Goal: Communication & Community: Answer question/provide support

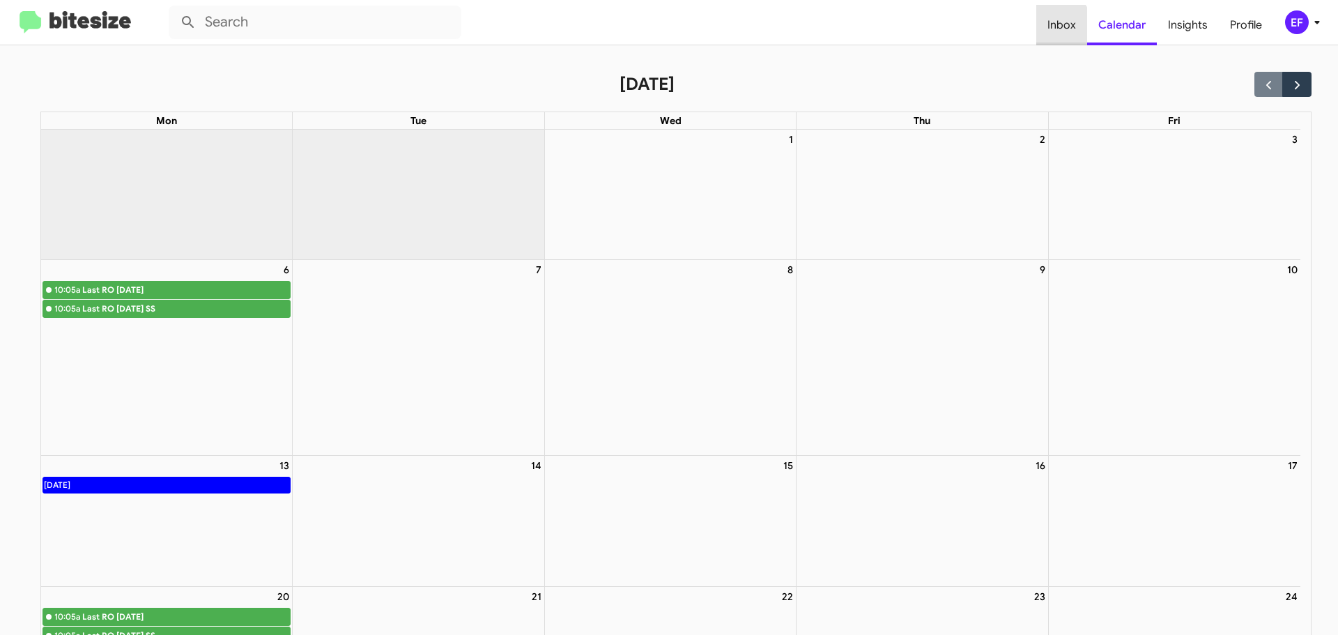
click at [1056, 28] on span "Inbox" at bounding box center [1061, 25] width 51 height 40
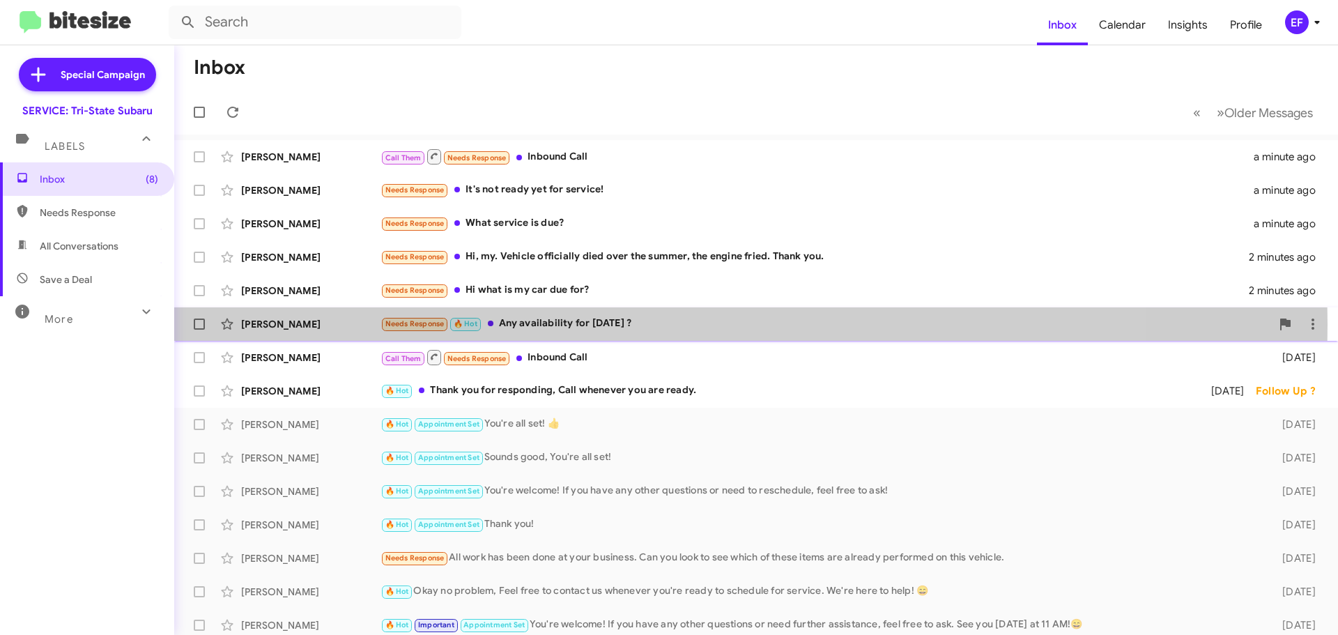
click at [263, 325] on div "[PERSON_NAME]" at bounding box center [310, 324] width 139 height 14
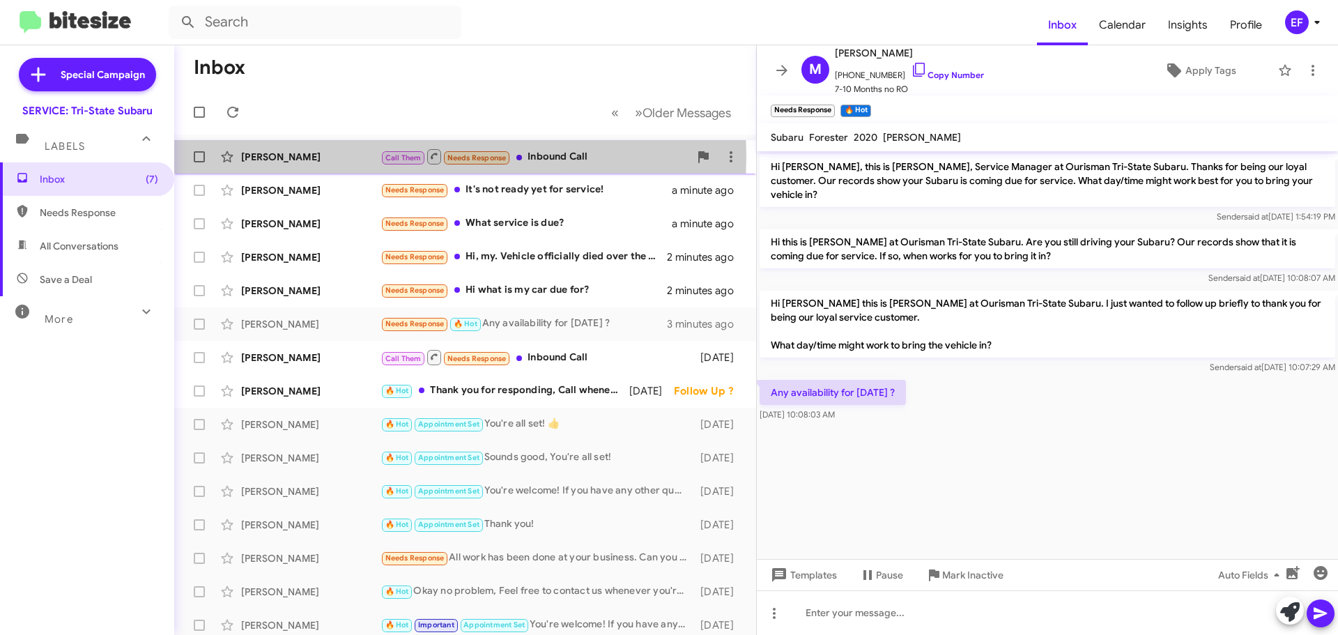
click at [299, 155] on div "[PERSON_NAME]" at bounding box center [310, 157] width 139 height 14
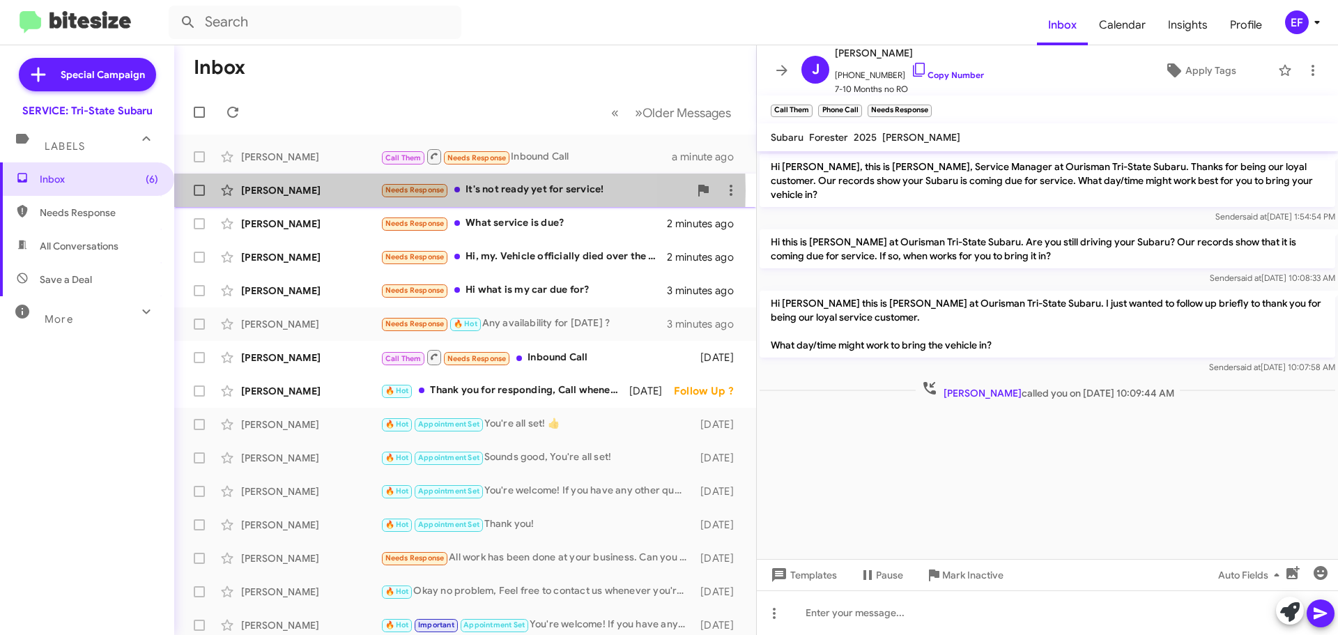
click at [259, 190] on div "[PERSON_NAME]" at bounding box center [310, 190] width 139 height 14
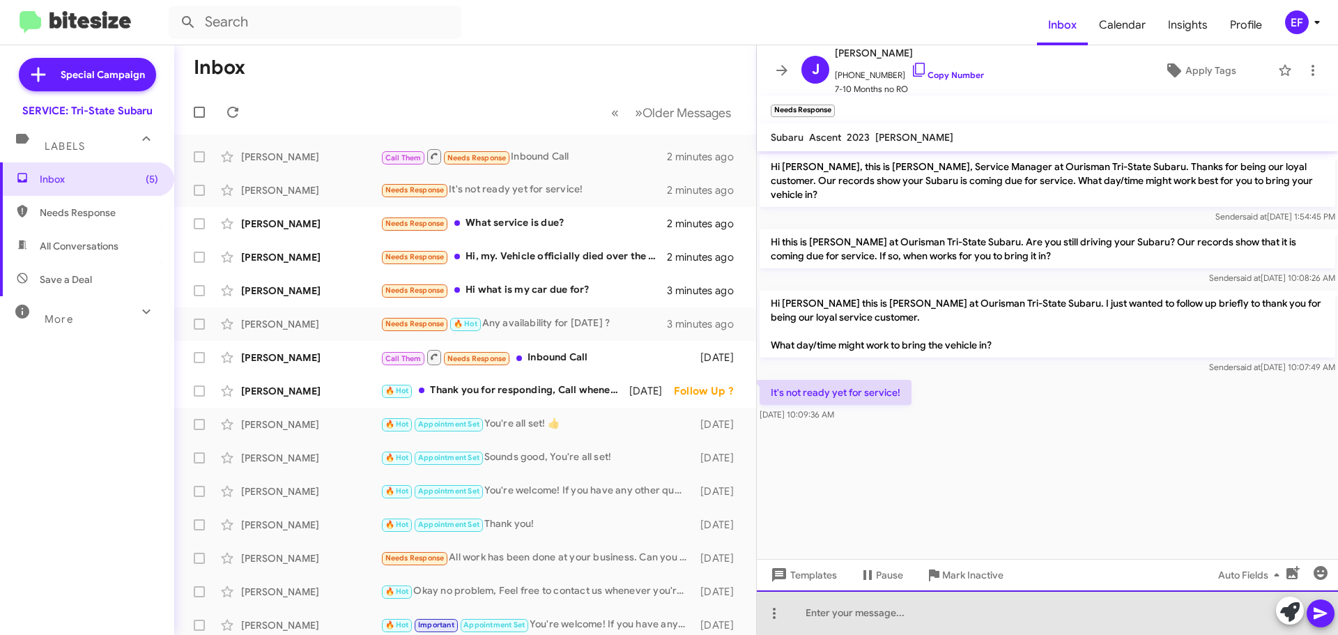
click at [832, 617] on div at bounding box center [1047, 612] width 581 height 45
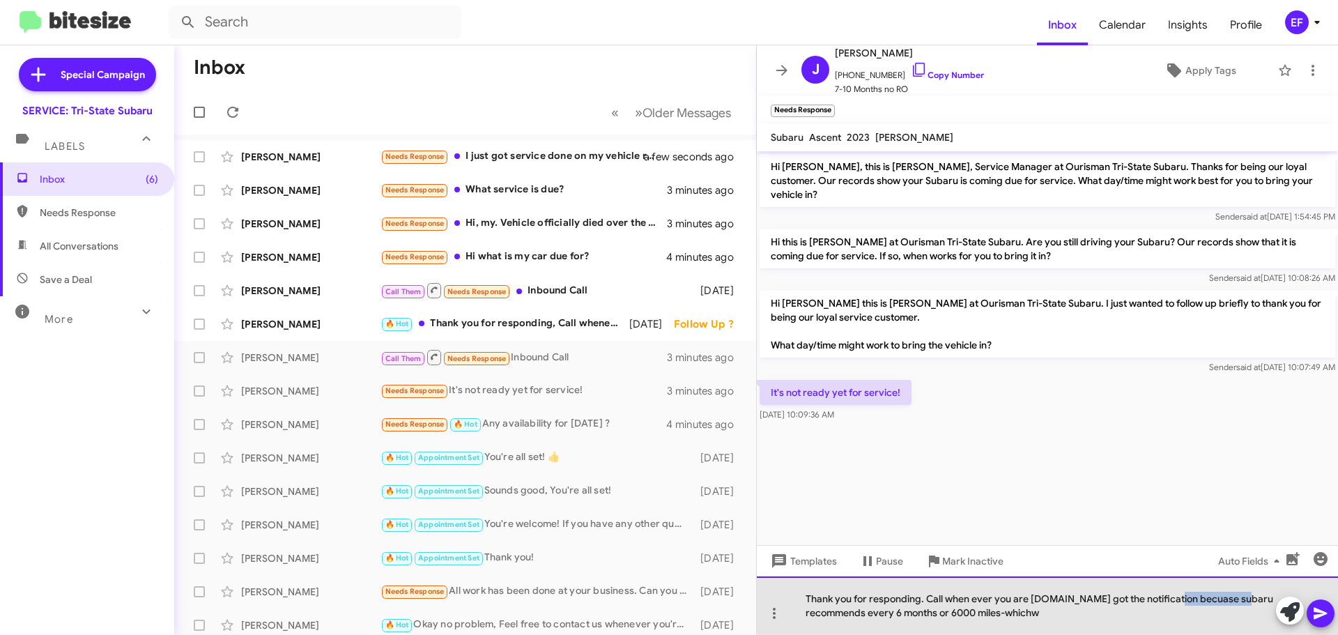
drag, startPoint x: 1165, startPoint y: 599, endPoint x: 1235, endPoint y: 604, distance: 69.9
click at [1235, 604] on div "Thank you for responding. Call when ever you are [DOMAIN_NAME] got the notifica…" at bounding box center [1047, 605] width 581 height 59
click at [1047, 616] on div "Thank you for responding. Call when ever you are [DOMAIN_NAME] got the notifica…" at bounding box center [1047, 605] width 581 height 59
click at [1058, 599] on div "Thank you for responding. Call when ever you are [DOMAIN_NAME] got the notifica…" at bounding box center [1047, 605] width 581 height 59
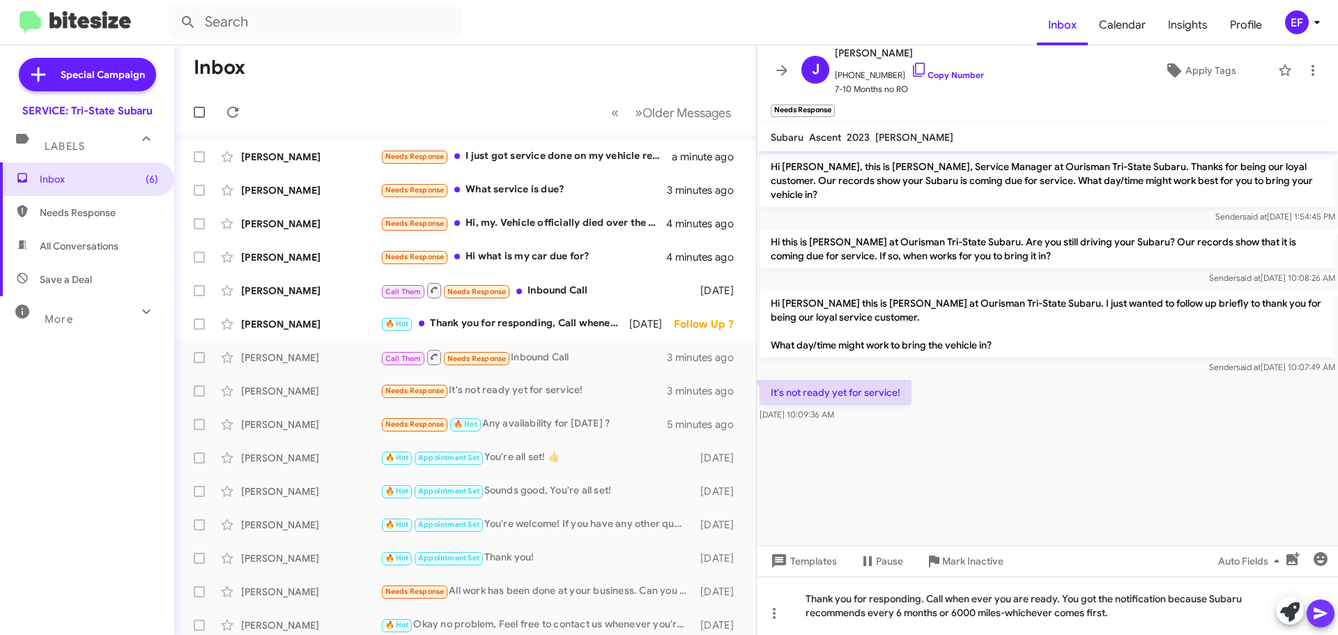
click at [1330, 611] on button at bounding box center [1321, 613] width 28 height 28
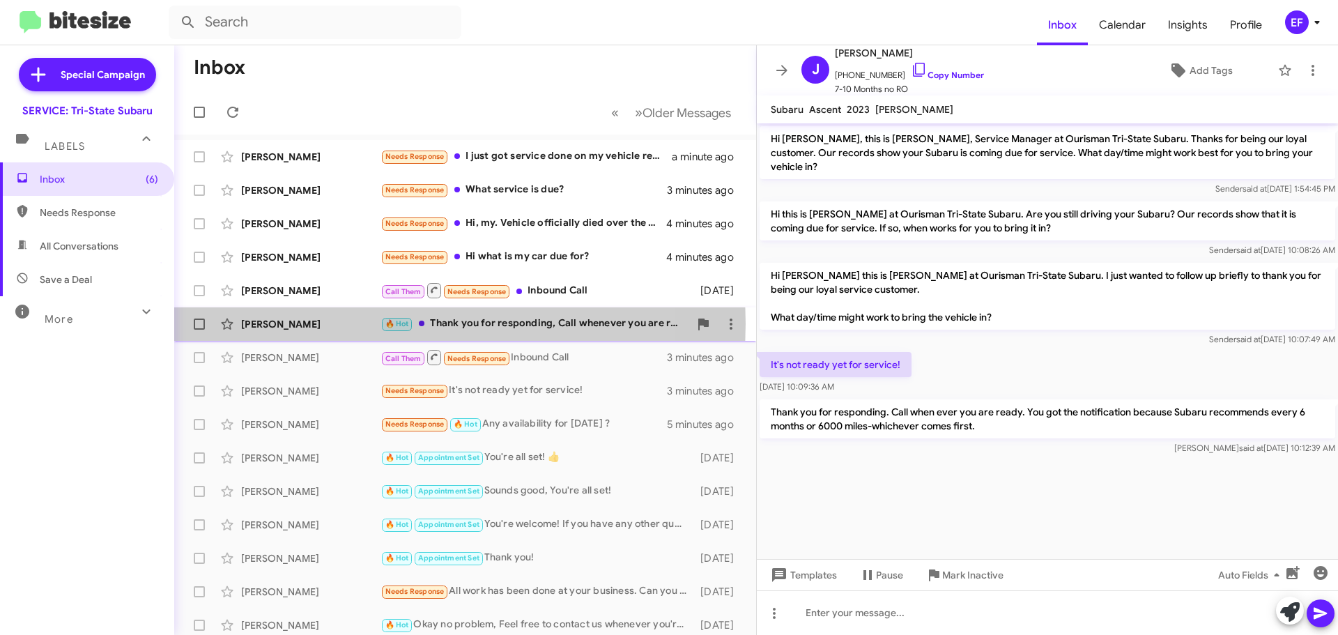
click at [268, 323] on div "[PERSON_NAME]" at bounding box center [310, 324] width 139 height 14
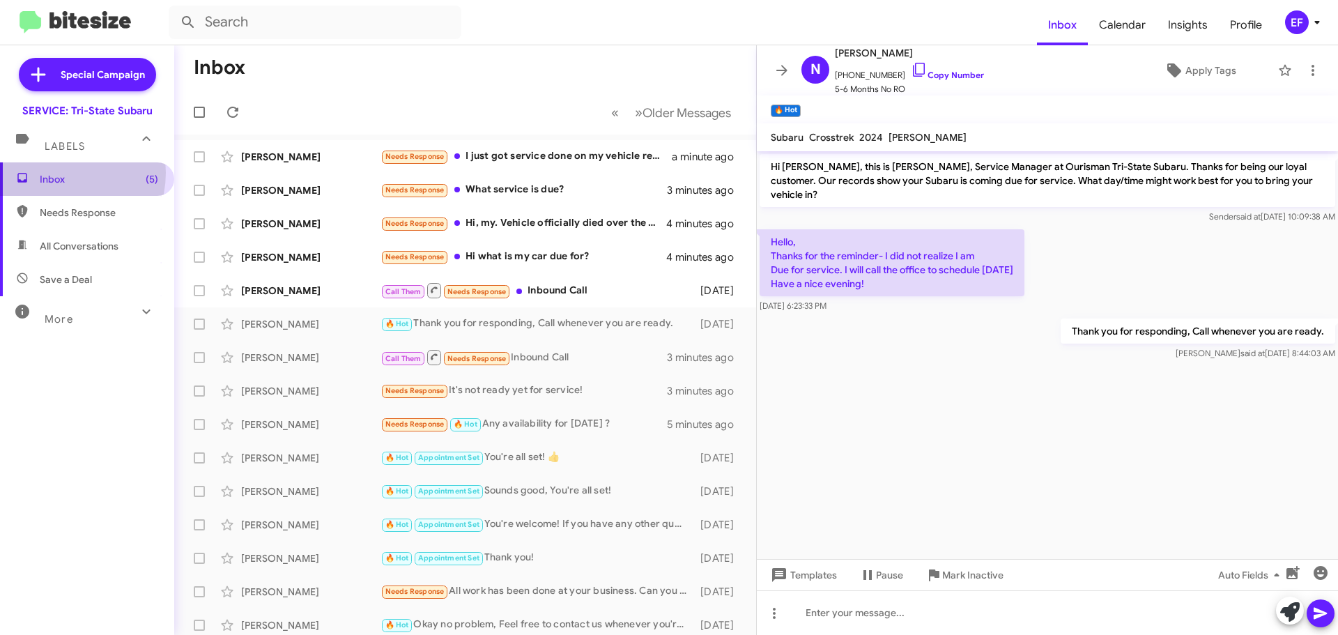
click at [56, 173] on span "Inbox (5)" at bounding box center [99, 179] width 118 height 14
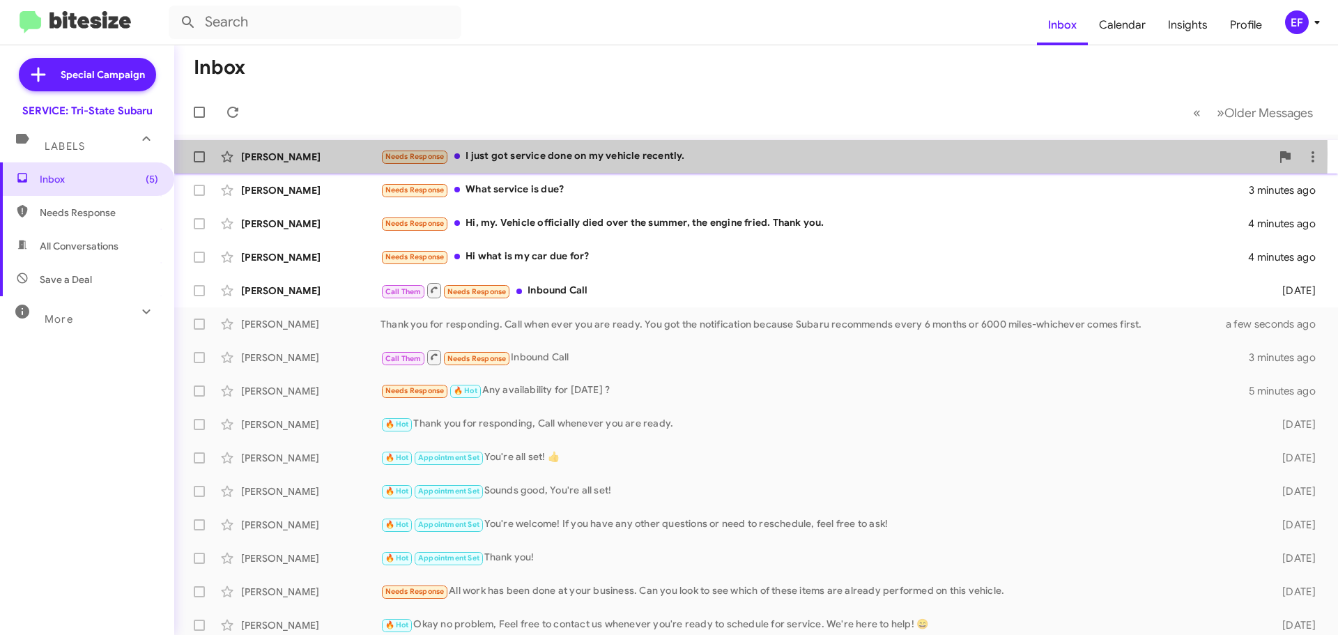
click at [517, 153] on div "Needs Response I just got service done on my vehicle recently." at bounding box center [826, 156] width 891 height 16
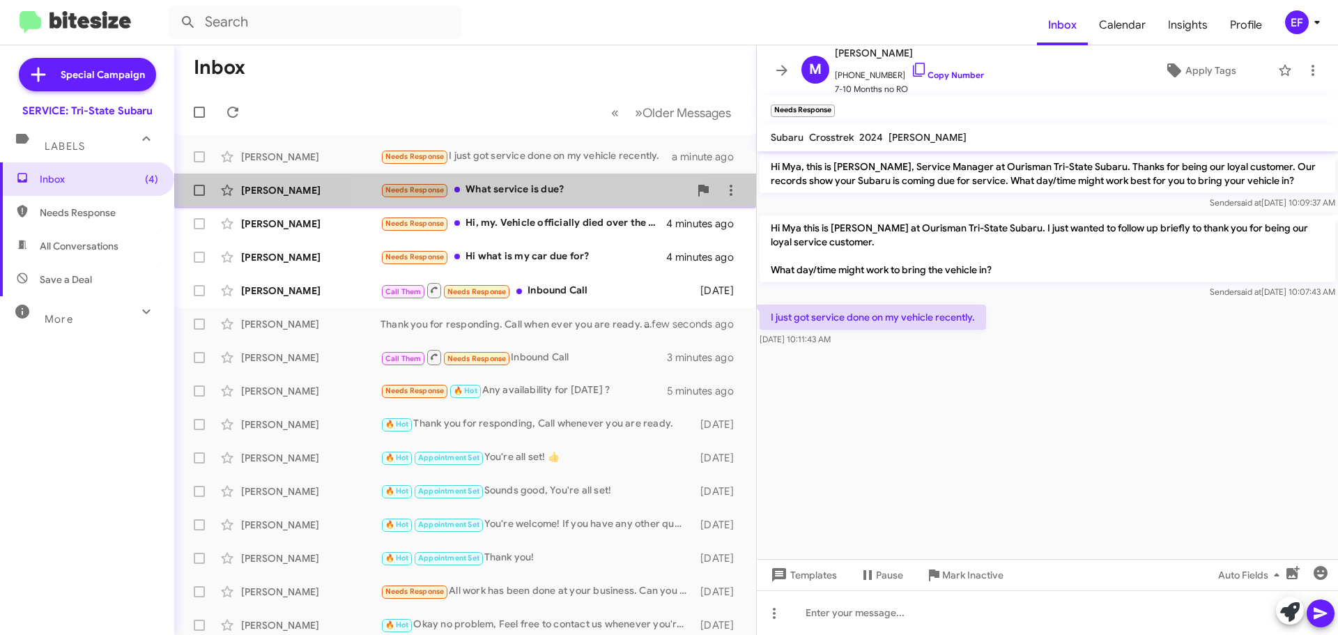
click at [477, 189] on div "Needs Response What service is due?" at bounding box center [535, 190] width 309 height 16
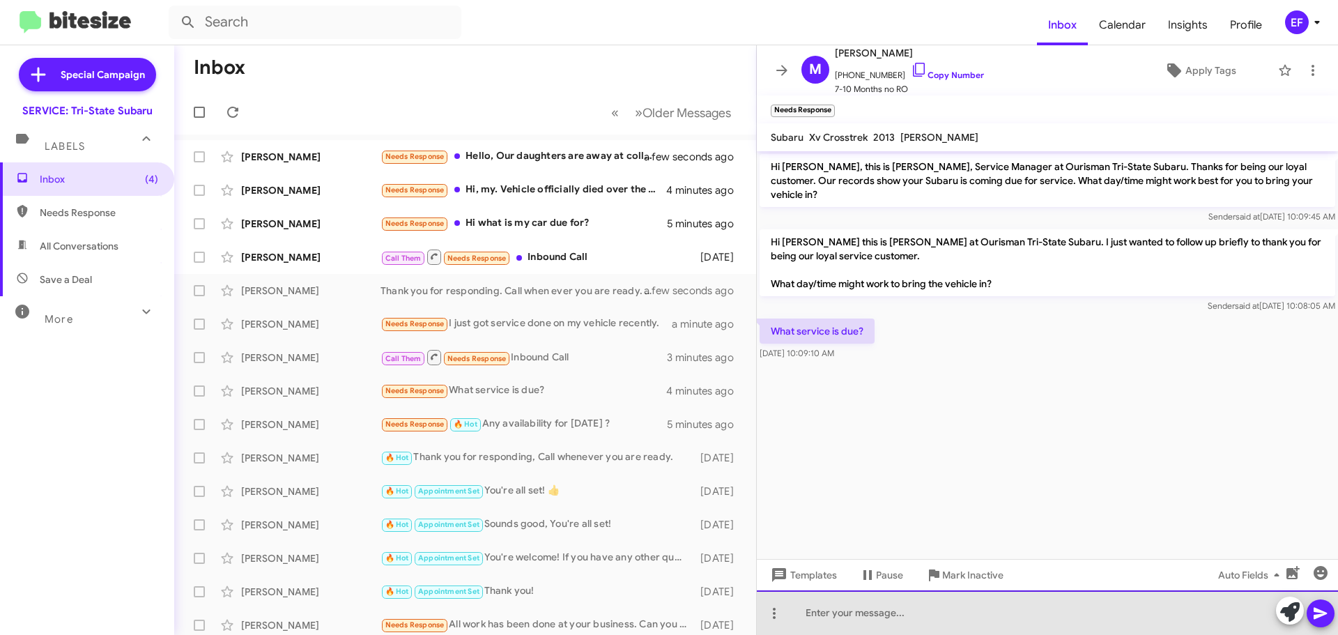
click at [823, 617] on div at bounding box center [1047, 612] width 581 height 45
drag, startPoint x: 985, startPoint y: 615, endPoint x: 1078, endPoint y: 624, distance: 93.1
click at [1078, 624] on div "It would be oil change and tire rotation. Subau rec" at bounding box center [1047, 612] width 581 height 45
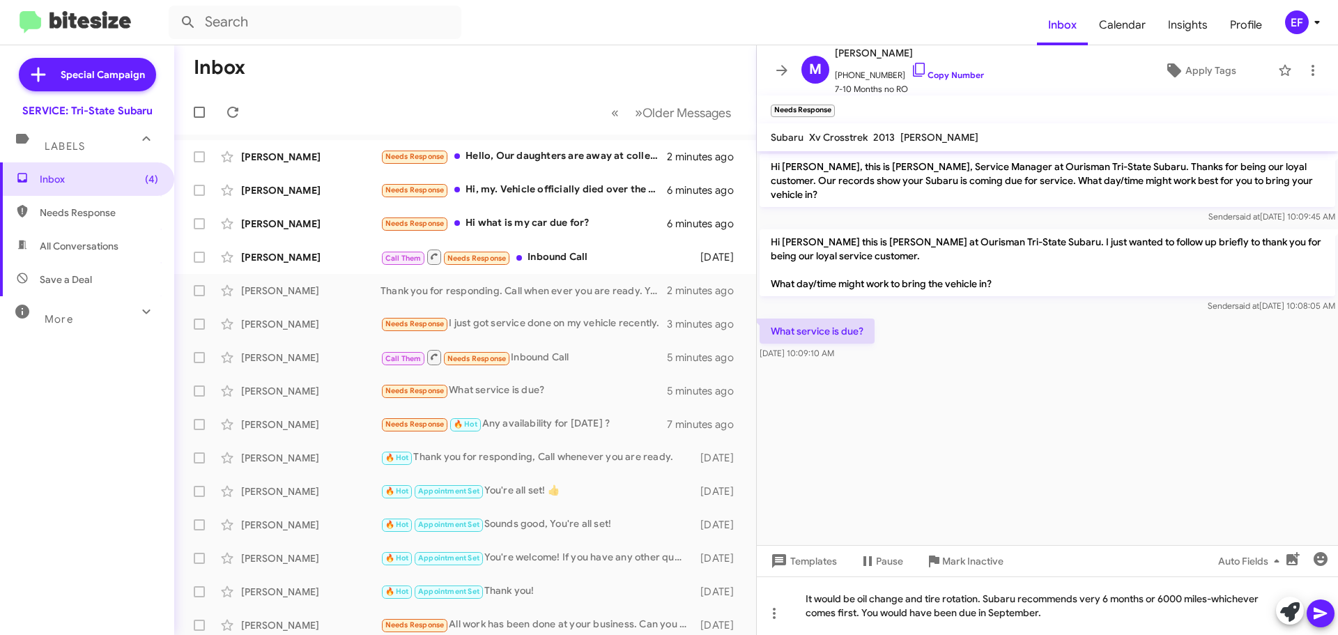
click at [1323, 617] on icon at bounding box center [1320, 613] width 17 height 17
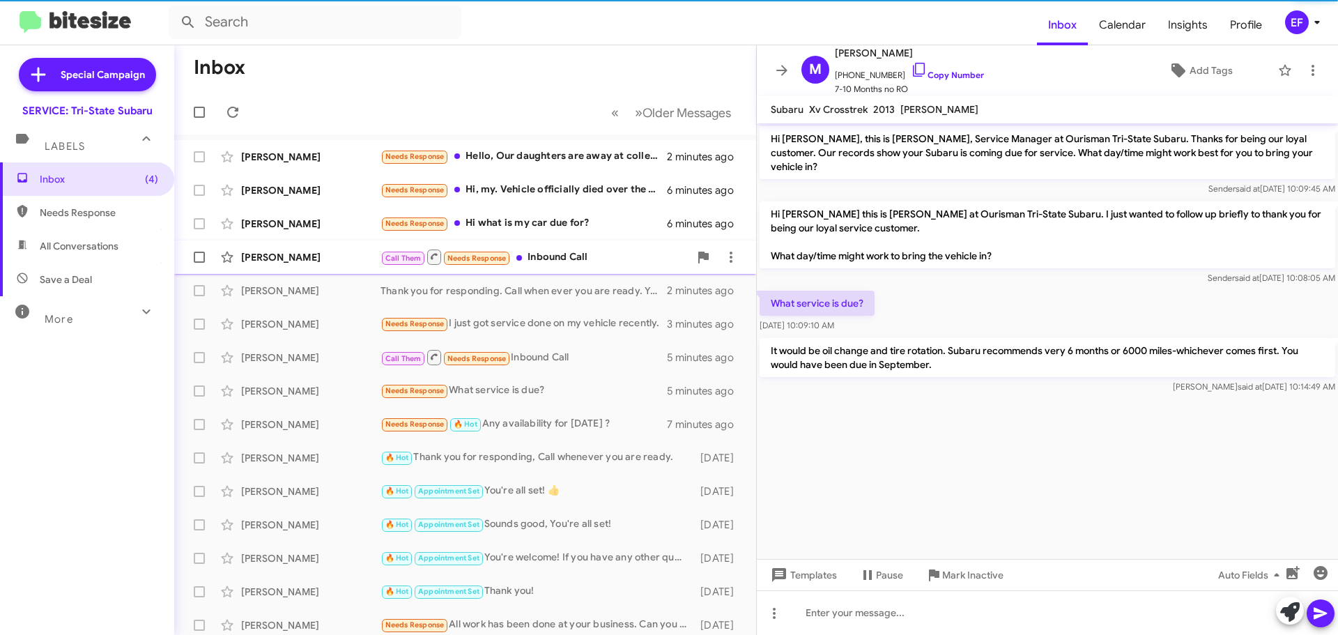
click at [300, 257] on div "[PERSON_NAME]" at bounding box center [310, 257] width 139 height 14
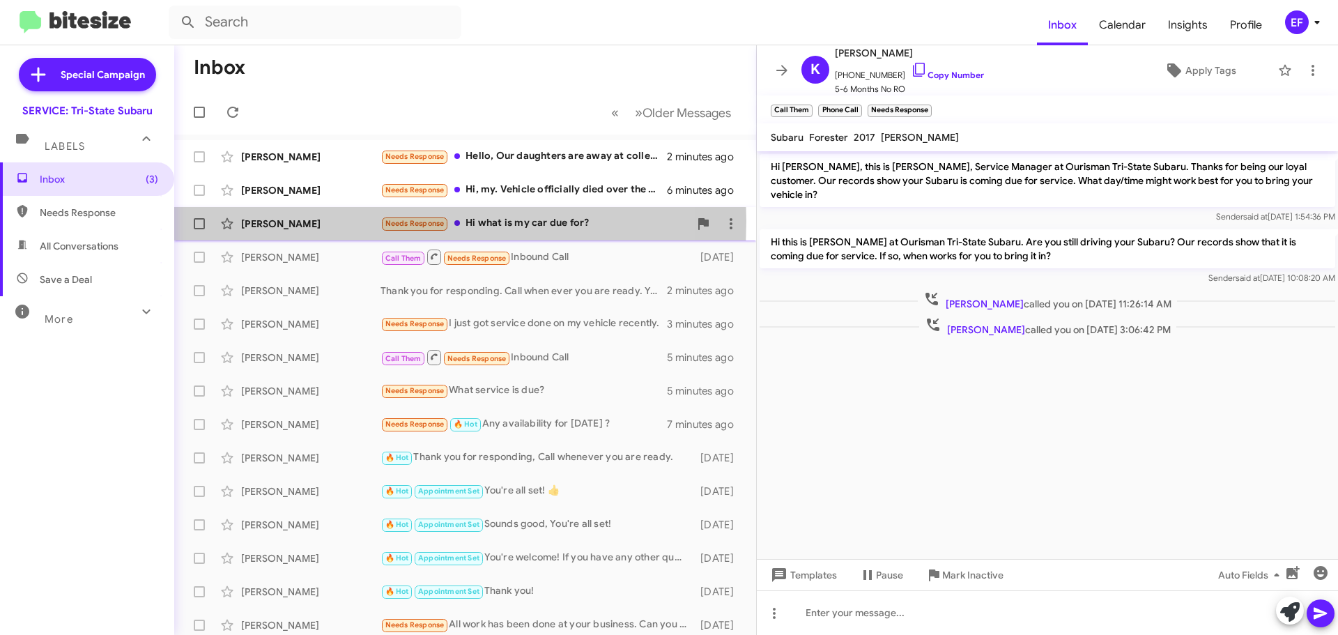
click at [278, 221] on div "[PERSON_NAME]" at bounding box center [310, 224] width 139 height 14
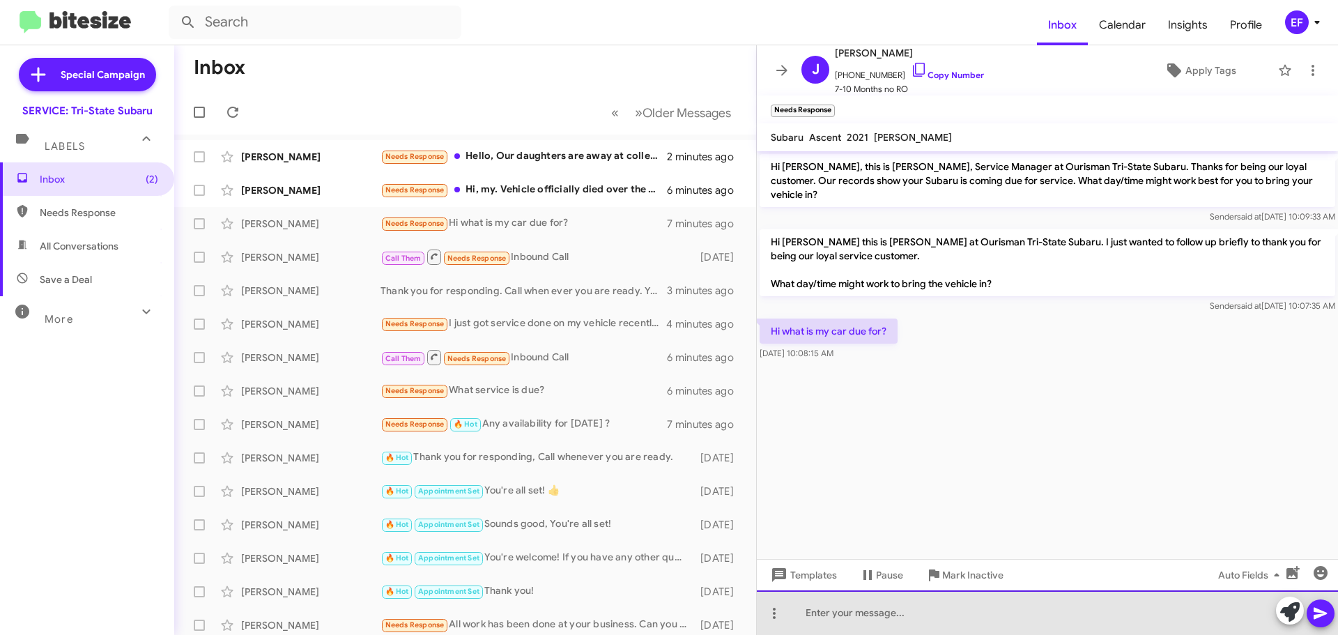
click at [829, 615] on div at bounding box center [1047, 612] width 581 height 45
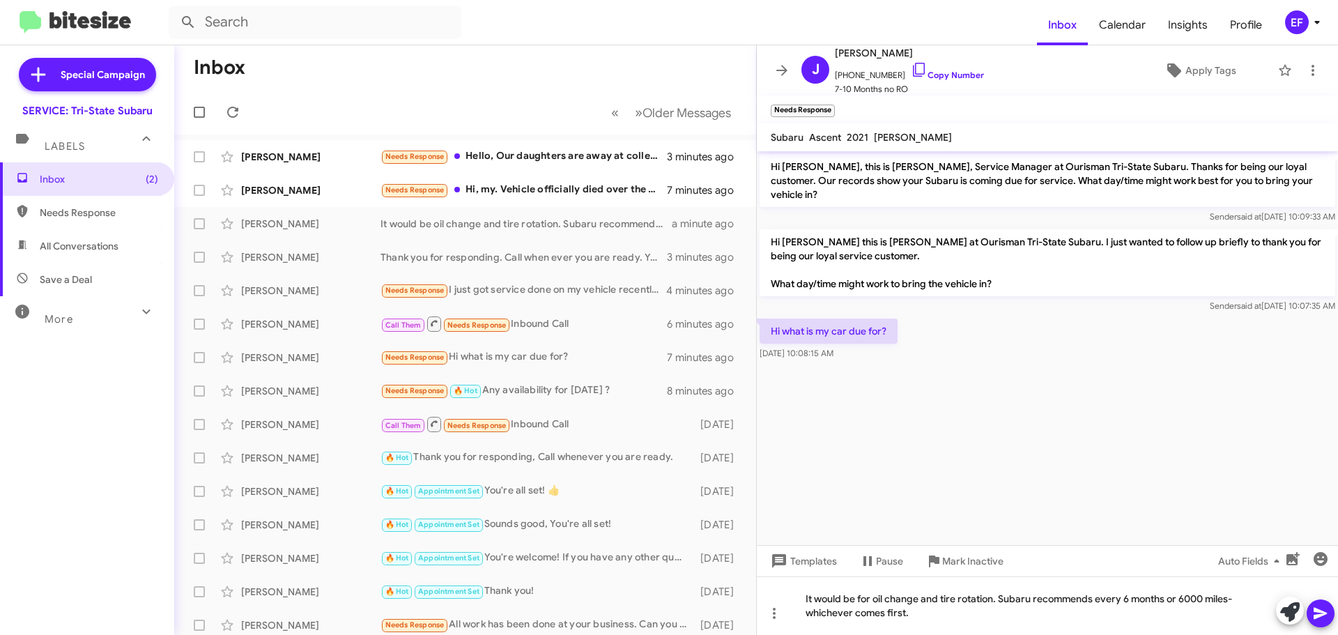
click at [1320, 610] on icon at bounding box center [1320, 614] width 13 height 12
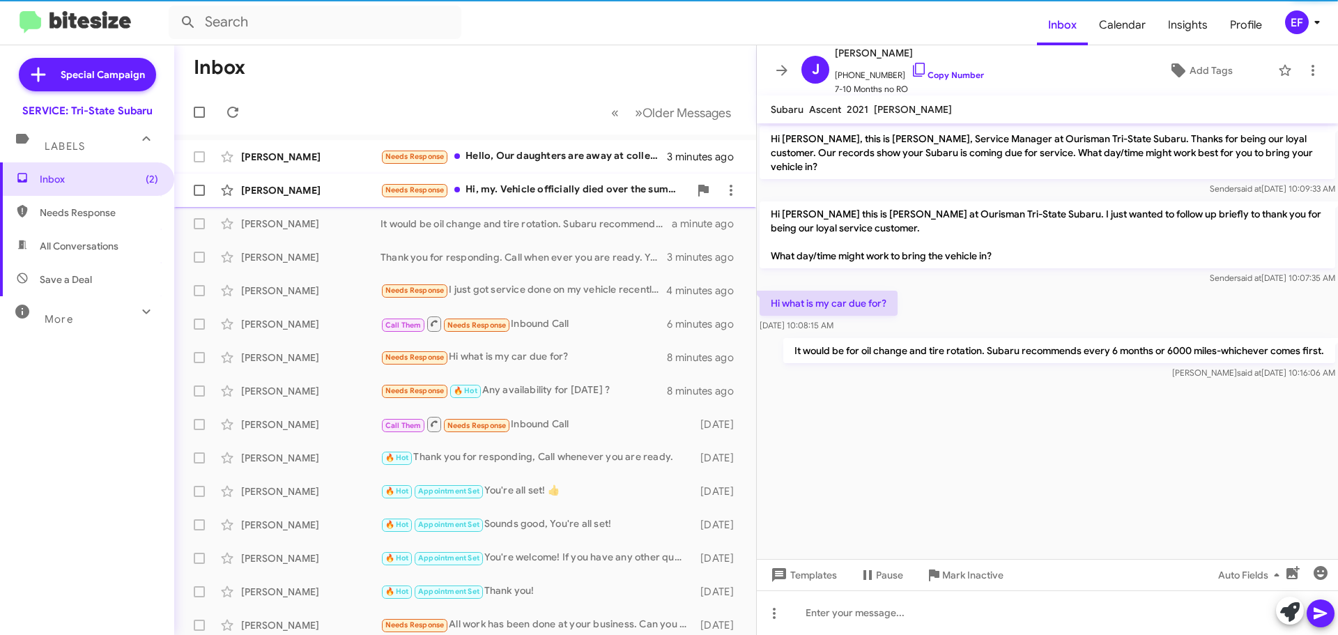
click at [483, 187] on div "Needs Response Hi, my. Vehicle officially died over the summer, the engine frie…" at bounding box center [535, 190] width 309 height 16
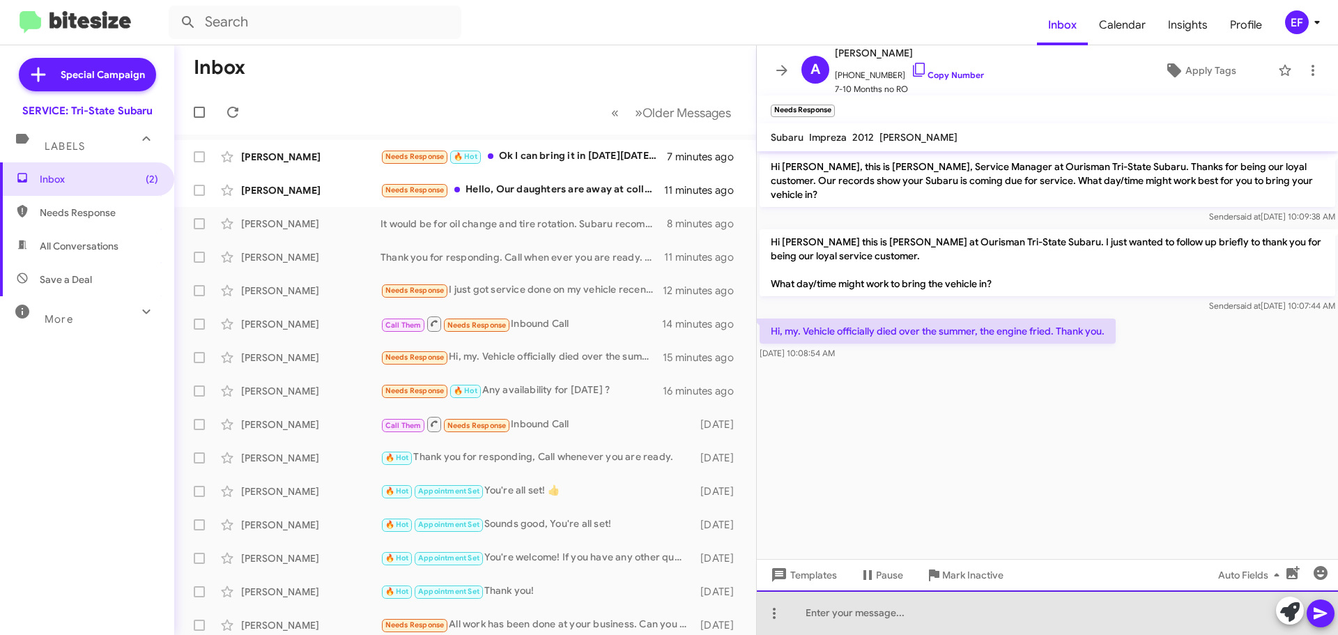
click at [831, 611] on div at bounding box center [1047, 612] width 581 height 45
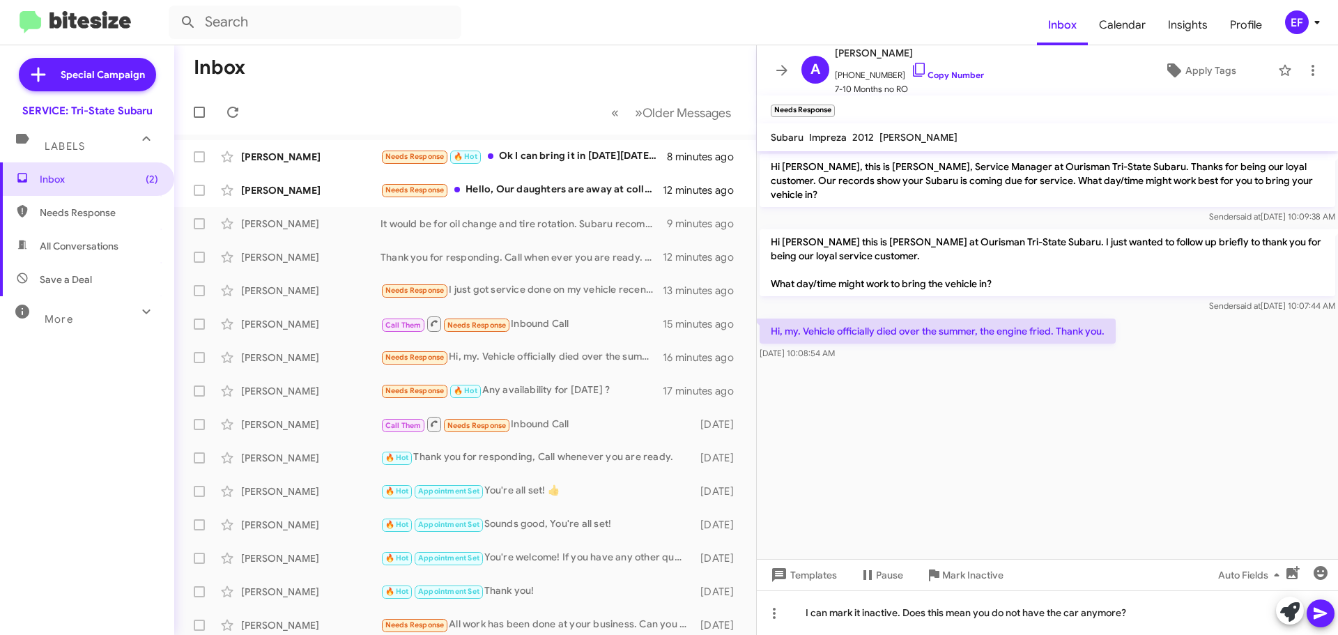
click at [1321, 621] on icon at bounding box center [1320, 613] width 17 height 17
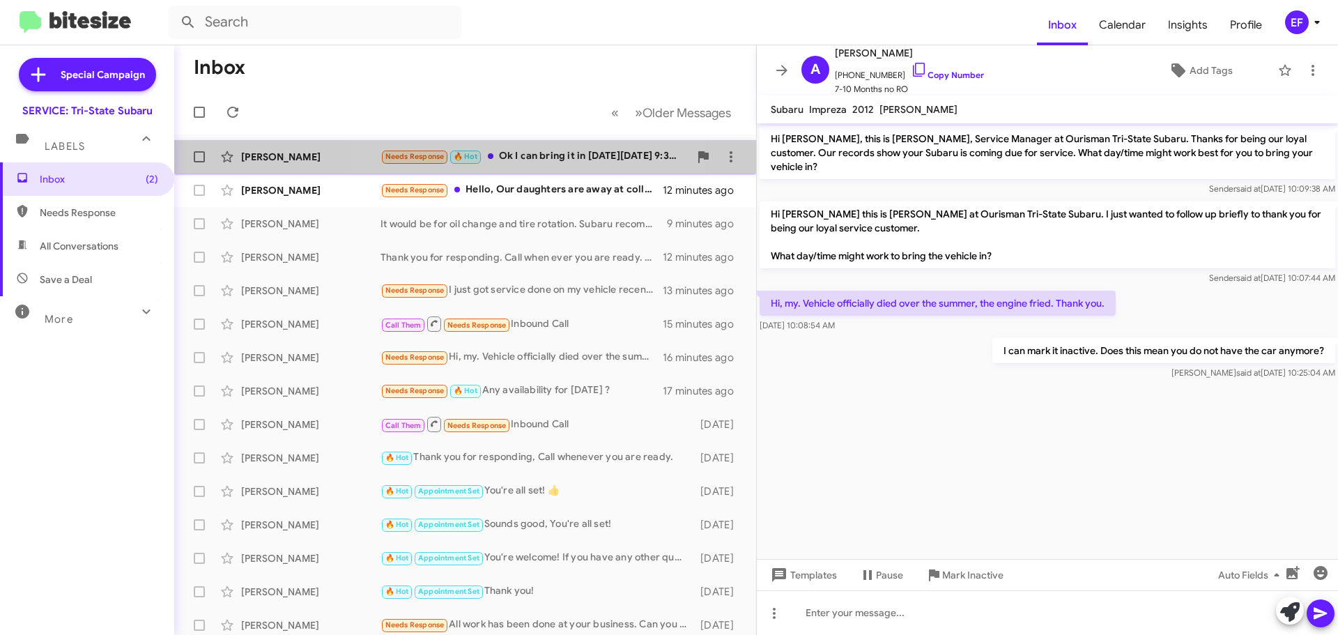
click at [516, 157] on div "Needs Response 🔥 Hot Ok I can bring it in [DATE][DATE] 9:30. I'll need a ride b…" at bounding box center [535, 156] width 309 height 16
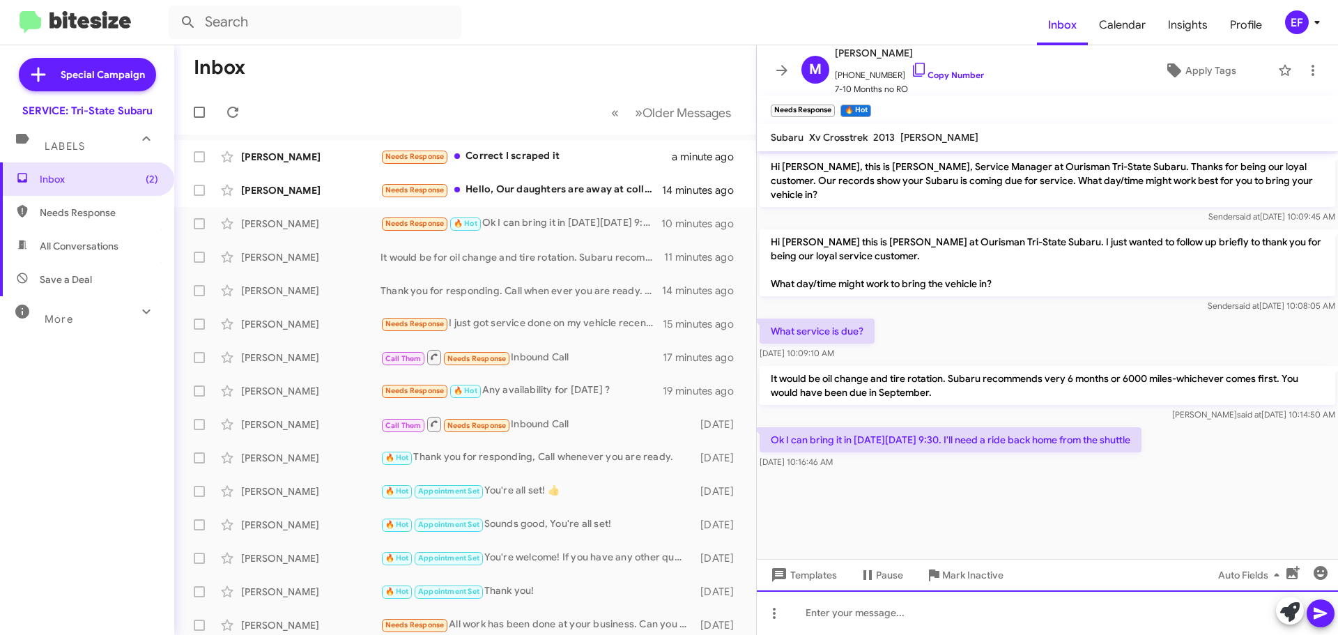
click at [834, 620] on div at bounding box center [1047, 612] width 581 height 45
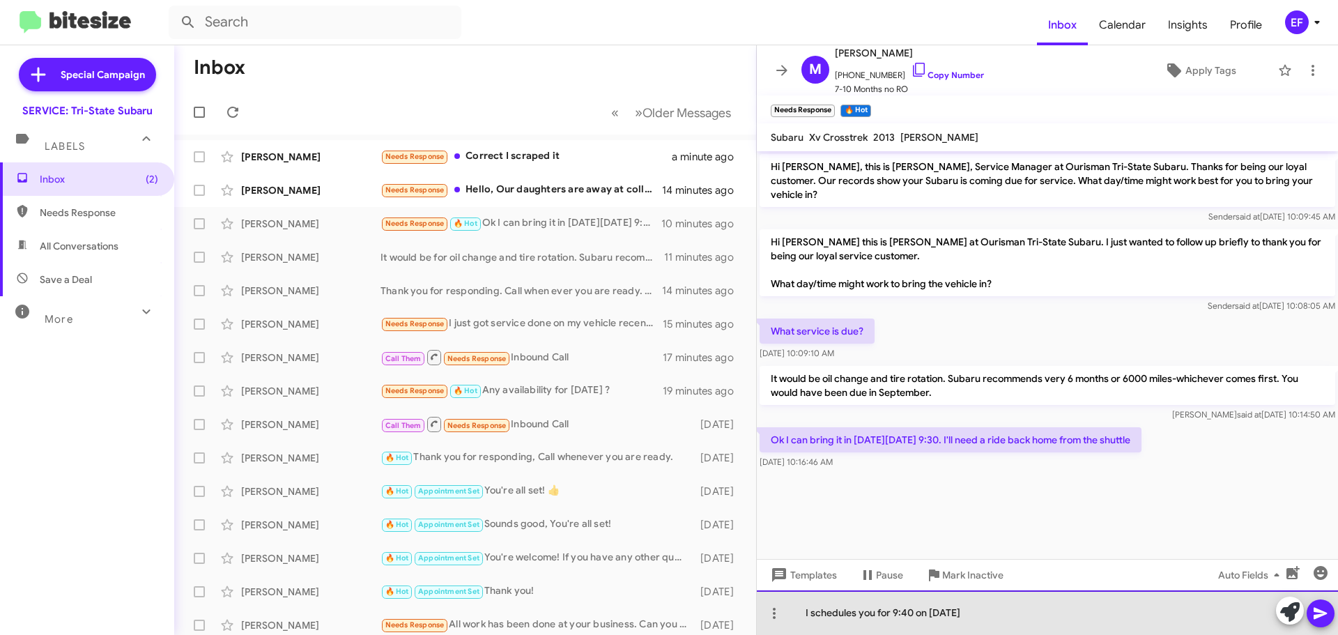
click at [854, 615] on div "I schedules you for 9:40 on [DATE]" at bounding box center [1047, 612] width 581 height 45
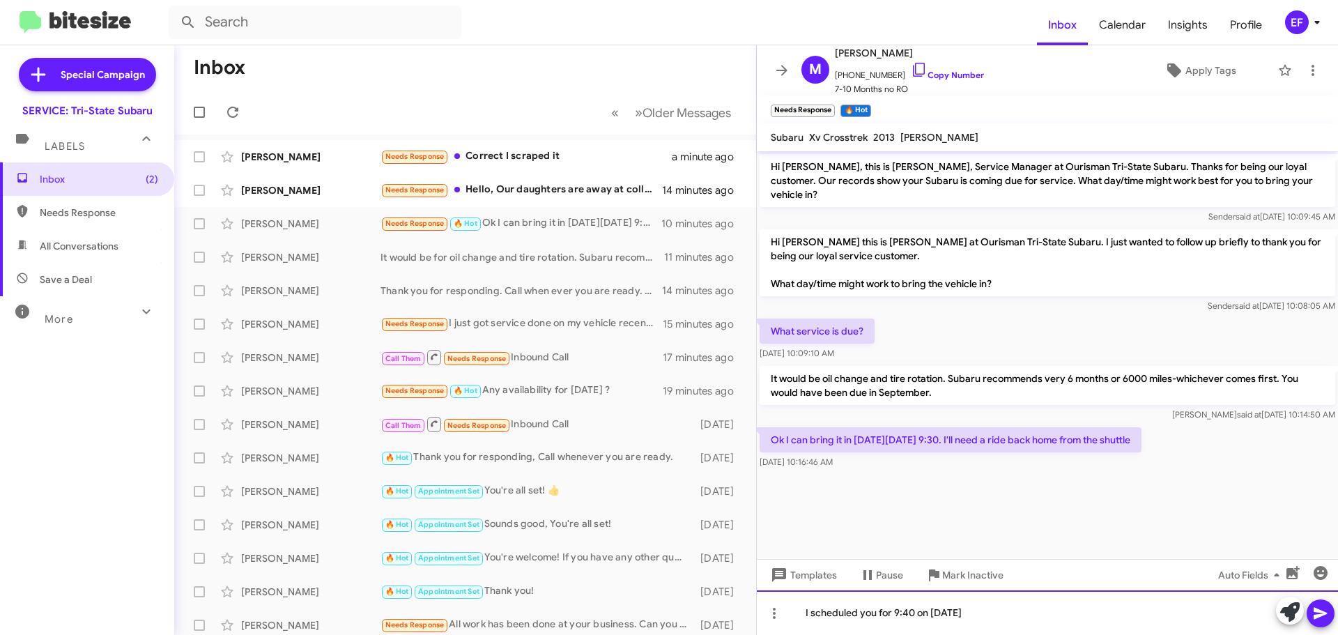
click at [1004, 610] on div "I scheduled you for 9:40 on [DATE]" at bounding box center [1047, 612] width 581 height 45
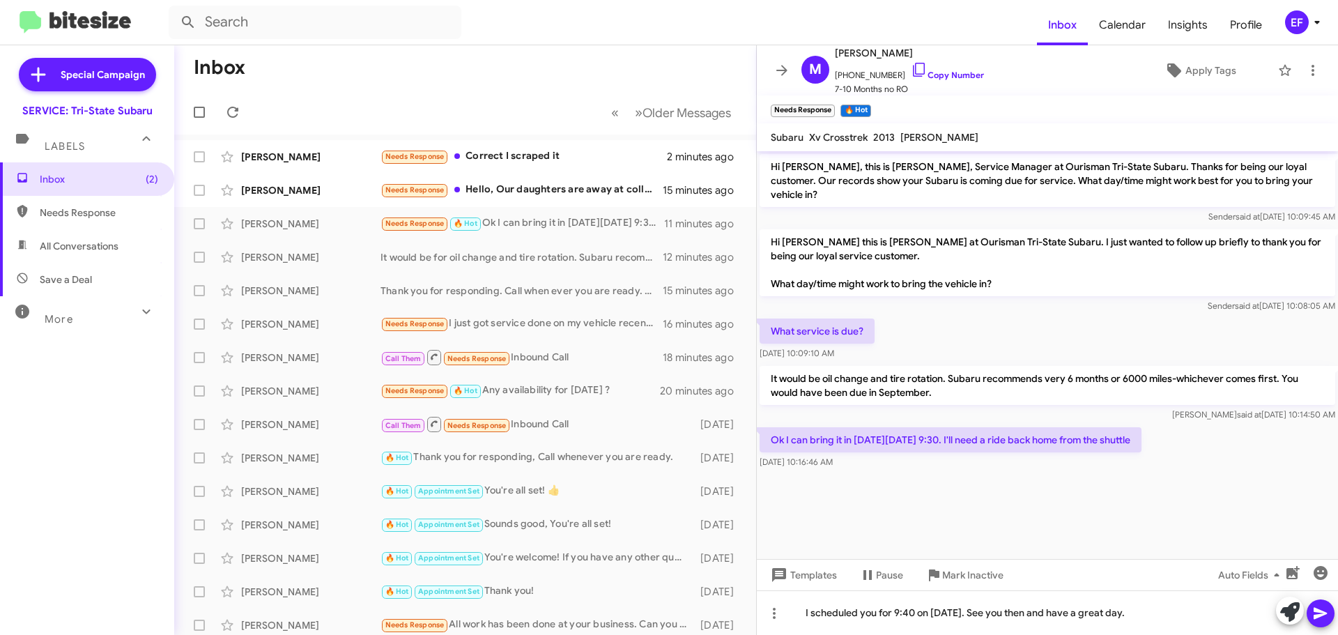
click at [1314, 613] on icon at bounding box center [1320, 613] width 17 height 17
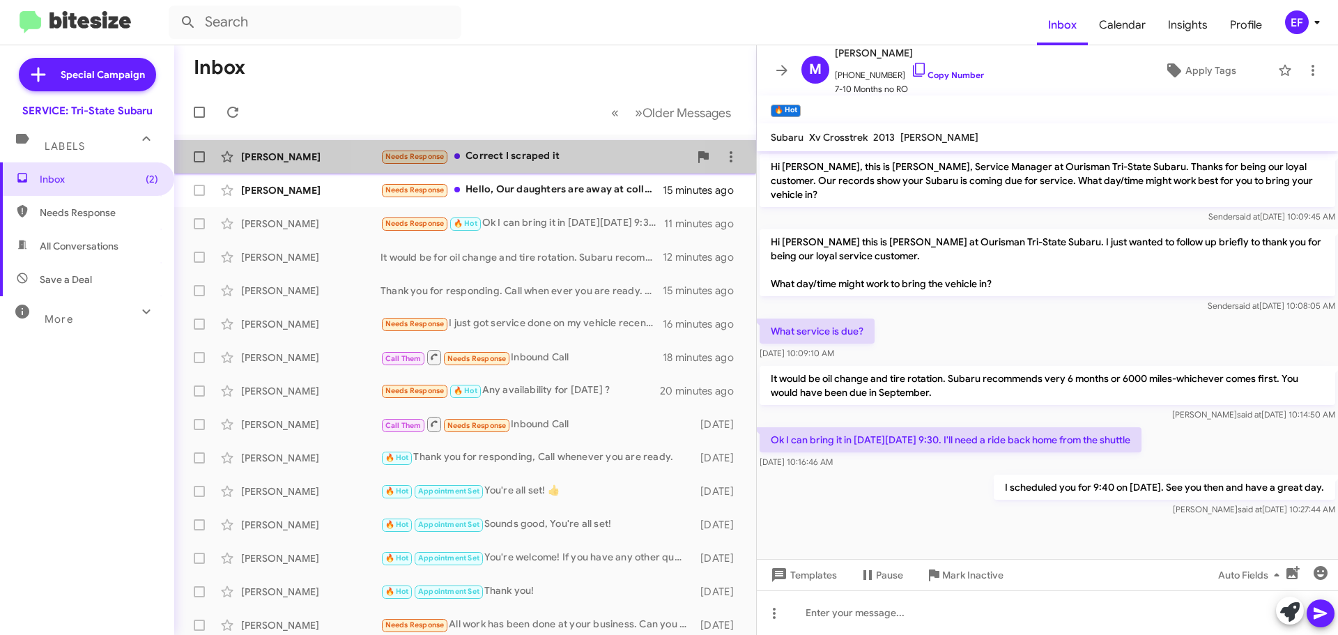
click at [489, 153] on div "Needs Response Correct I scraped it" at bounding box center [535, 156] width 309 height 16
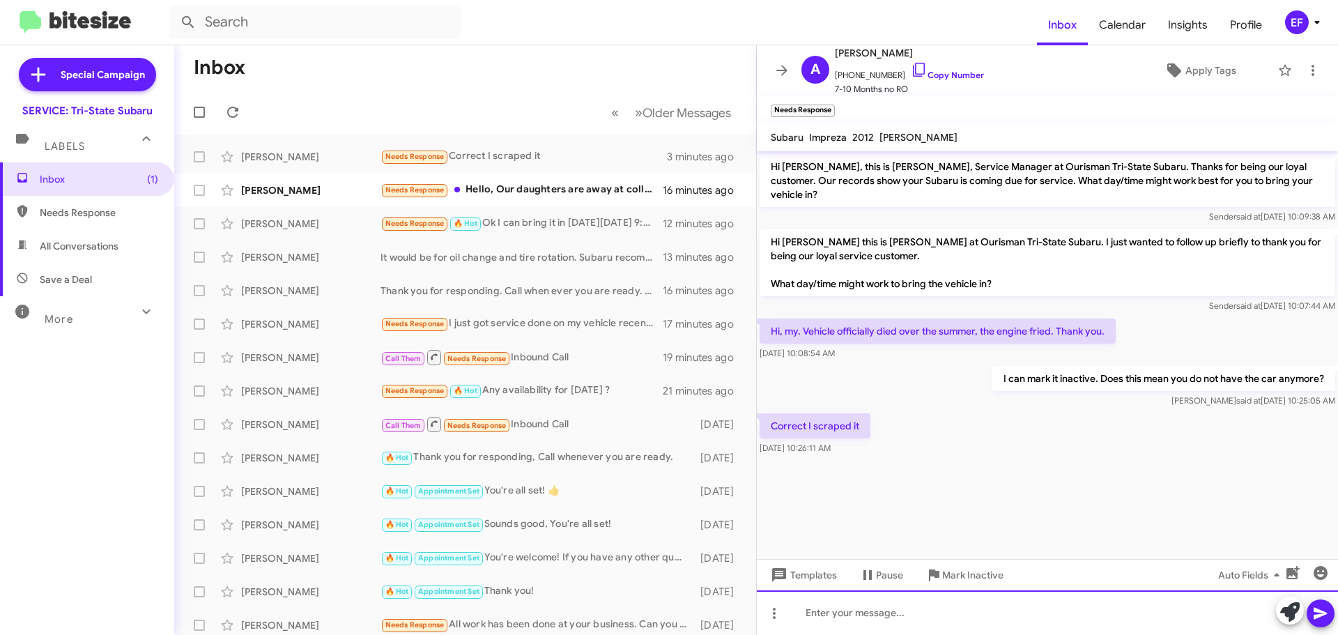
click at [858, 610] on div at bounding box center [1047, 612] width 581 height 45
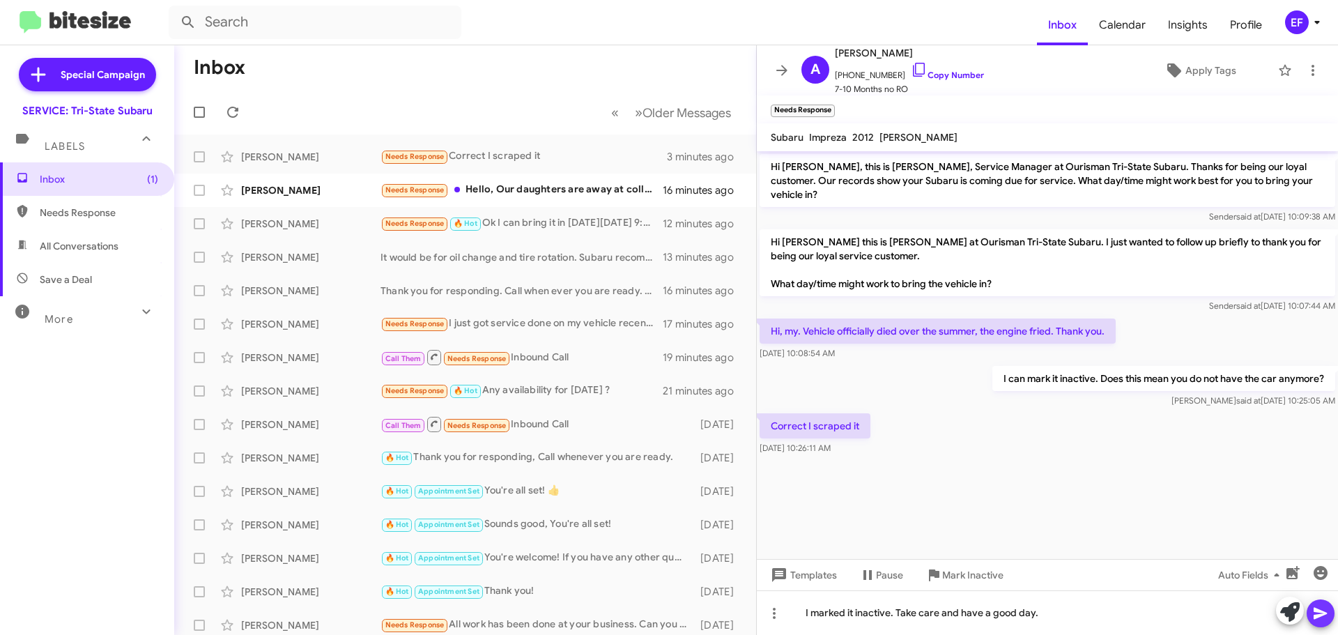
click at [1322, 608] on icon at bounding box center [1320, 613] width 17 height 17
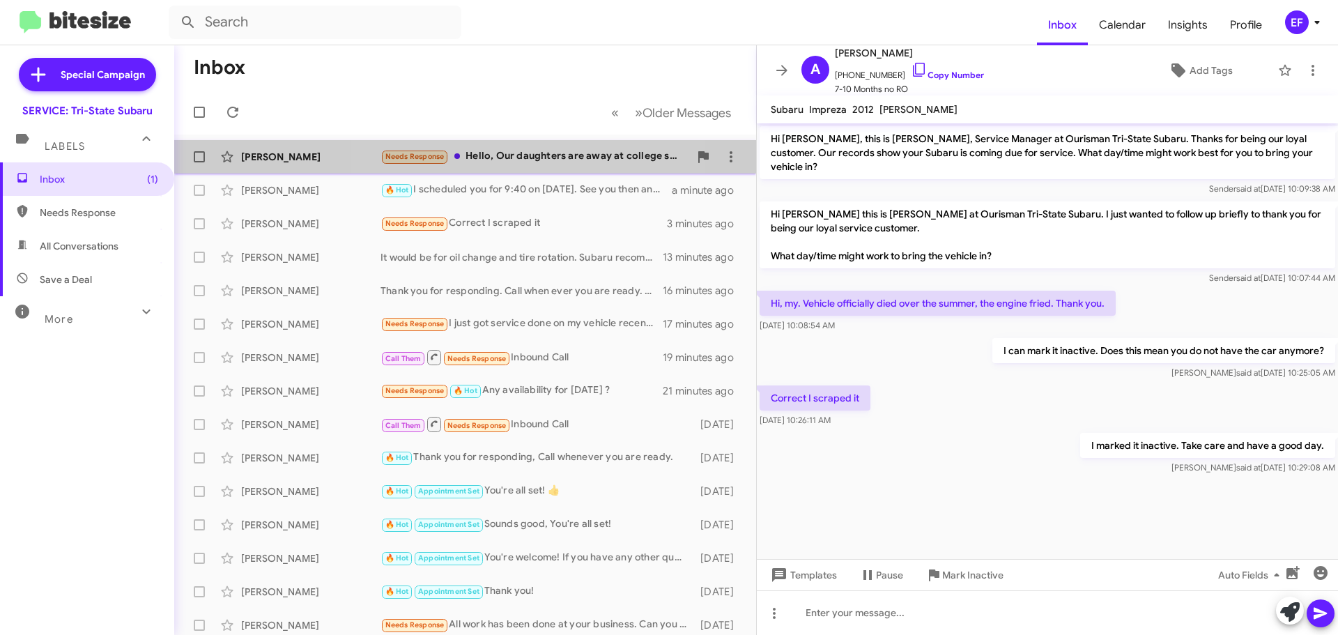
click at [521, 155] on div "Needs Response Hello, Our daughters are away at college so their car isn't bein…" at bounding box center [535, 156] width 309 height 16
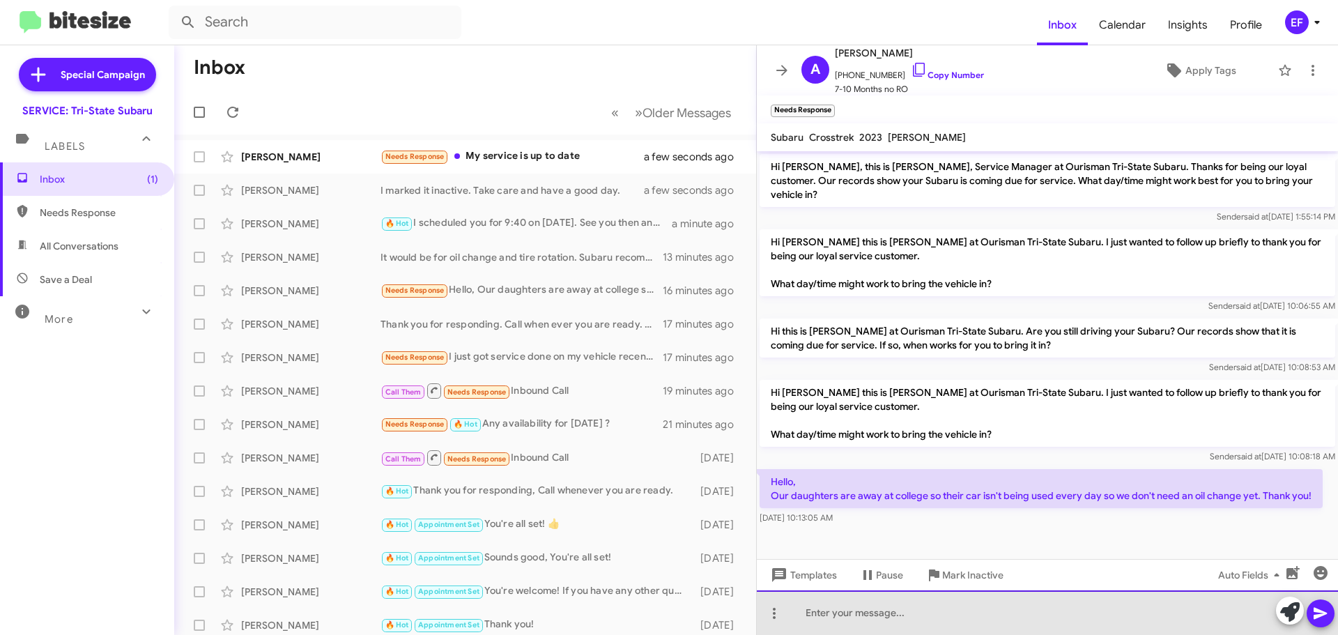
click at [827, 614] on div at bounding box center [1047, 612] width 581 height 45
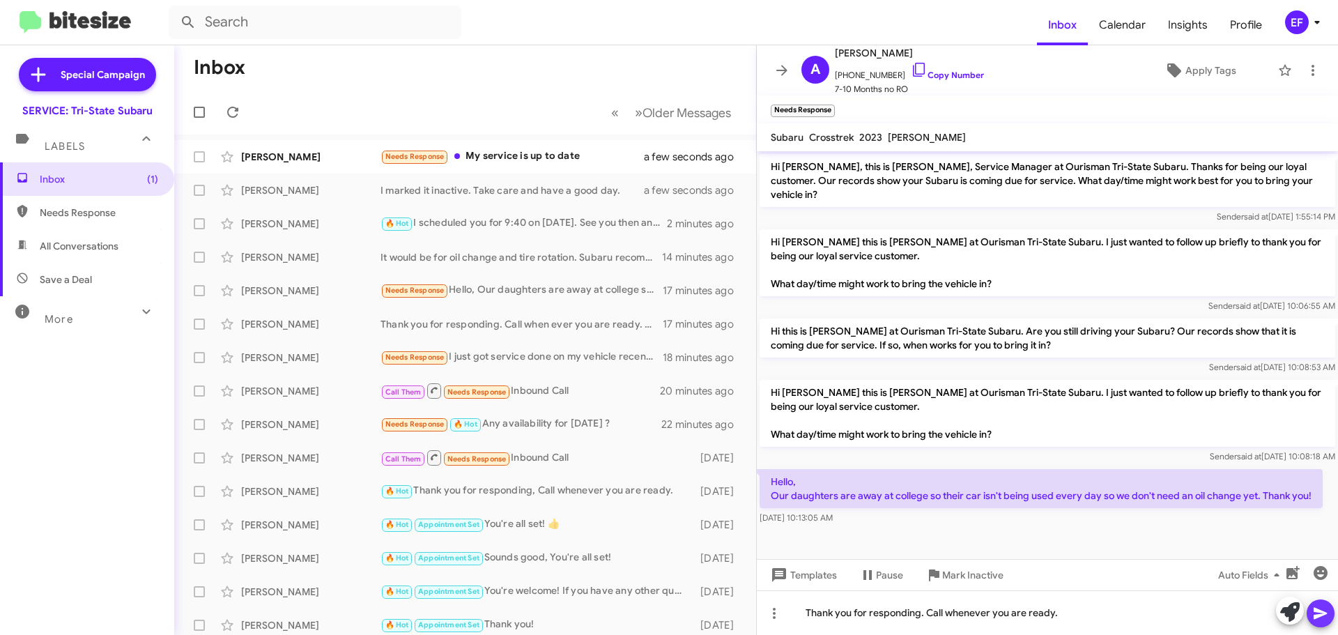
click at [1314, 609] on icon at bounding box center [1320, 614] width 13 height 12
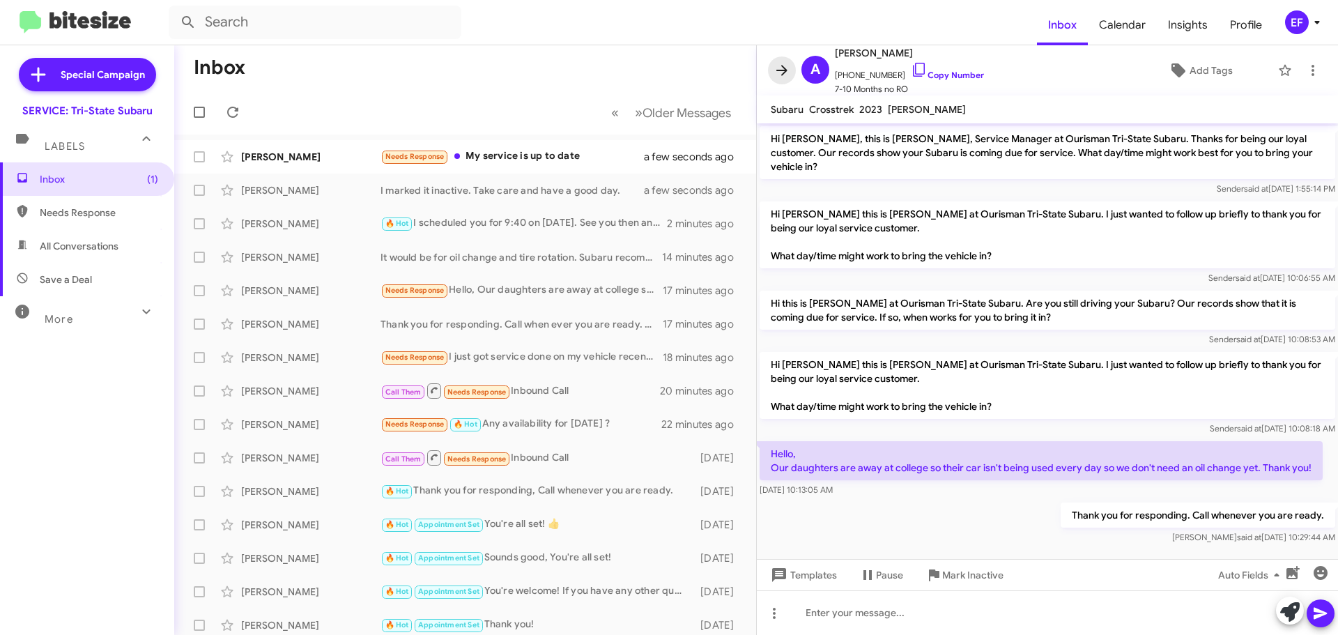
click at [787, 75] on icon at bounding box center [782, 70] width 17 height 17
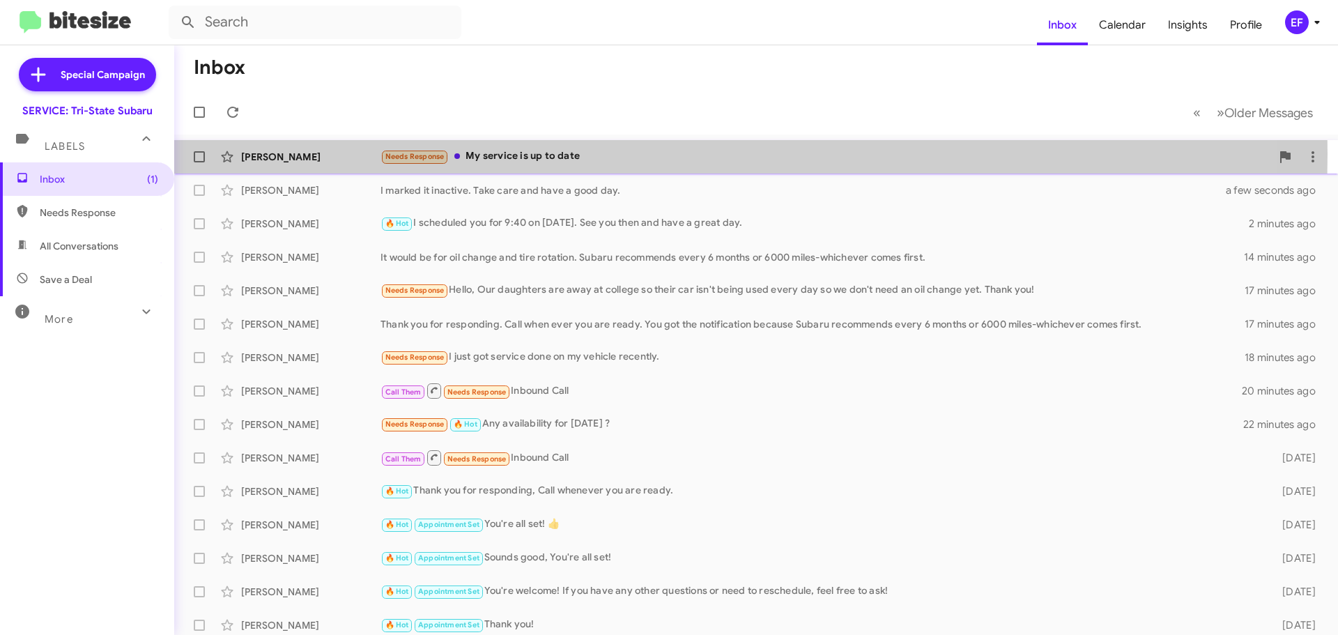
click at [505, 153] on div "Needs Response My service is up to date" at bounding box center [826, 156] width 891 height 16
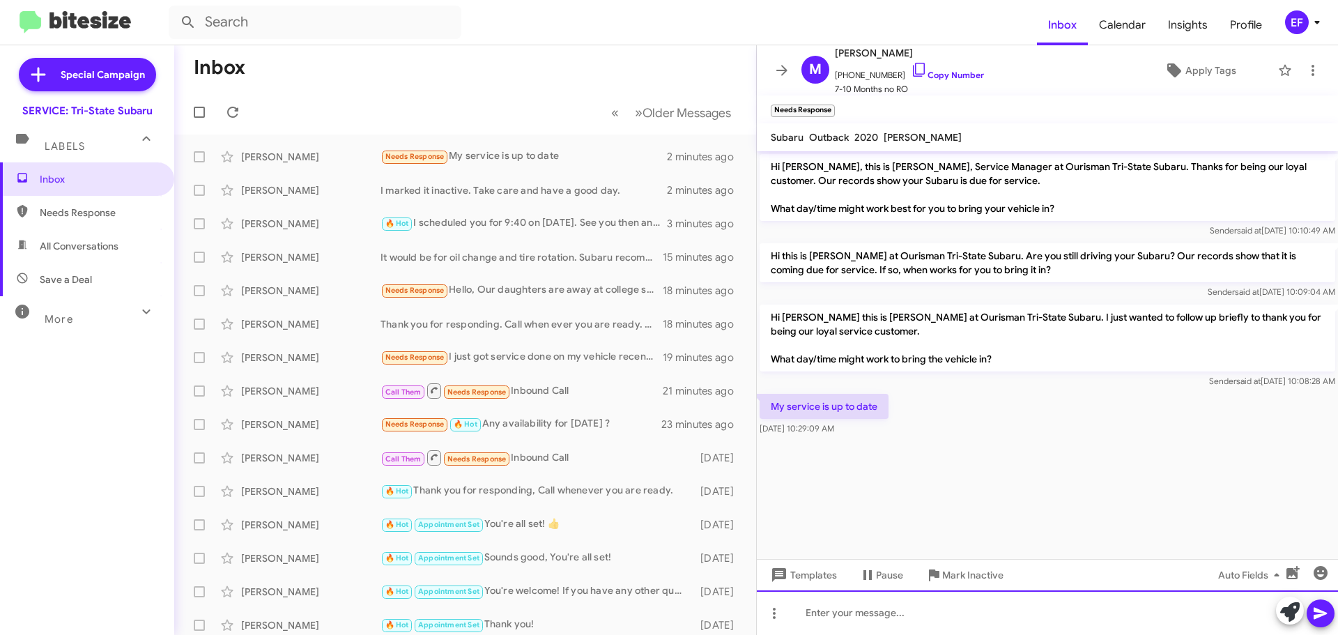
click at [817, 608] on div at bounding box center [1047, 612] width 581 height 45
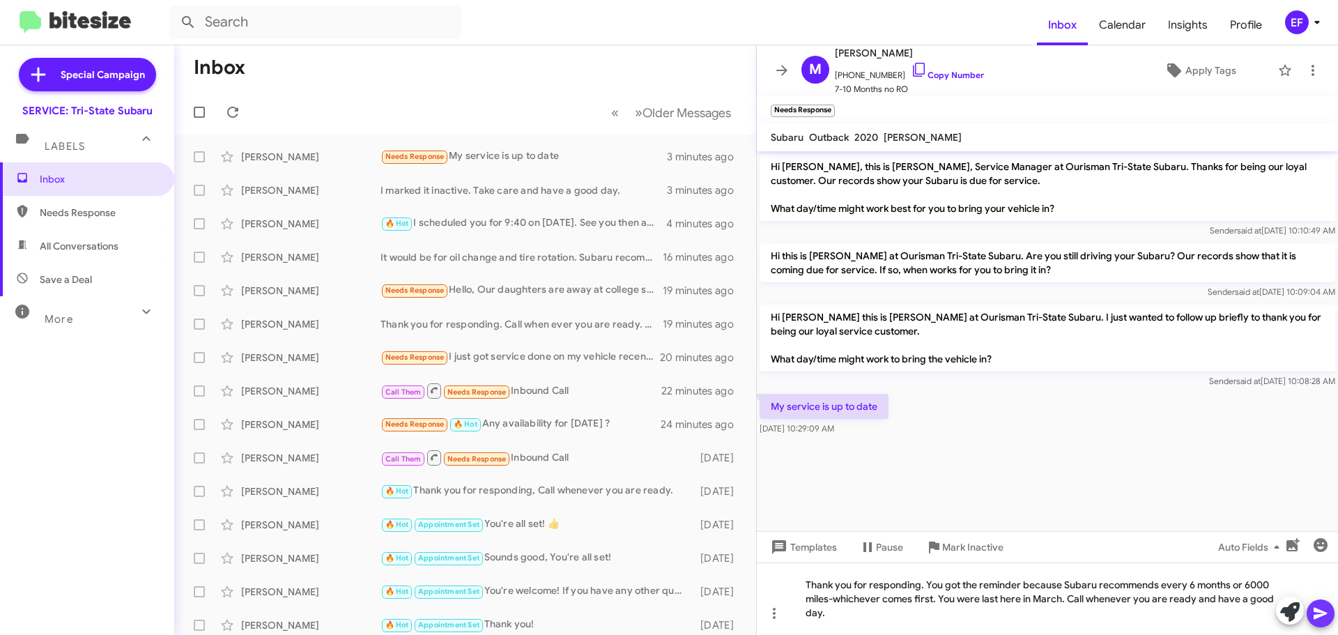
click at [1318, 608] on icon at bounding box center [1320, 613] width 17 height 17
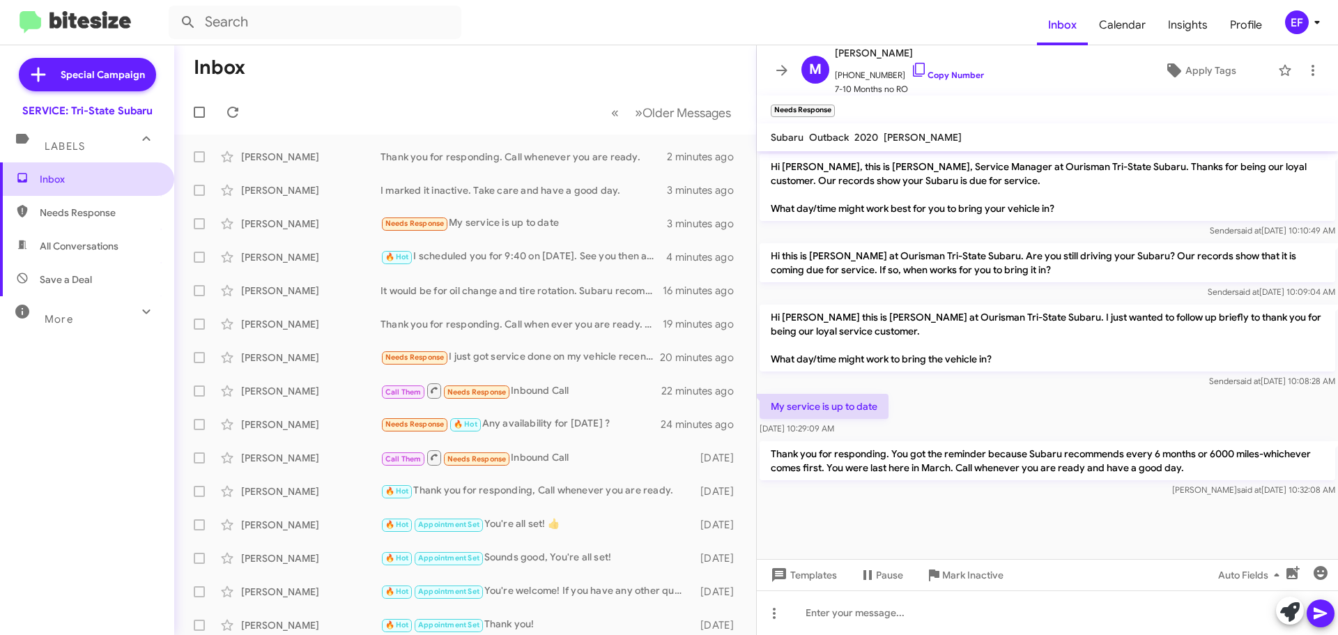
click at [47, 181] on span "Inbox" at bounding box center [99, 179] width 118 height 14
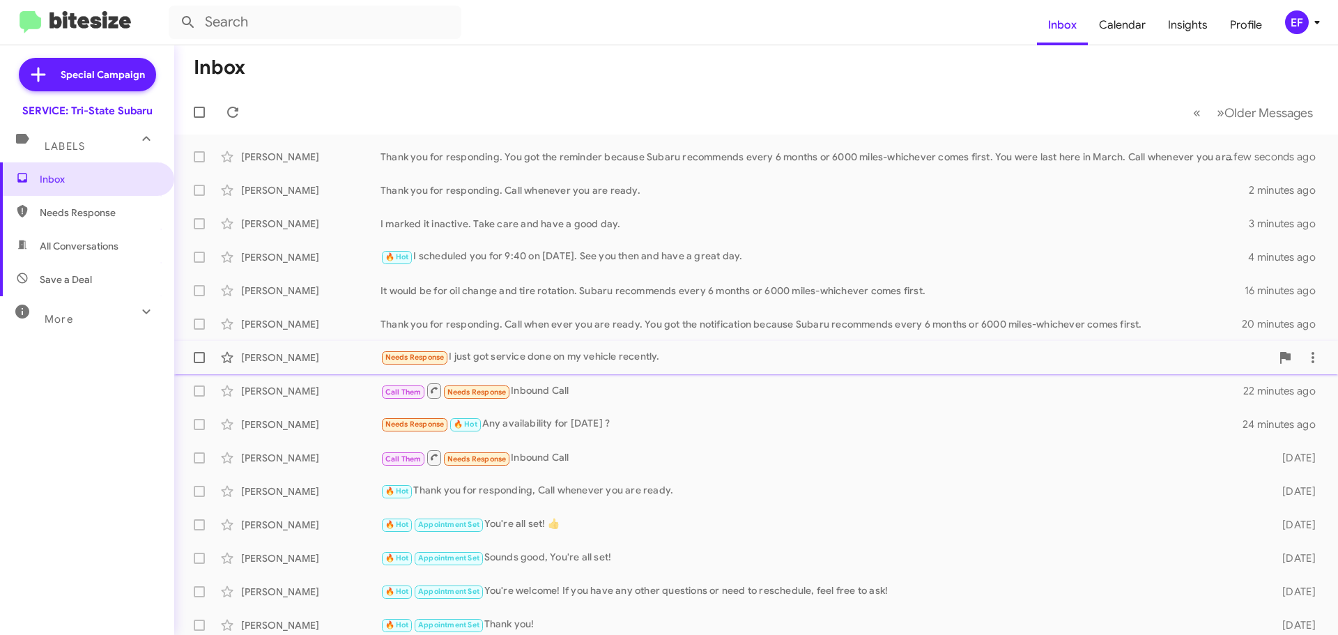
click at [517, 355] on div "Needs Response I just got service done on my vehicle recently." at bounding box center [826, 357] width 891 height 16
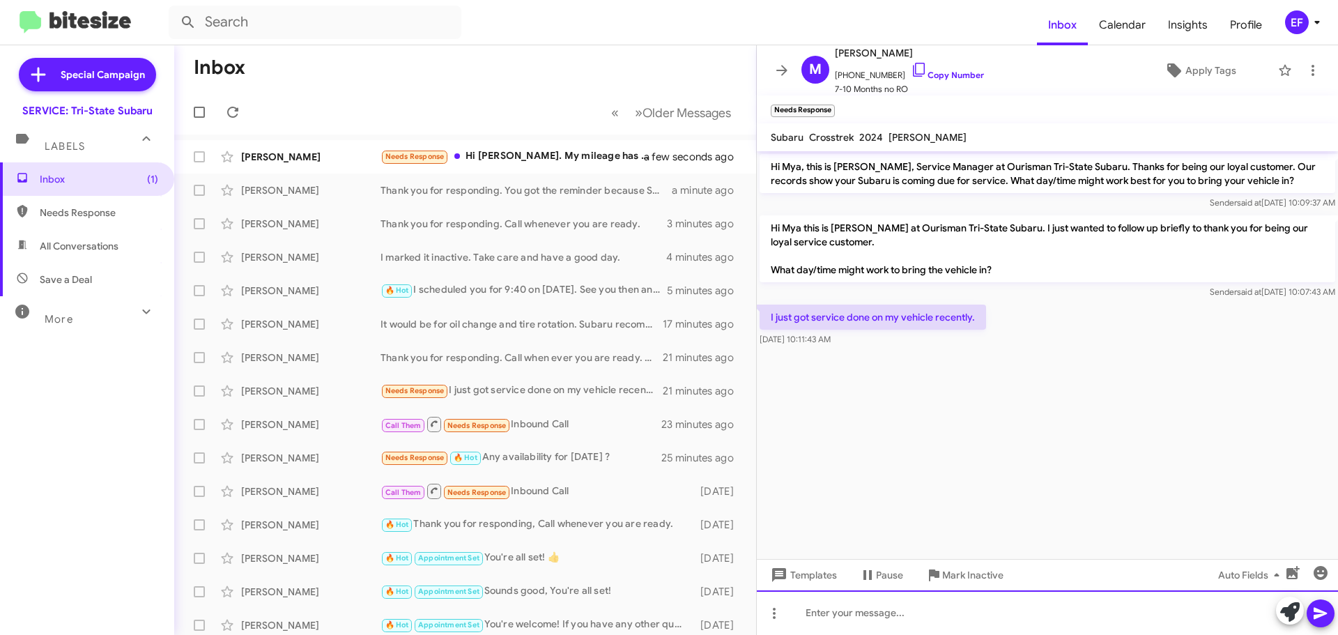
click at [802, 611] on div at bounding box center [1047, 612] width 581 height 45
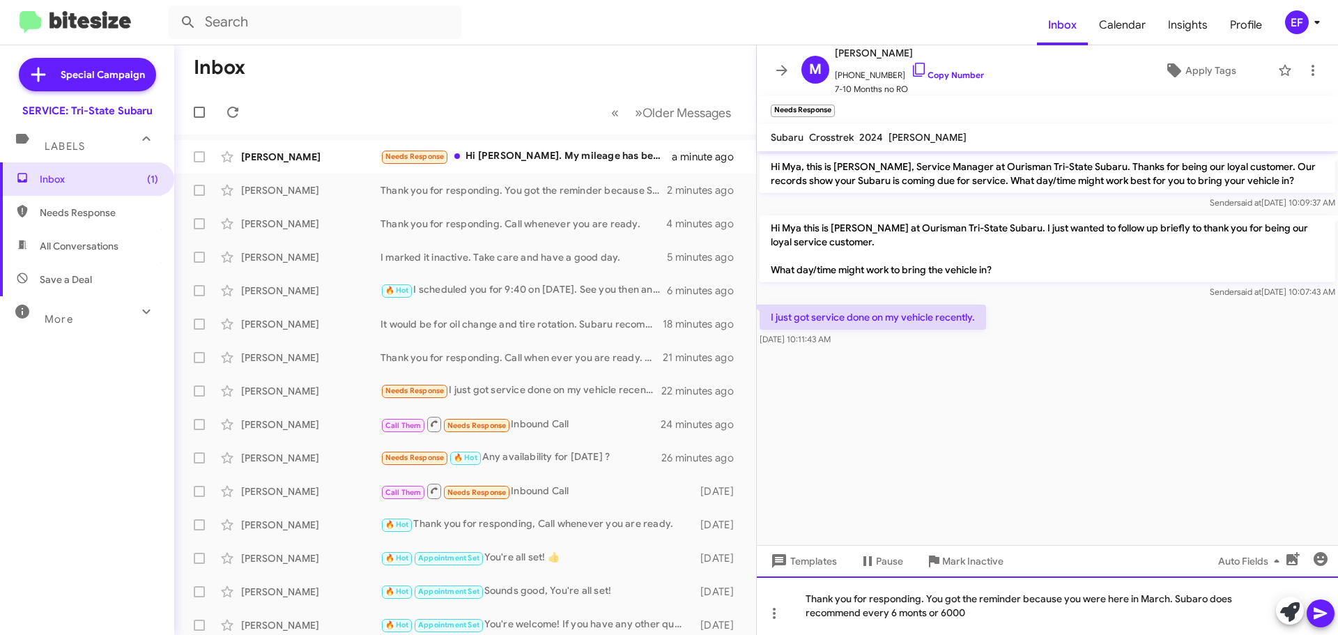
click at [922, 612] on div "Thank you for responding. You got the reminder because you were here in March. …" at bounding box center [1047, 605] width 581 height 59
click at [983, 611] on div "Thank you for responding. You got the reminder because you were here in March. …" at bounding box center [1047, 605] width 581 height 59
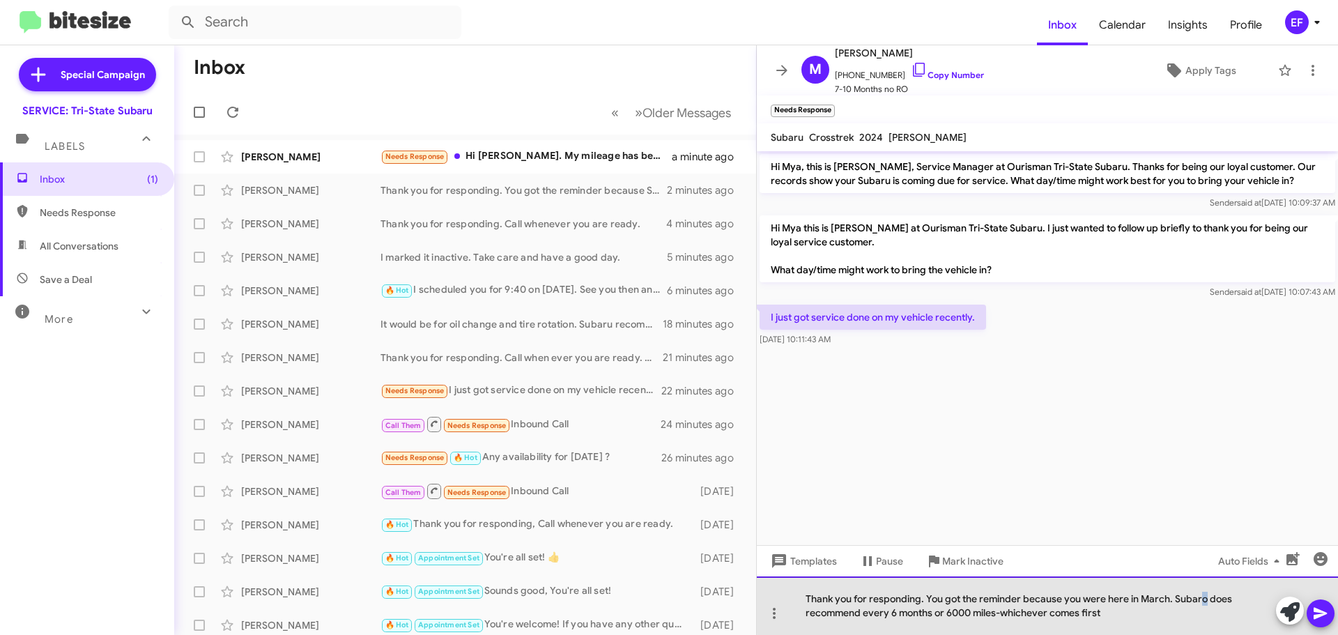
drag, startPoint x: 1206, startPoint y: 599, endPoint x: 1199, endPoint y: 601, distance: 7.3
click at [1199, 601] on div "Thank you for responding. You got the reminder because you were here in March. …" at bounding box center [1047, 605] width 581 height 59
click at [1111, 610] on div "Thank you for responding. You got the reminder because you were here in March. …" at bounding box center [1047, 605] width 581 height 59
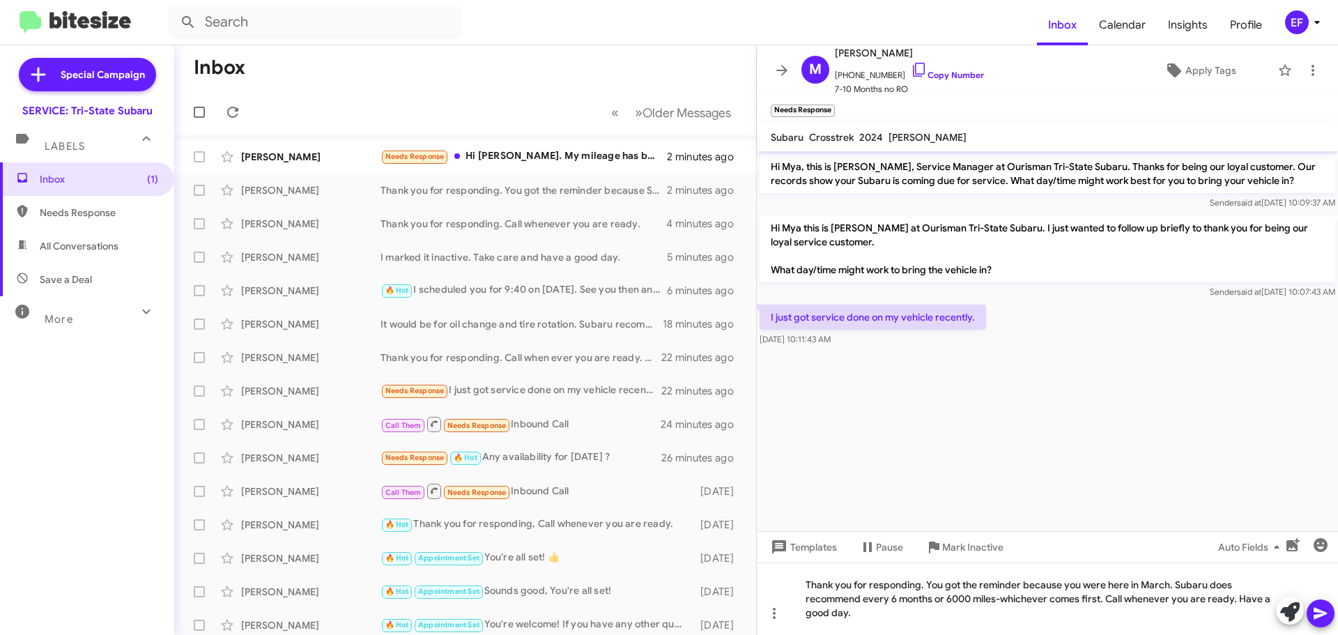
click at [1321, 620] on icon at bounding box center [1320, 613] width 17 height 17
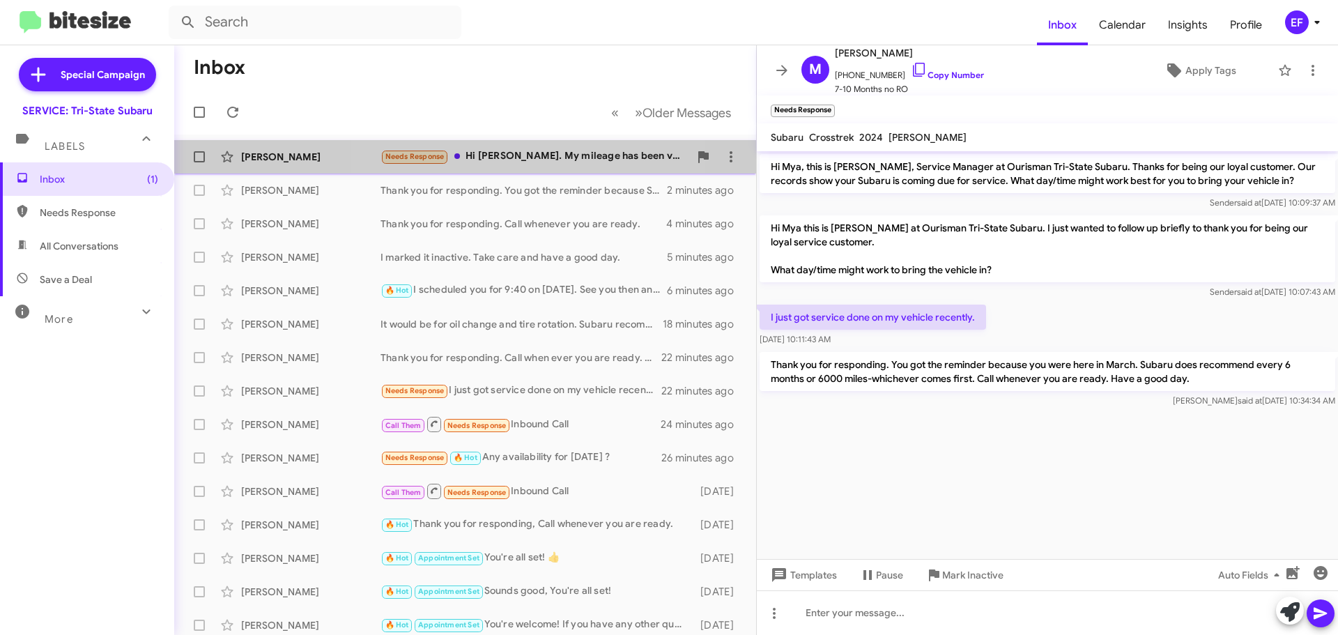
click at [501, 157] on div "Needs Response Hi [PERSON_NAME]. My mileage has been very low over the summer s…" at bounding box center [535, 156] width 309 height 16
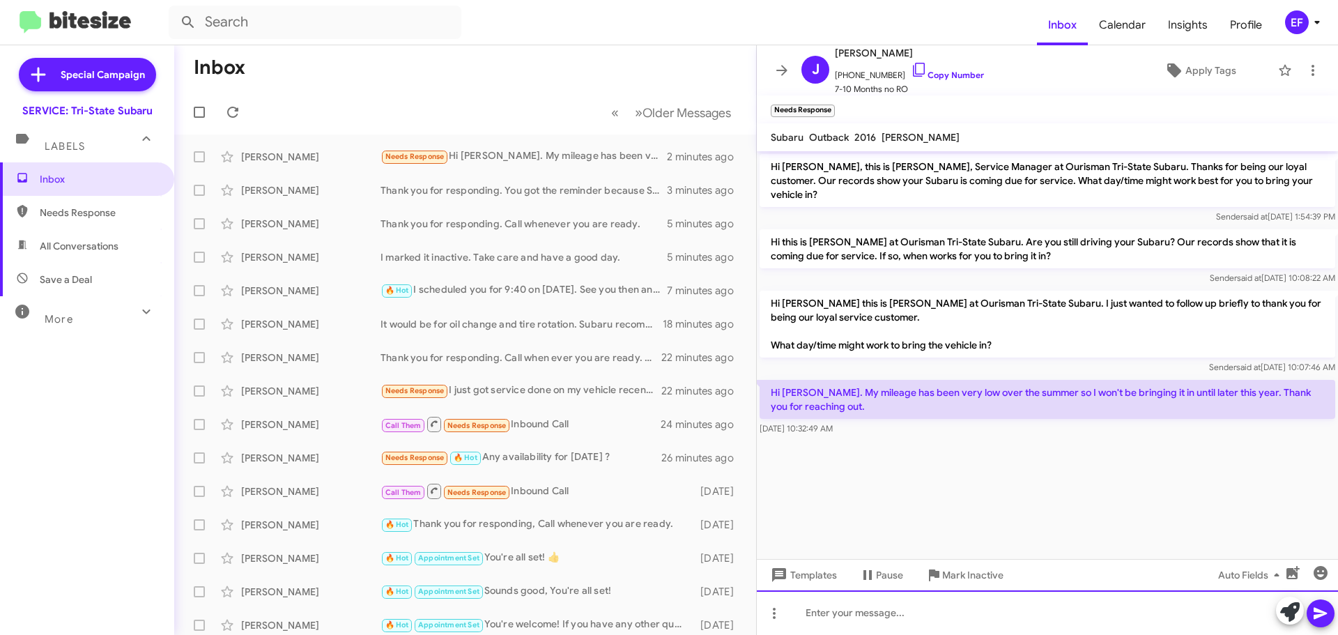
click at [829, 618] on div at bounding box center [1047, 612] width 581 height 45
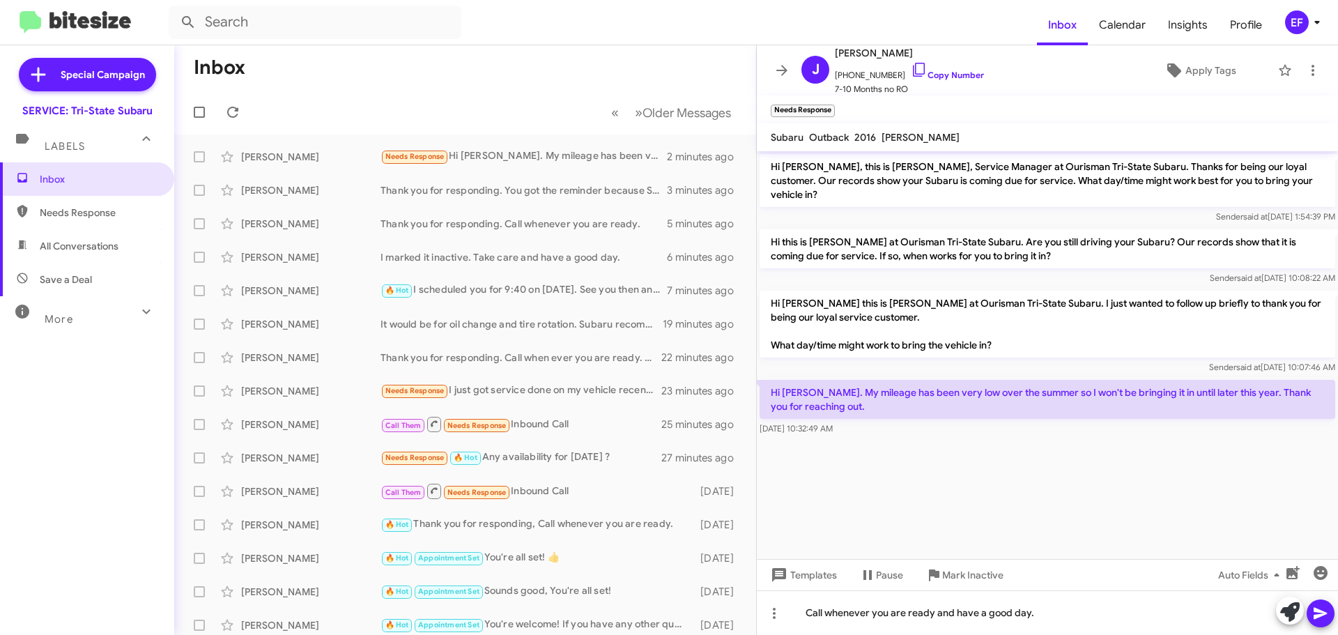
click at [1319, 604] on span at bounding box center [1320, 613] width 17 height 28
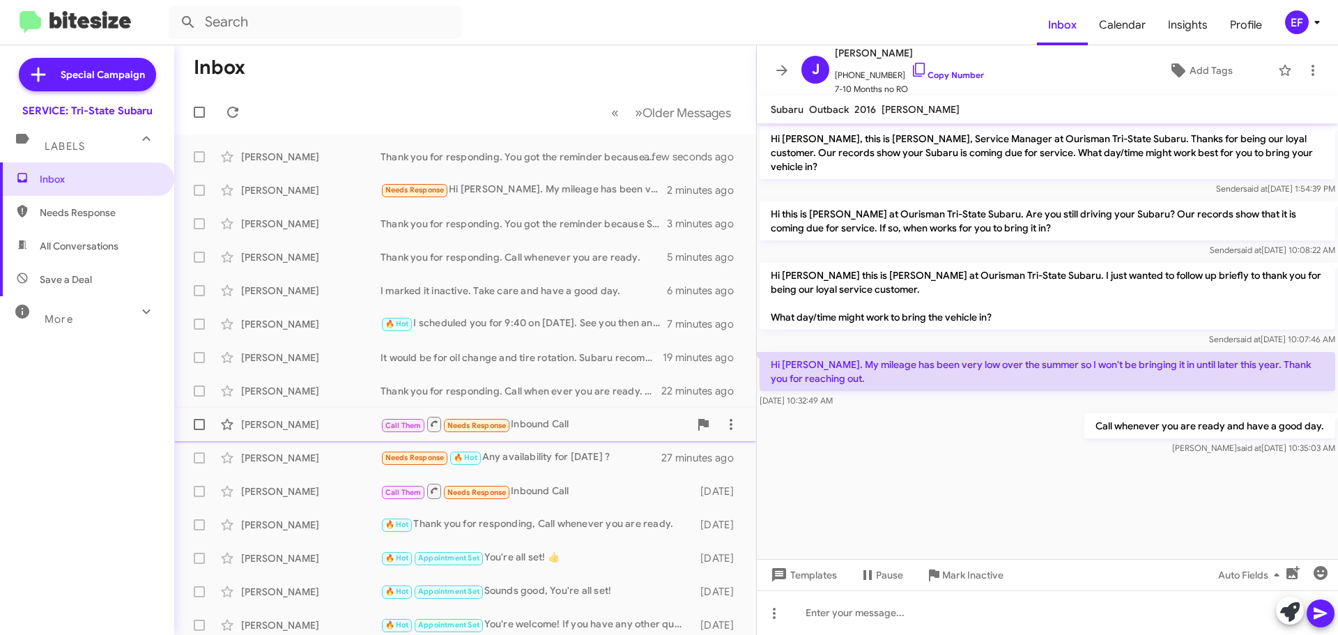
click at [309, 414] on div "[PERSON_NAME] Call Them Needs Response Inbound Call 25 minutes ago" at bounding box center [465, 424] width 560 height 28
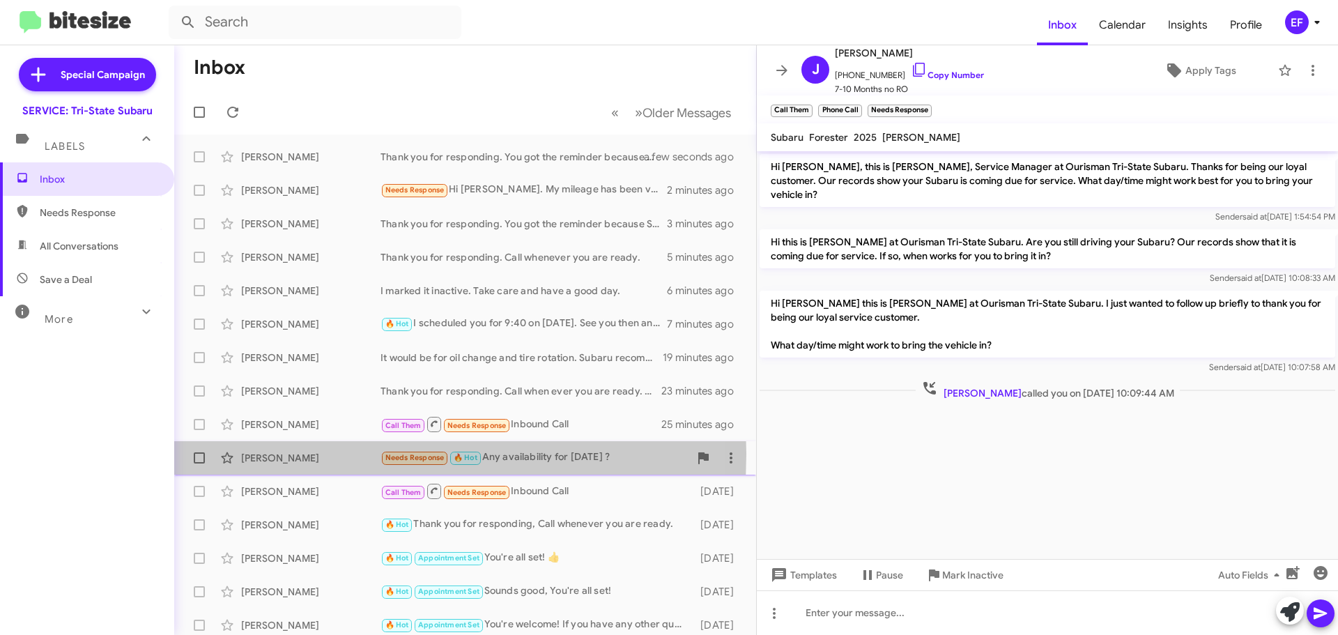
click at [293, 454] on div "[PERSON_NAME]" at bounding box center [310, 458] width 139 height 14
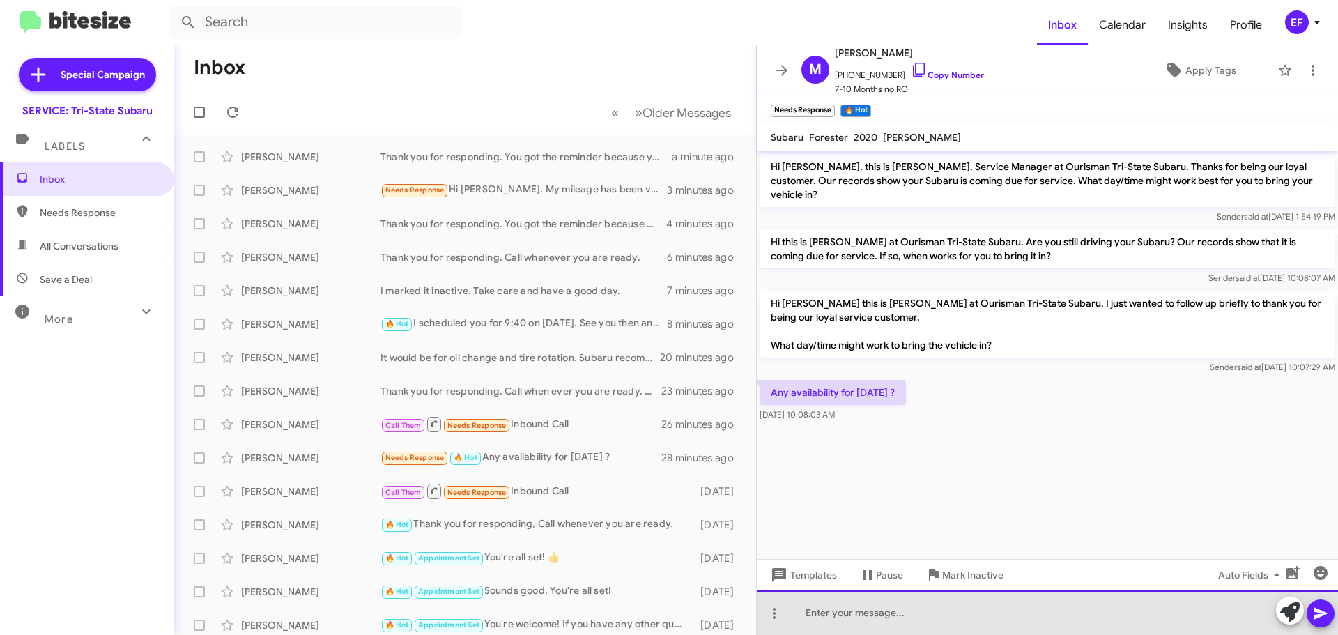
click at [820, 613] on div at bounding box center [1047, 612] width 581 height 45
drag, startPoint x: 893, startPoint y: 609, endPoint x: 987, endPoint y: 610, distance: 94.1
click at [987, 610] on div "Let me know if you are an early, mid" at bounding box center [1047, 612] width 581 height 45
drag, startPoint x: 1096, startPoint y: 613, endPoint x: 1234, endPoint y: 617, distance: 138.8
click at [1234, 617] on div "Let me know if you want an early ,mid or afternoon appointment-[DATE] is defina…" at bounding box center [1047, 612] width 581 height 45
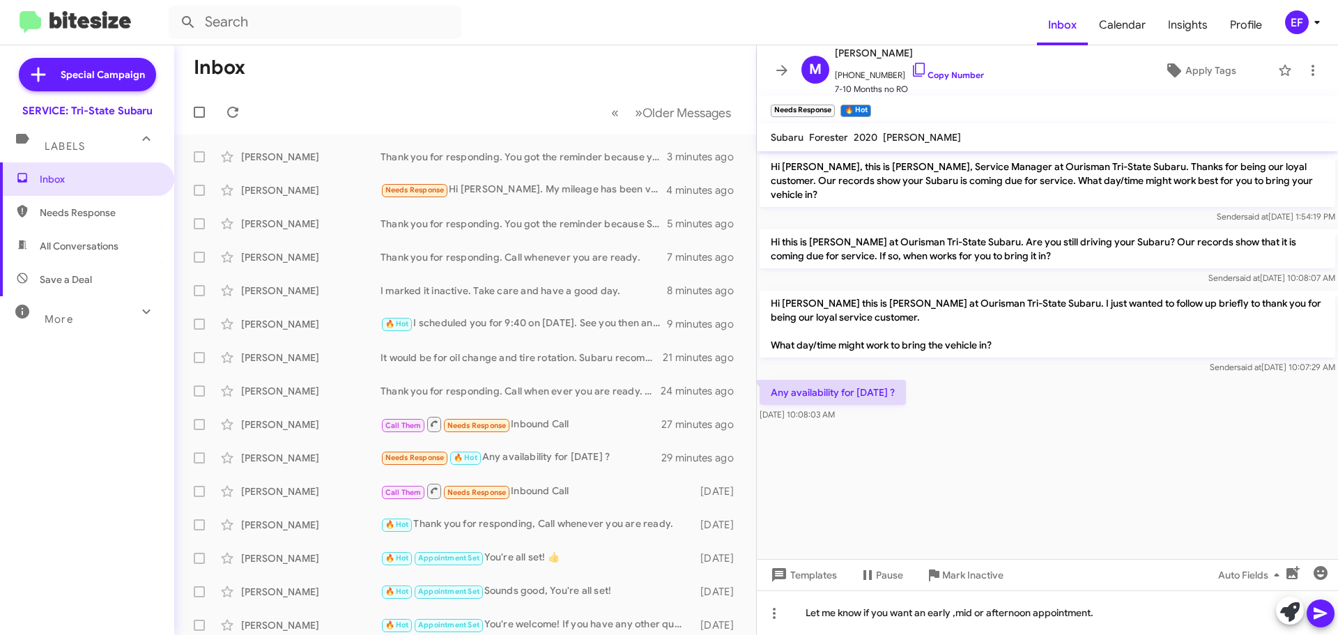
click at [1321, 609] on icon at bounding box center [1320, 613] width 17 height 17
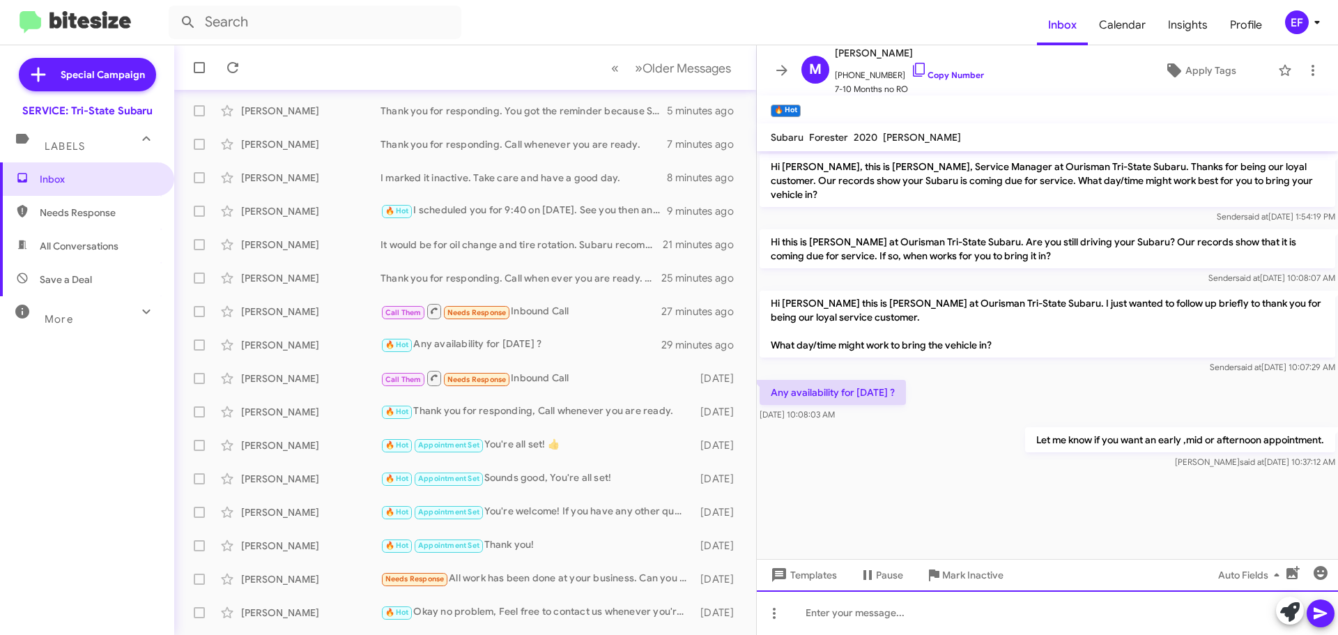
scroll to position [117, 0]
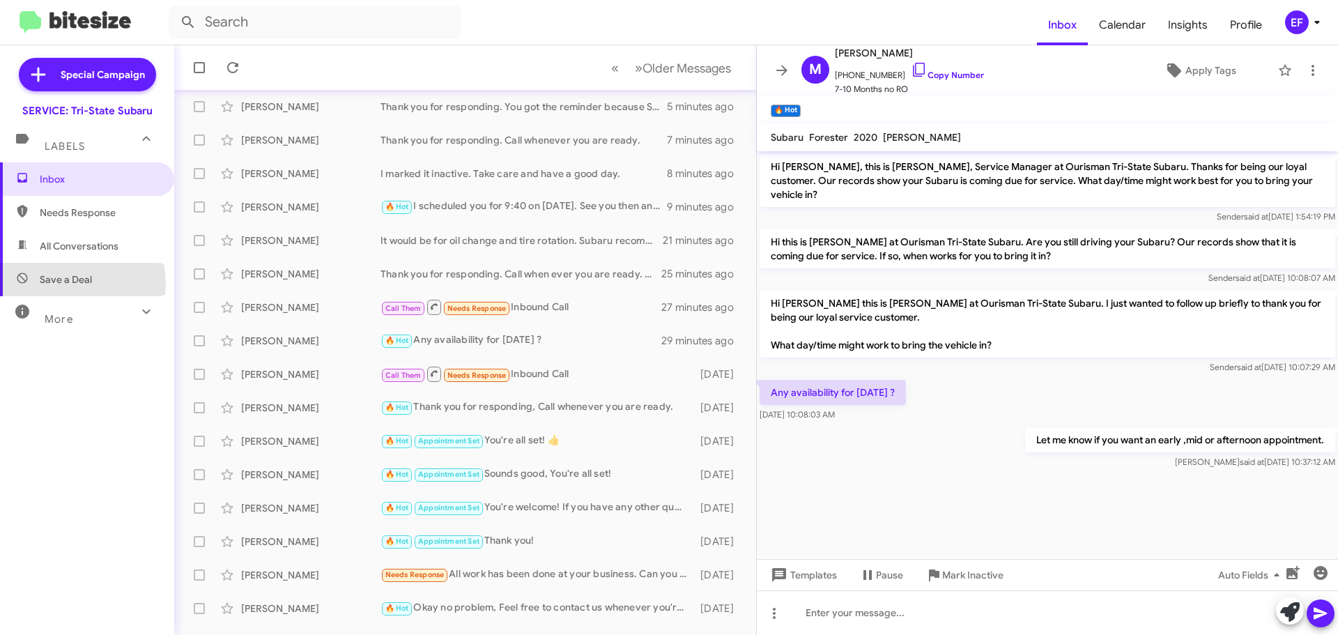
click at [63, 284] on span "Save a Deal" at bounding box center [66, 279] width 52 height 14
type input "in:not-interested"
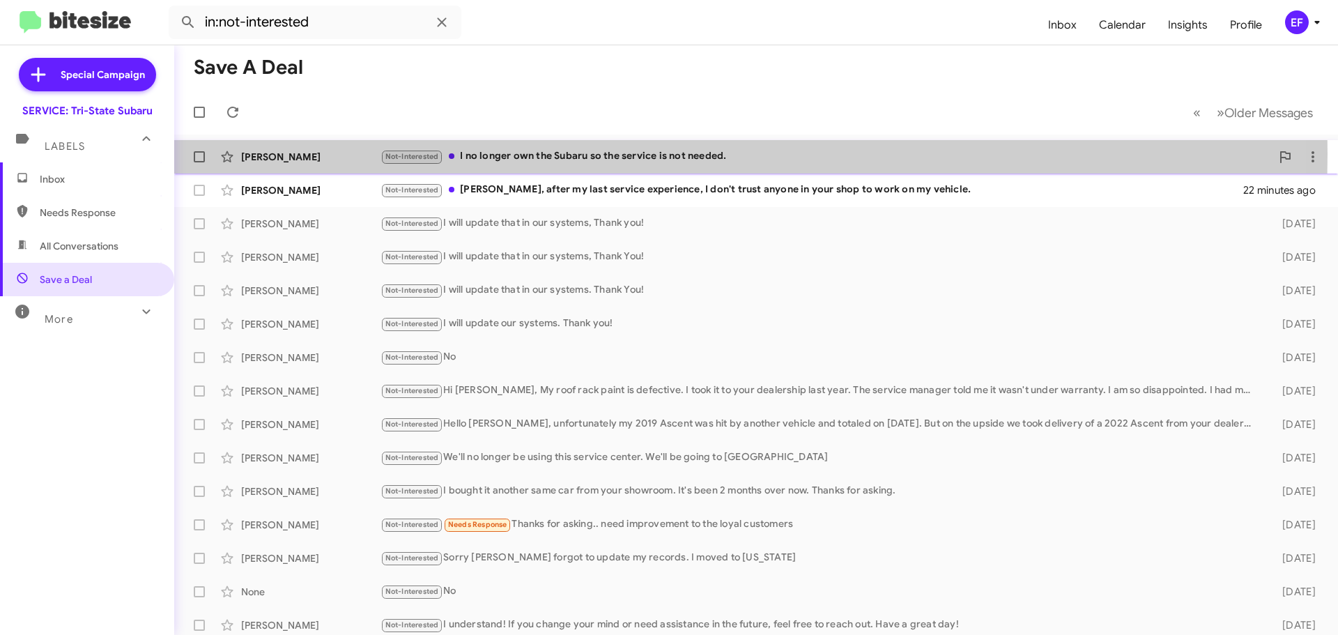
click at [520, 153] on div "Not-Interested I no longer own the Subaru so the service is not needed." at bounding box center [826, 156] width 891 height 16
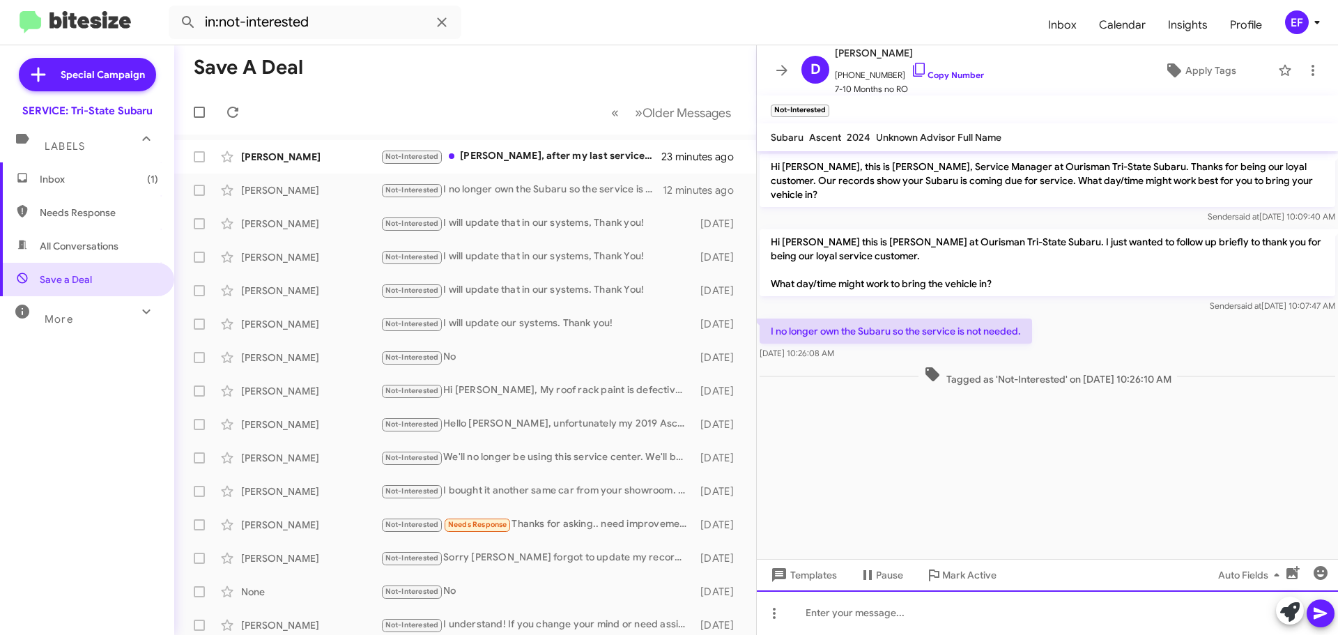
click at [867, 617] on div at bounding box center [1047, 612] width 581 height 45
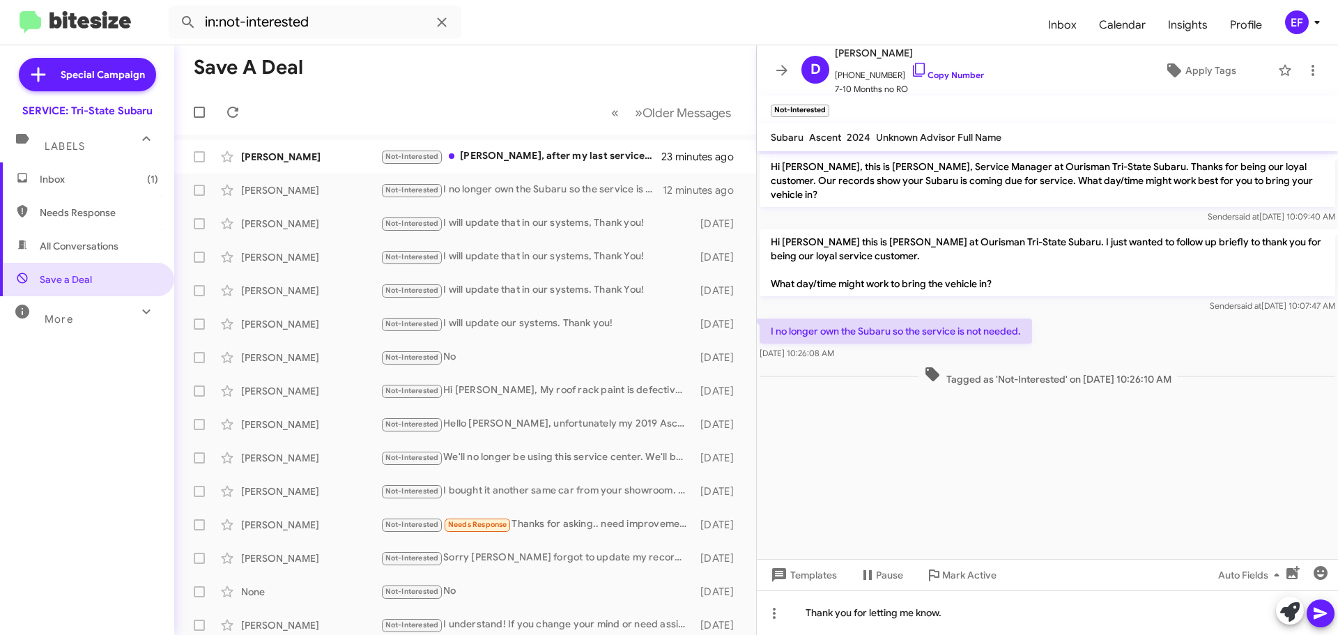
click at [1323, 614] on icon at bounding box center [1320, 614] width 13 height 12
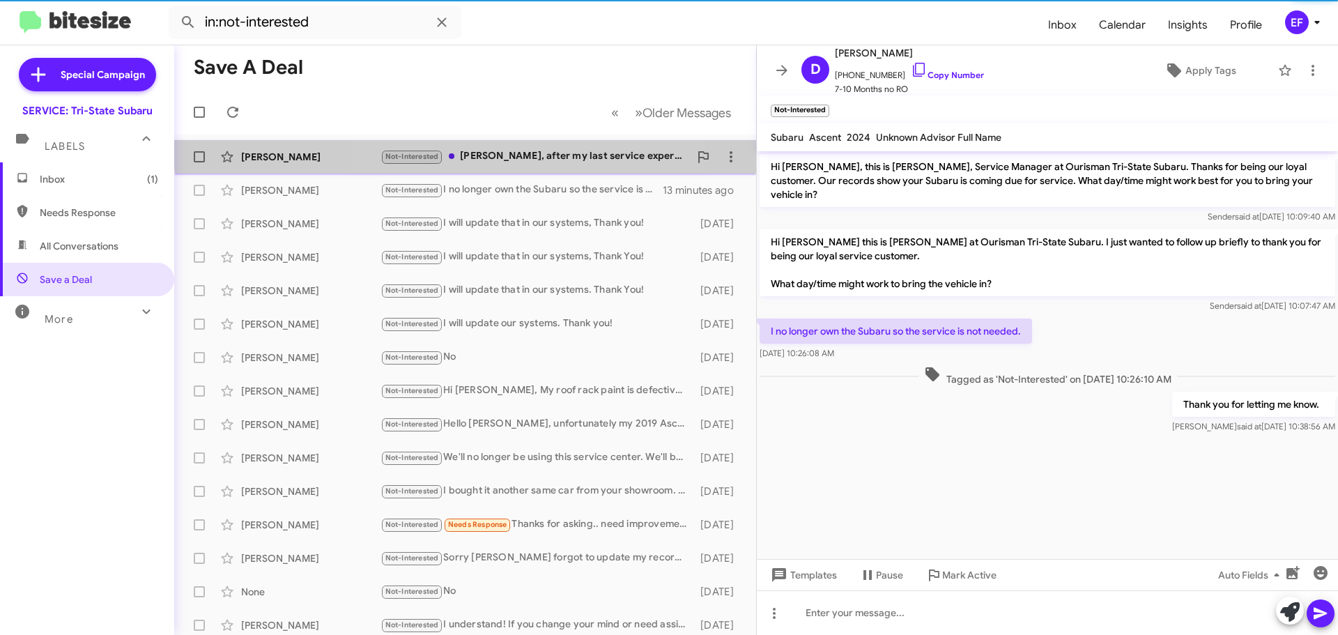
click at [473, 148] on div "Not-Interested [PERSON_NAME], after my last service experience, I don't trust a…" at bounding box center [535, 156] width 309 height 16
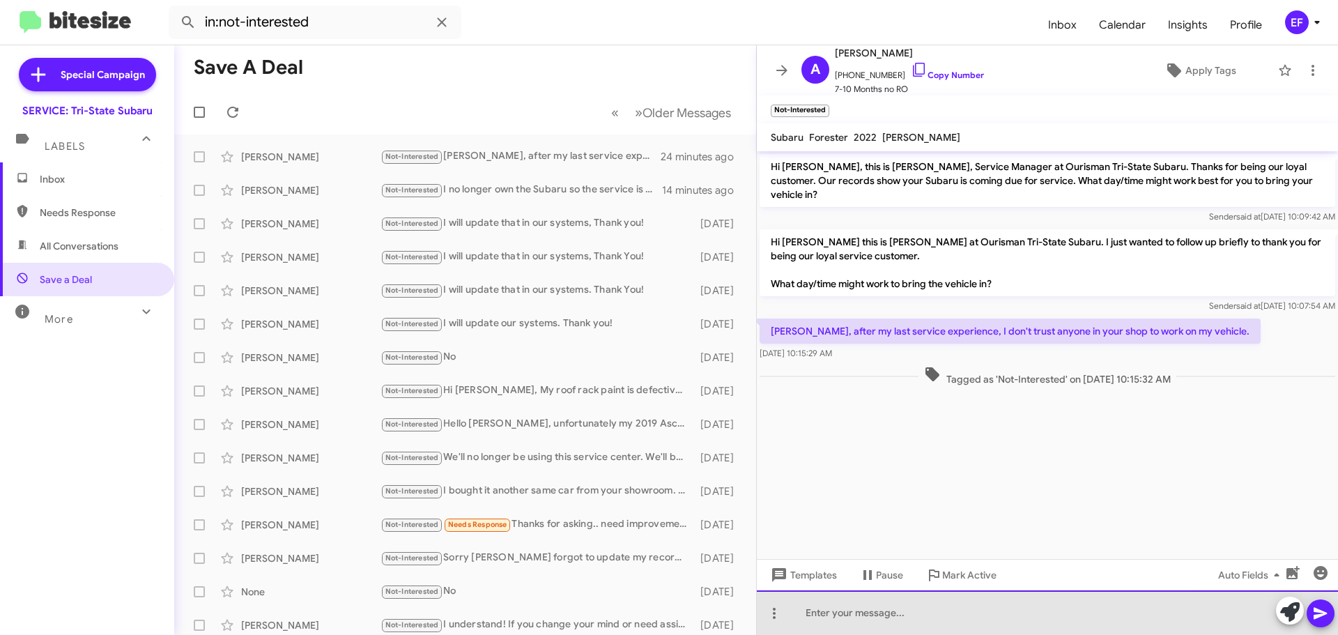
click at [822, 622] on div at bounding box center [1047, 612] width 581 height 45
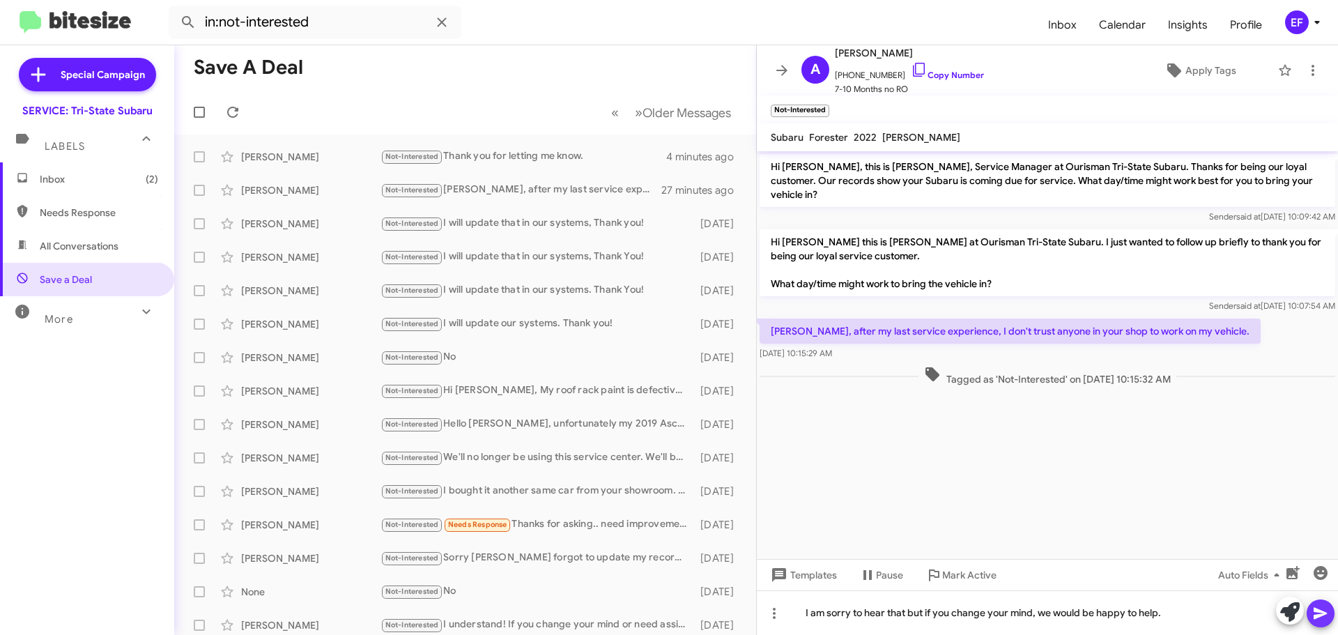
click at [1324, 610] on icon at bounding box center [1320, 613] width 17 height 17
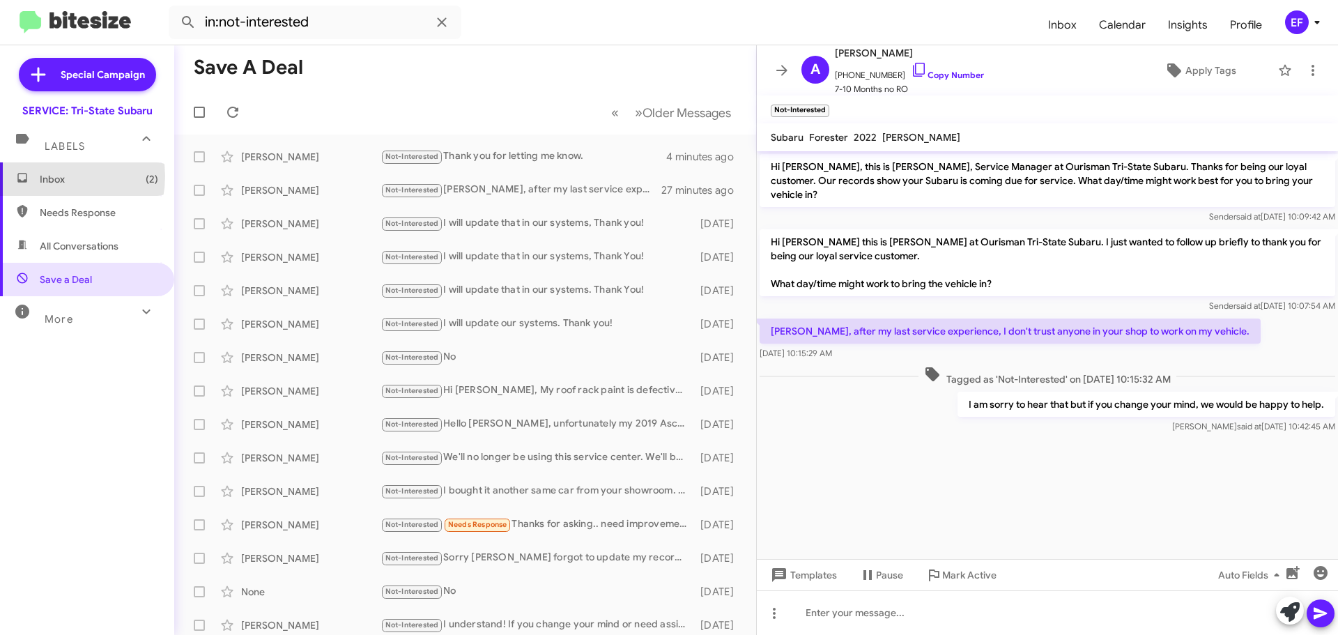
click at [54, 176] on span "Inbox (2)" at bounding box center [99, 179] width 118 height 14
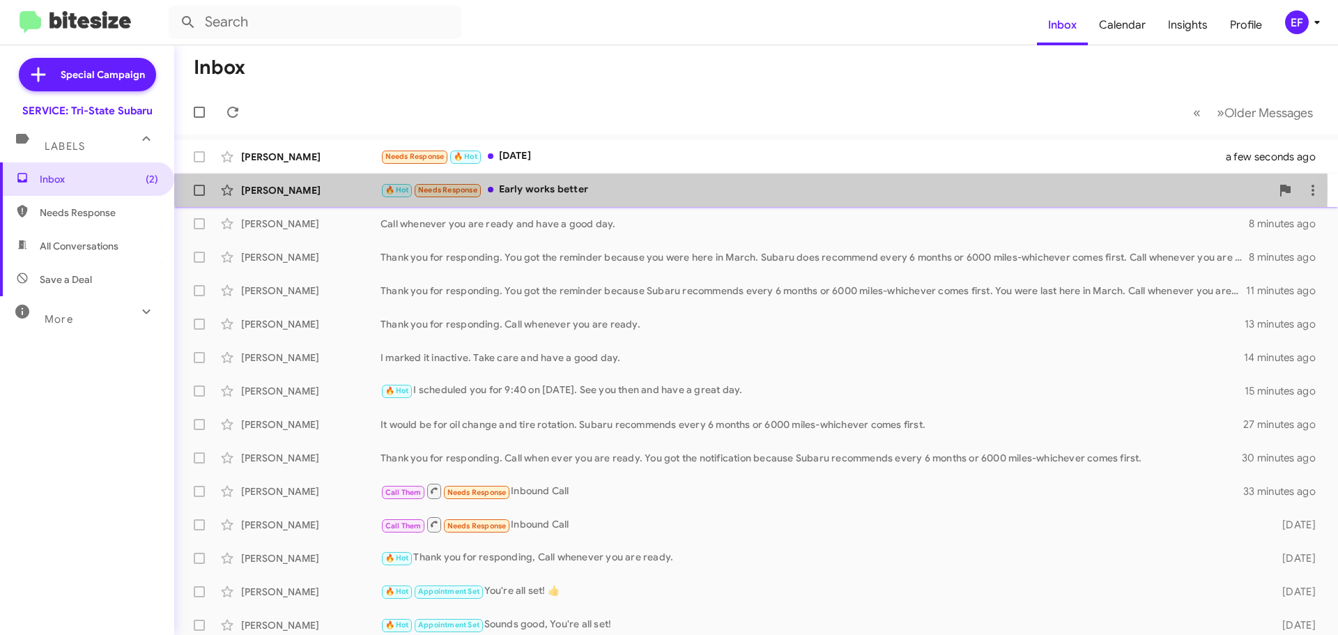
click at [525, 189] on div "🔥 Hot Needs Response Early works better" at bounding box center [826, 190] width 891 height 16
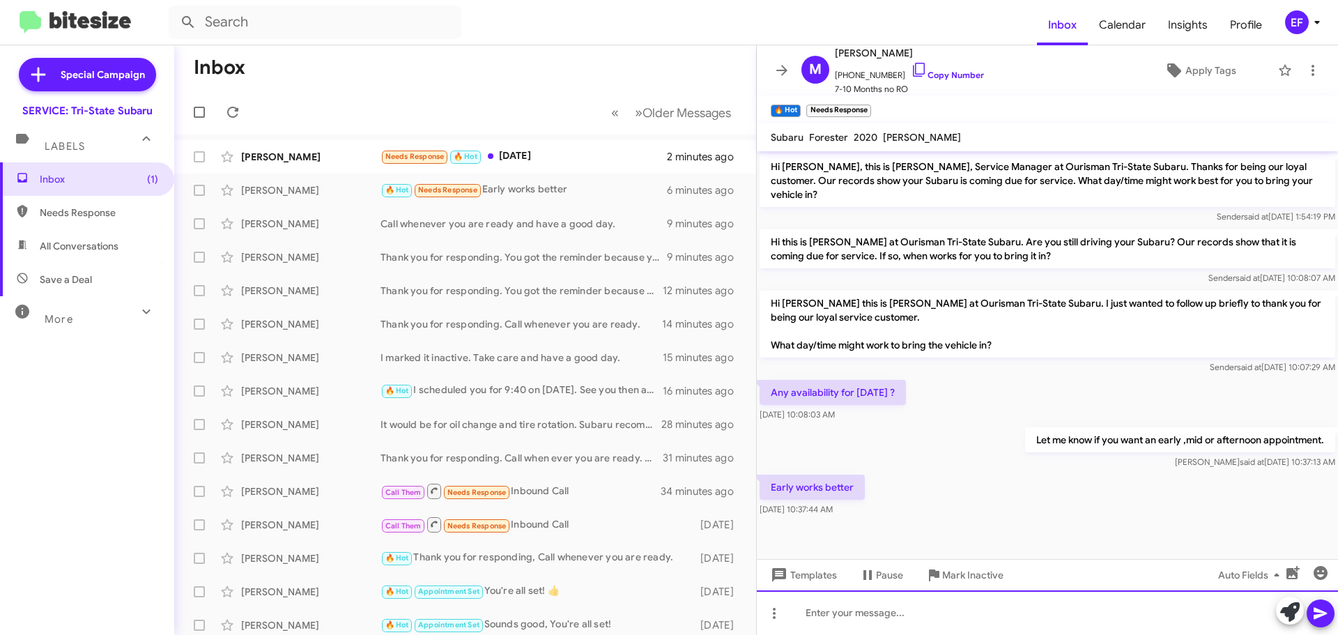
click at [853, 616] on div at bounding box center [1047, 612] width 581 height 45
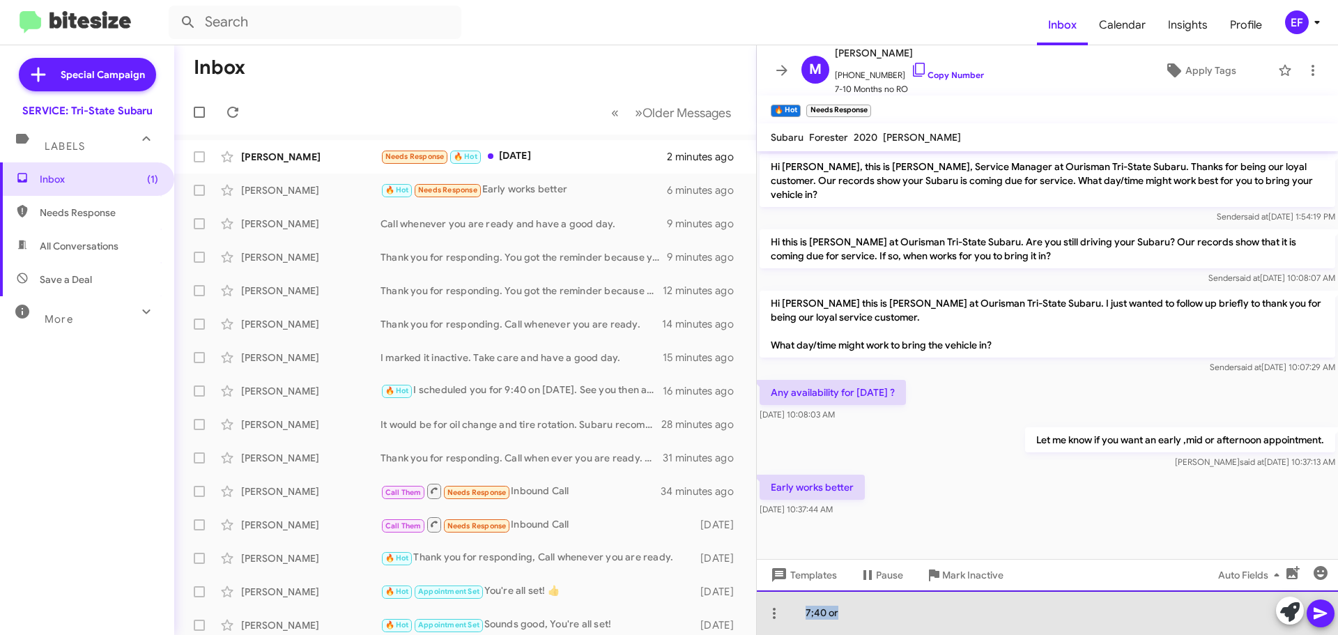
drag, startPoint x: 801, startPoint y: 613, endPoint x: 907, endPoint y: 618, distance: 106.1
click at [907, 618] on div "7;40 or" at bounding box center [1047, 612] width 581 height 45
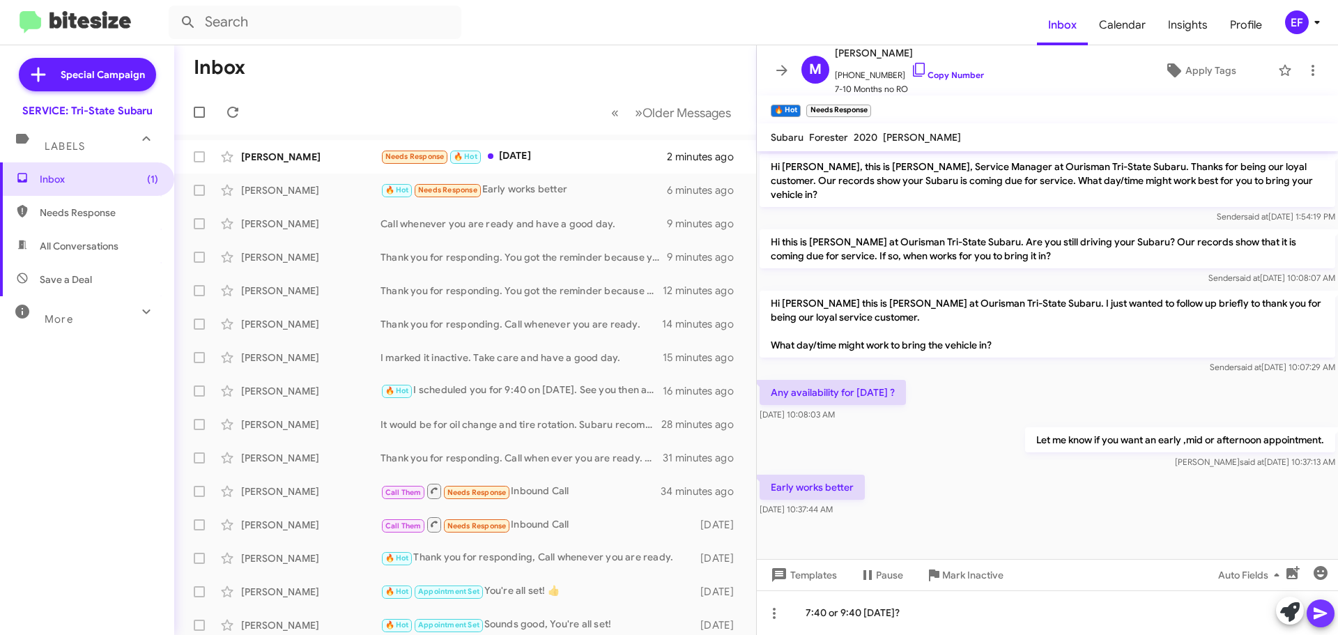
click at [1327, 611] on icon at bounding box center [1320, 613] width 17 height 17
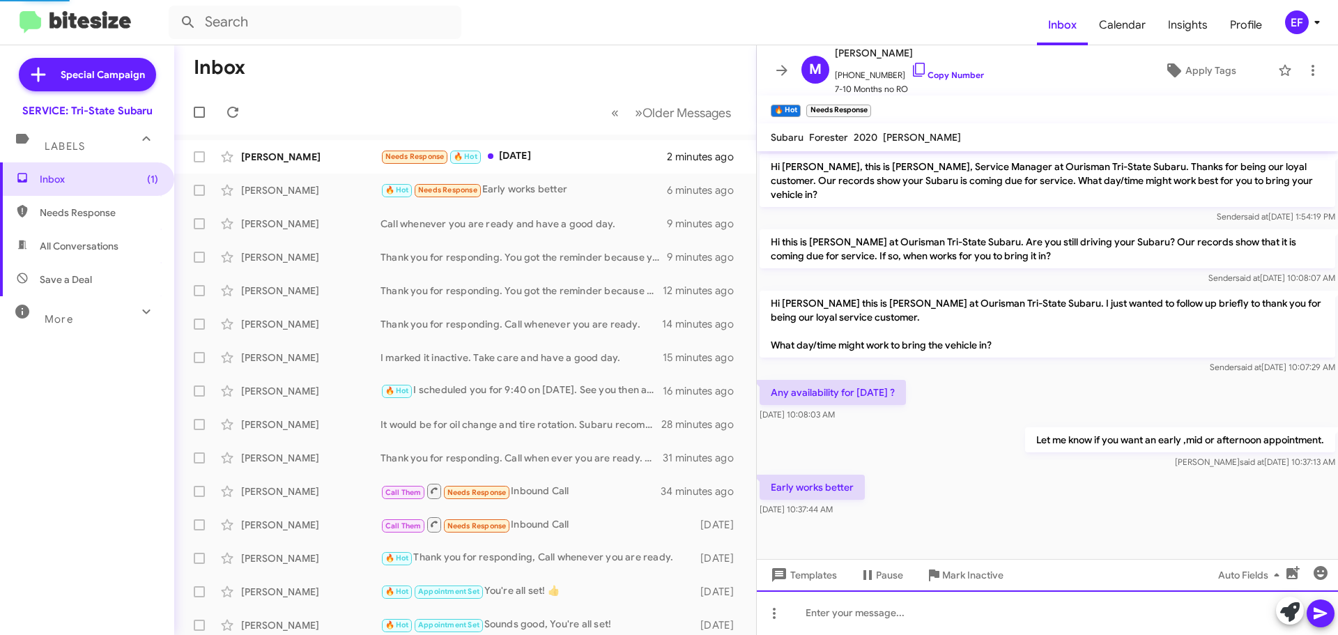
scroll to position [18, 0]
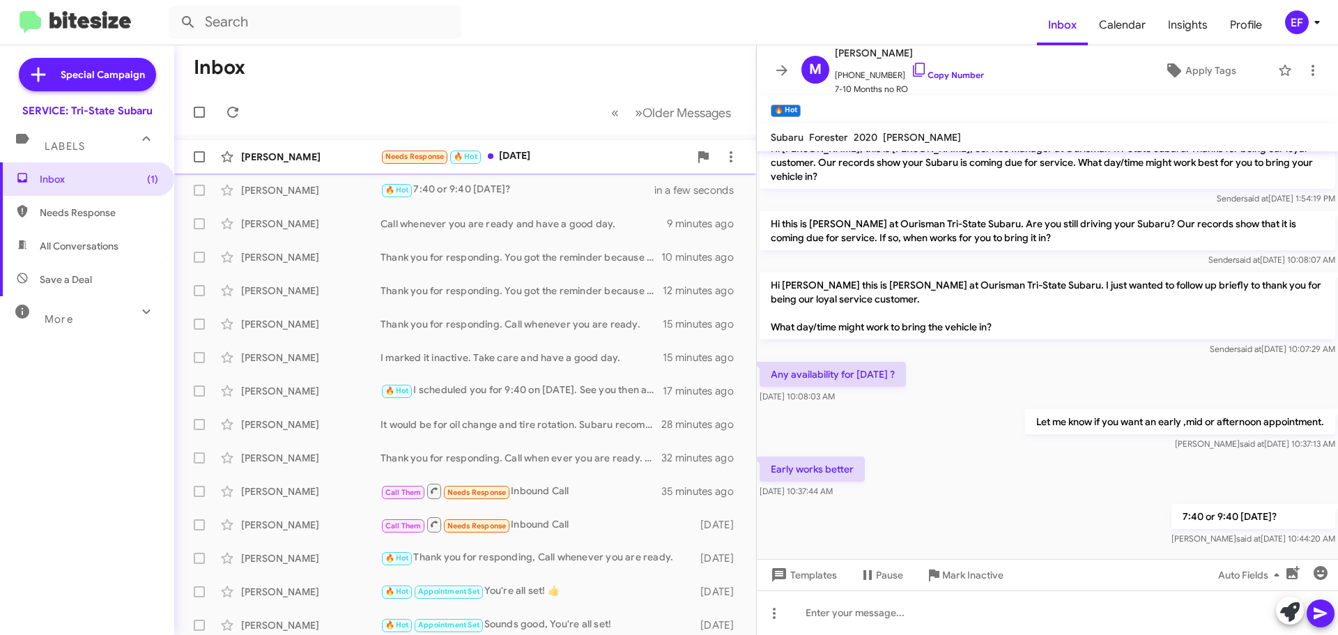
click at [518, 151] on div "Needs Response 🔥 Hot [DATE]" at bounding box center [535, 156] width 309 height 16
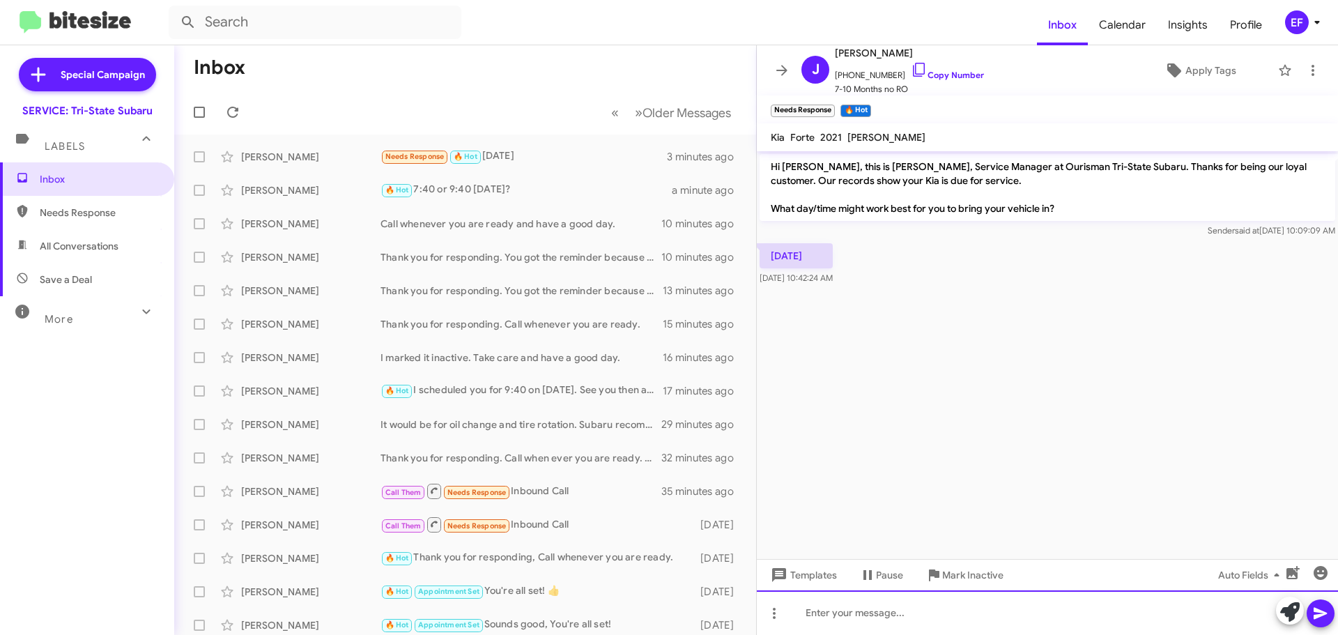
click at [819, 615] on div at bounding box center [1047, 612] width 581 height 45
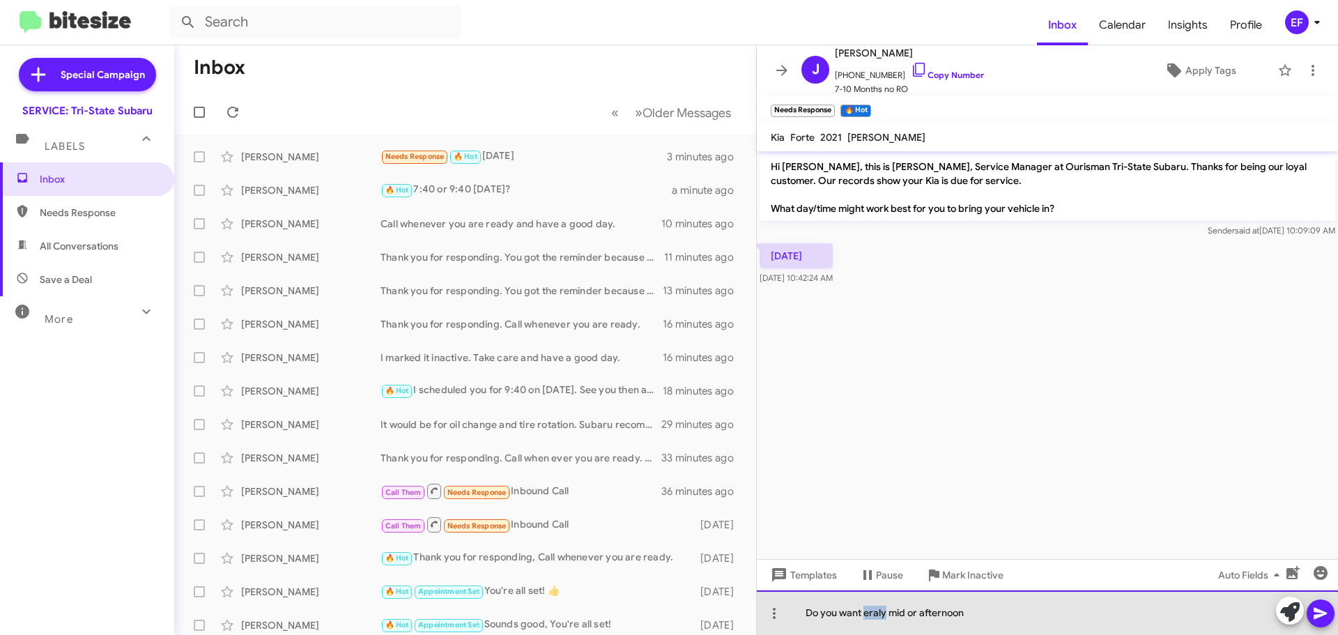
drag, startPoint x: 864, startPoint y: 615, endPoint x: 886, endPoint y: 615, distance: 21.6
click at [886, 615] on div "Do you want eraly mid or afternoon" at bounding box center [1047, 612] width 581 height 45
click at [971, 613] on div "Do you want early, mid or afternoon" at bounding box center [1047, 612] width 581 height 45
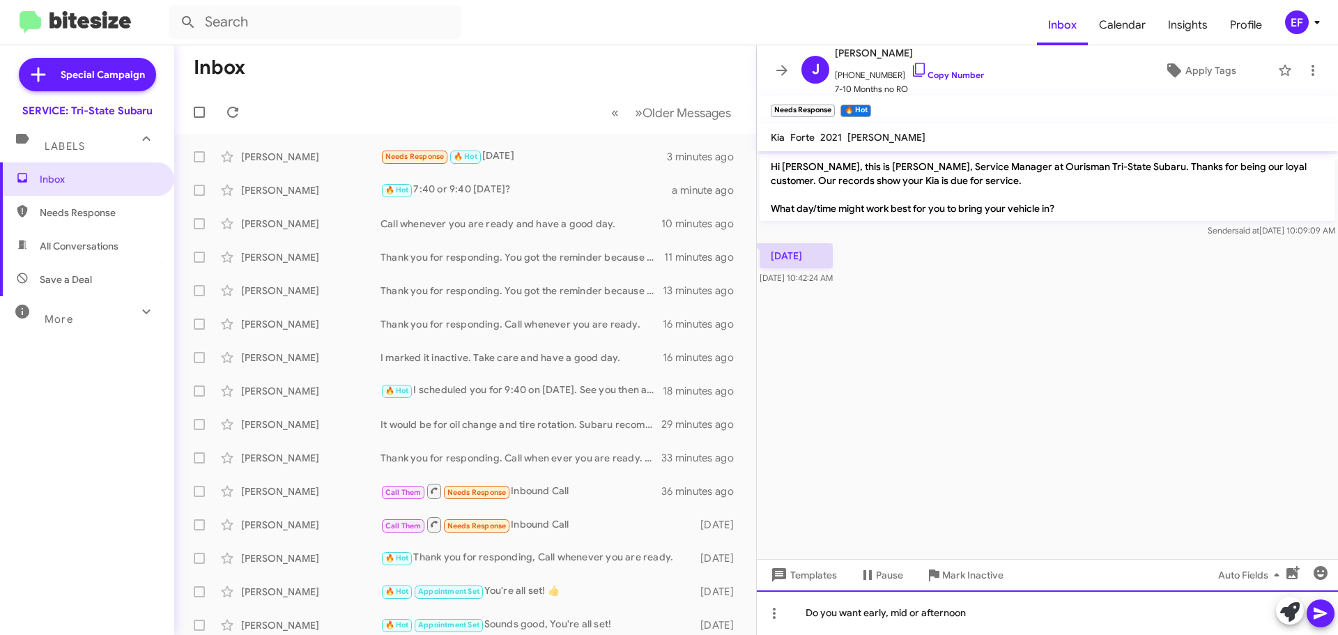
click at [918, 614] on div "Do you want early, mid or afternoon" at bounding box center [1047, 612] width 581 height 45
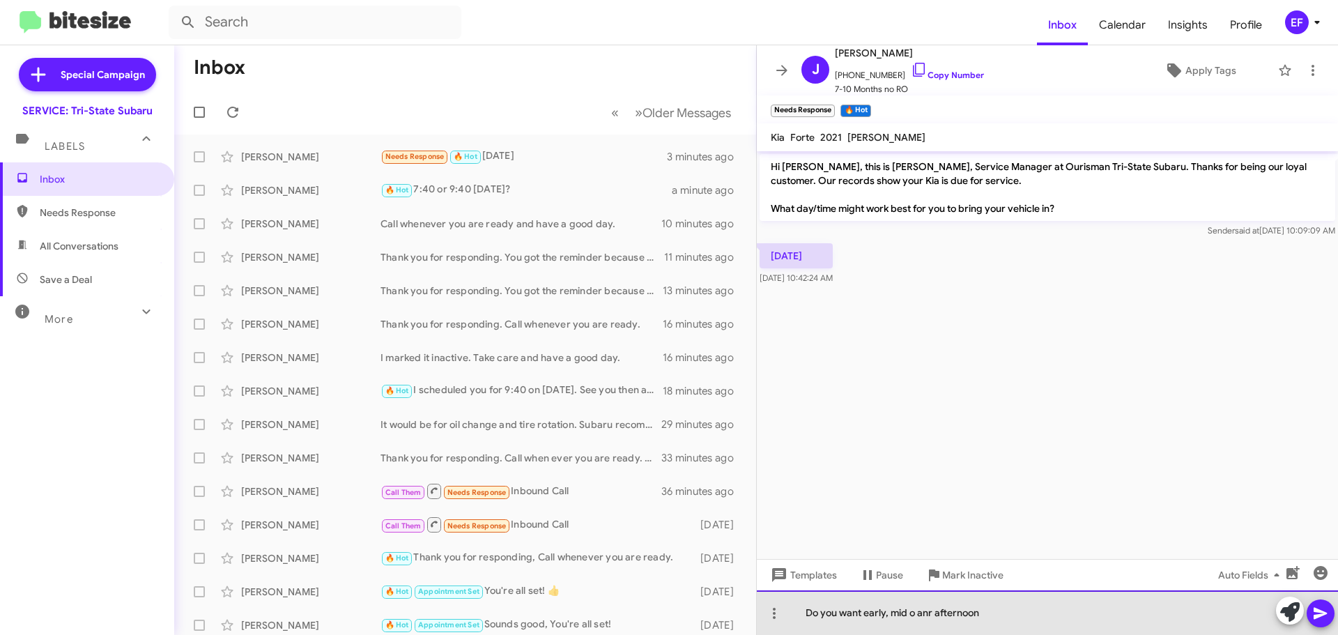
click at [932, 615] on div "Do you want early, mid o anr afternoon" at bounding box center [1047, 612] width 581 height 45
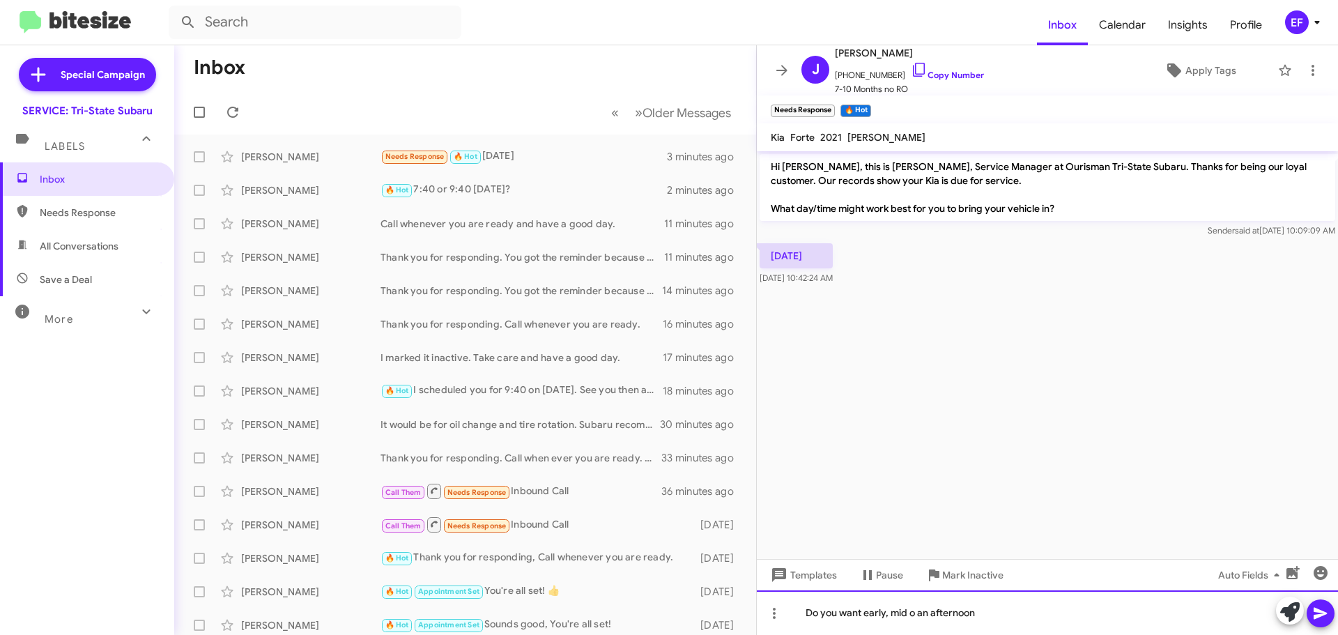
click at [1029, 617] on div "Do you want early, mid o an afternoon" at bounding box center [1047, 612] width 581 height 45
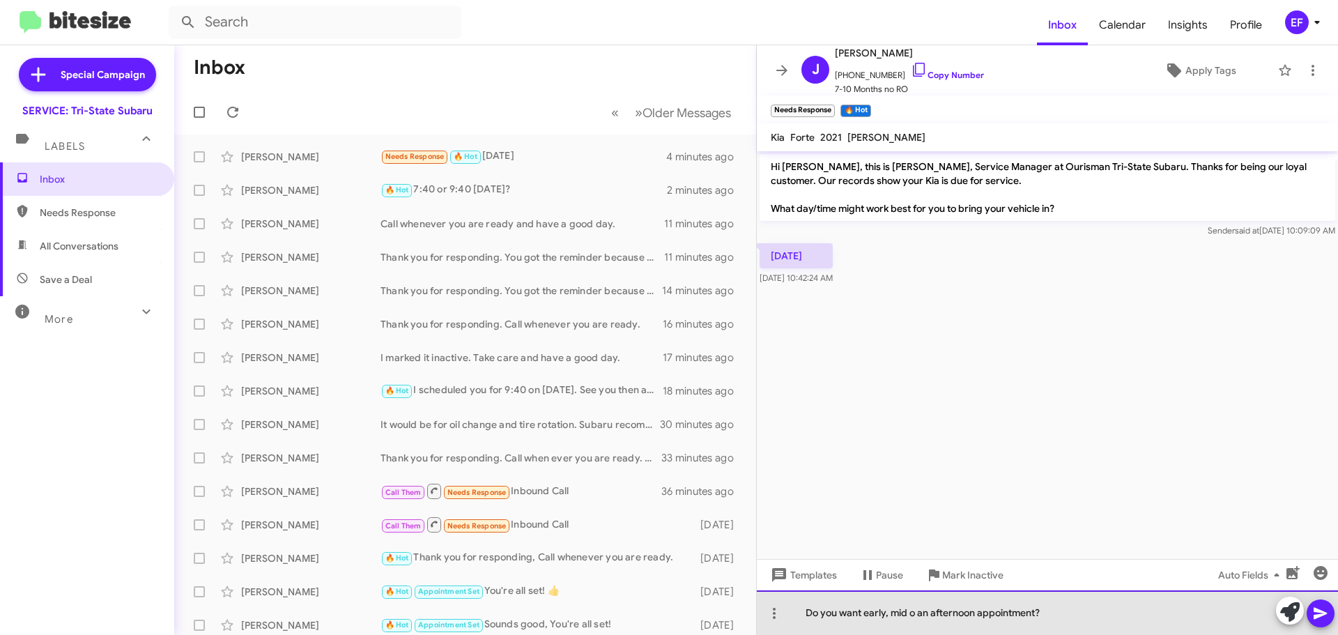
click at [916, 616] on div "Do you want early, mid o an afternoon appointment?" at bounding box center [1047, 612] width 581 height 45
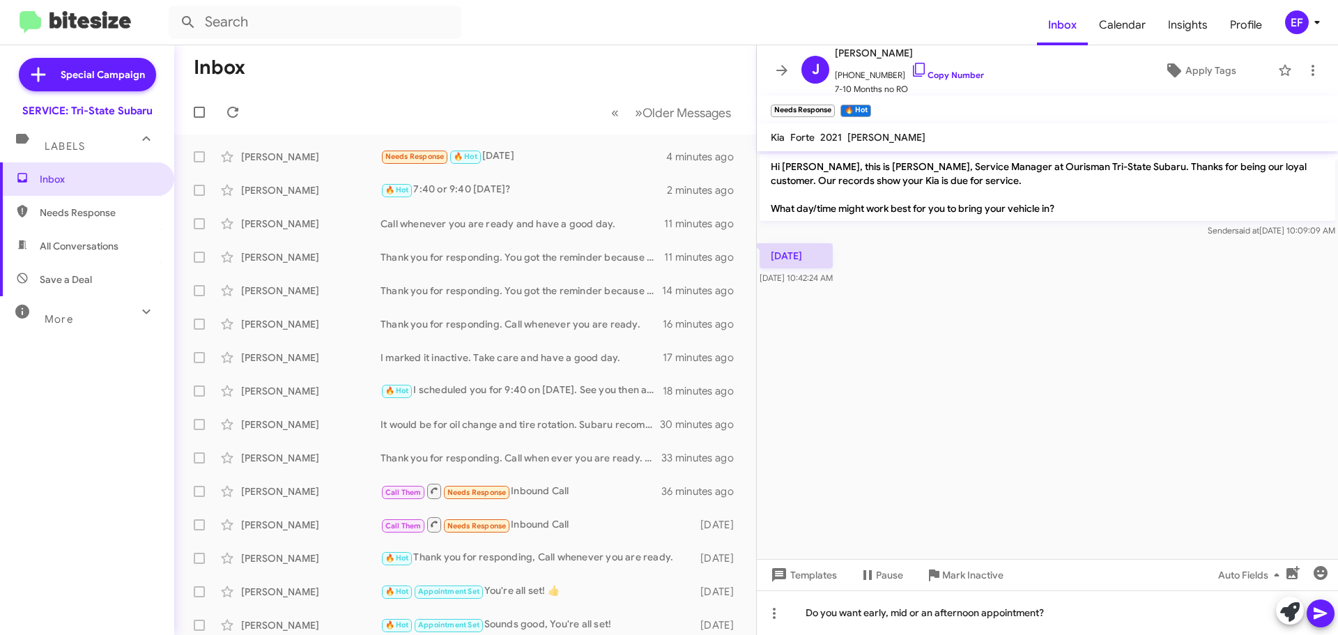
click at [1312, 613] on button at bounding box center [1321, 613] width 28 height 28
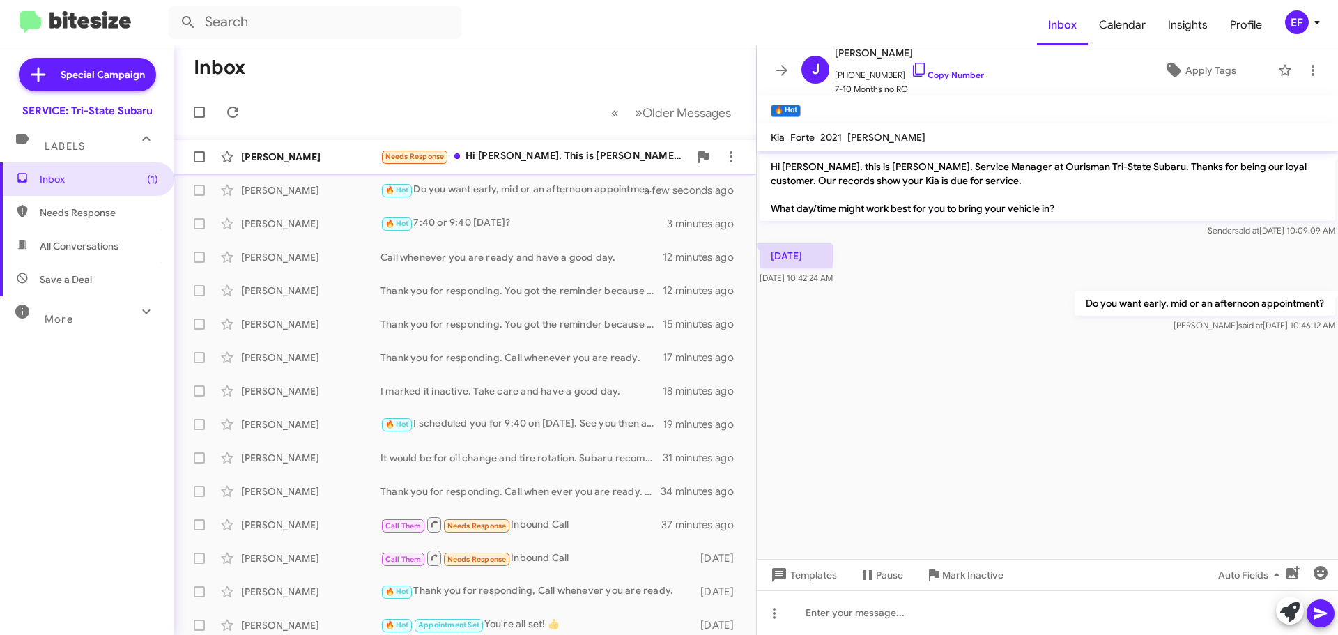
click at [523, 157] on div "Needs Response Hi [PERSON_NAME]. This is [PERSON_NAME], not [PERSON_NAME]. [PER…" at bounding box center [535, 156] width 309 height 16
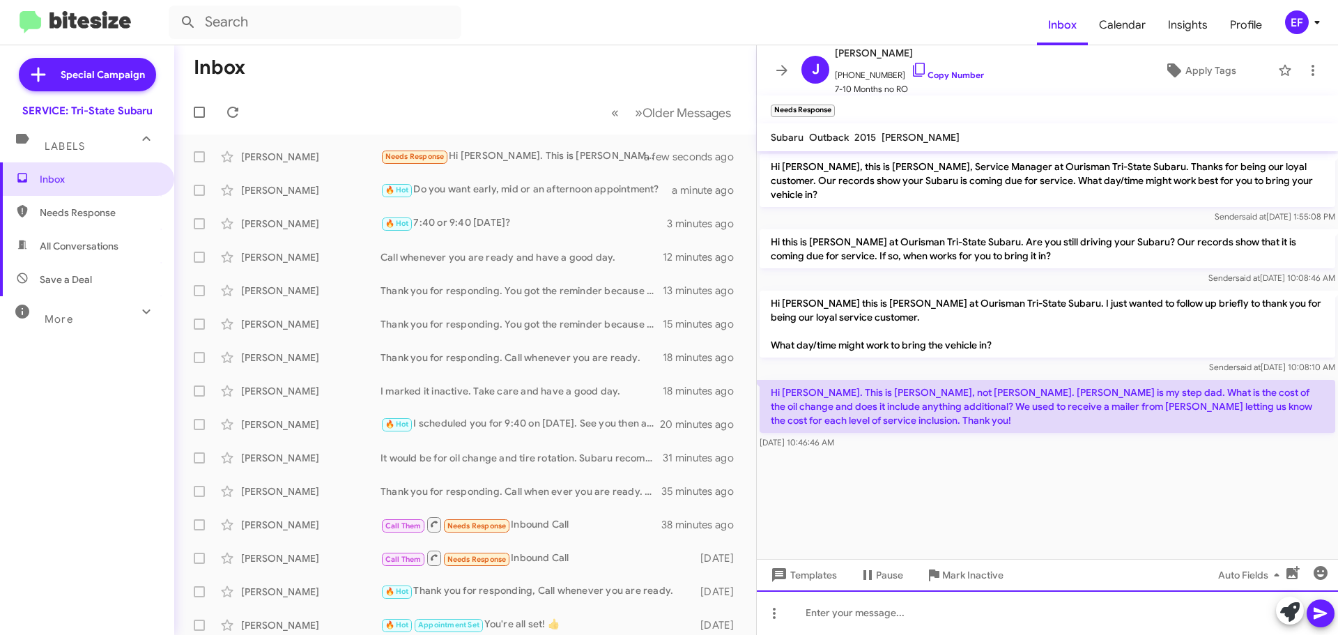
drag, startPoint x: 933, startPoint y: 3, endPoint x: 815, endPoint y: 608, distance: 616.3
click at [815, 608] on div at bounding box center [1047, 612] width 581 height 45
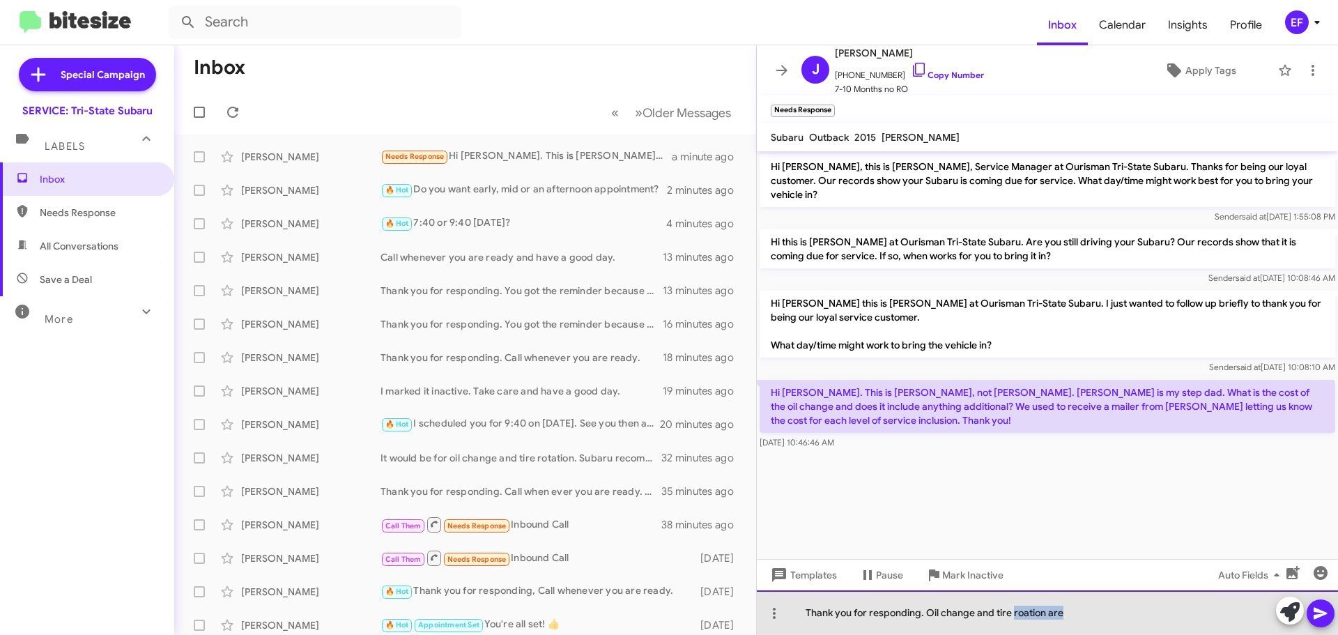
drag, startPoint x: 1013, startPoint y: 614, endPoint x: 1086, endPoint y: 613, distance: 73.9
click at [1086, 613] on div "Thank you for responding. Oil change and tire roation are" at bounding box center [1047, 612] width 581 height 45
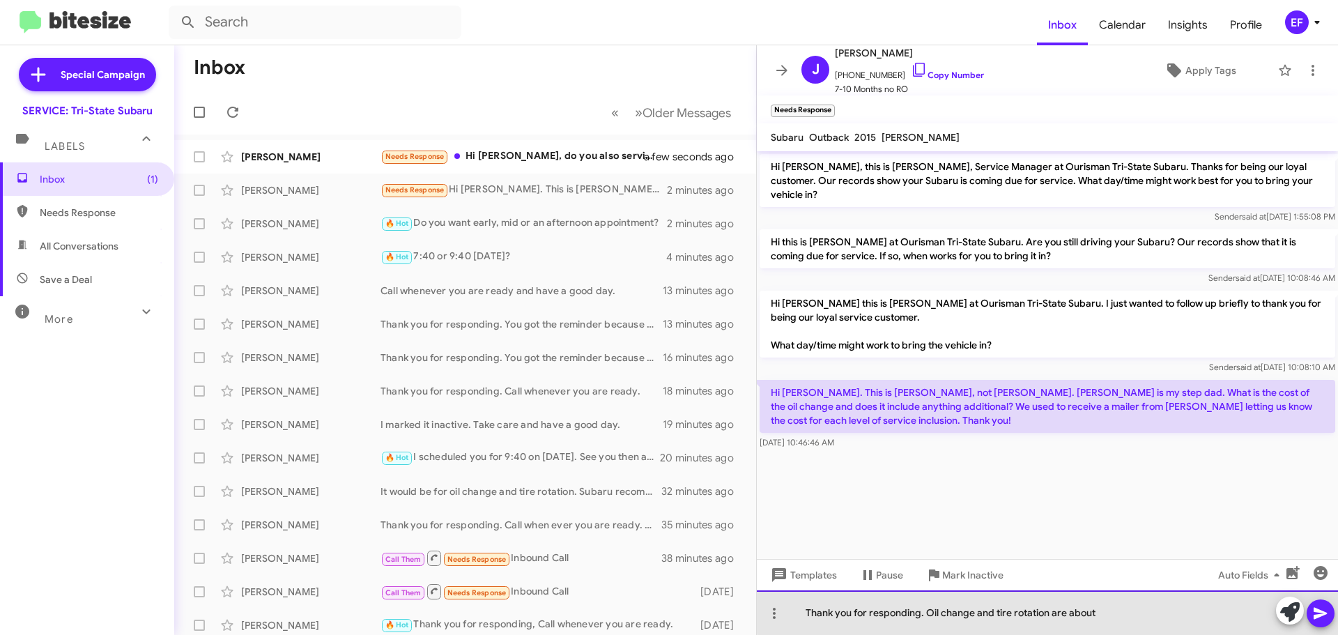
drag, startPoint x: 1051, startPoint y: 613, endPoint x: 1100, endPoint y: 610, distance: 48.9
click at [1100, 610] on div "Thank you for responding. Oil change and tire rotation are about" at bounding box center [1047, 612] width 581 height 45
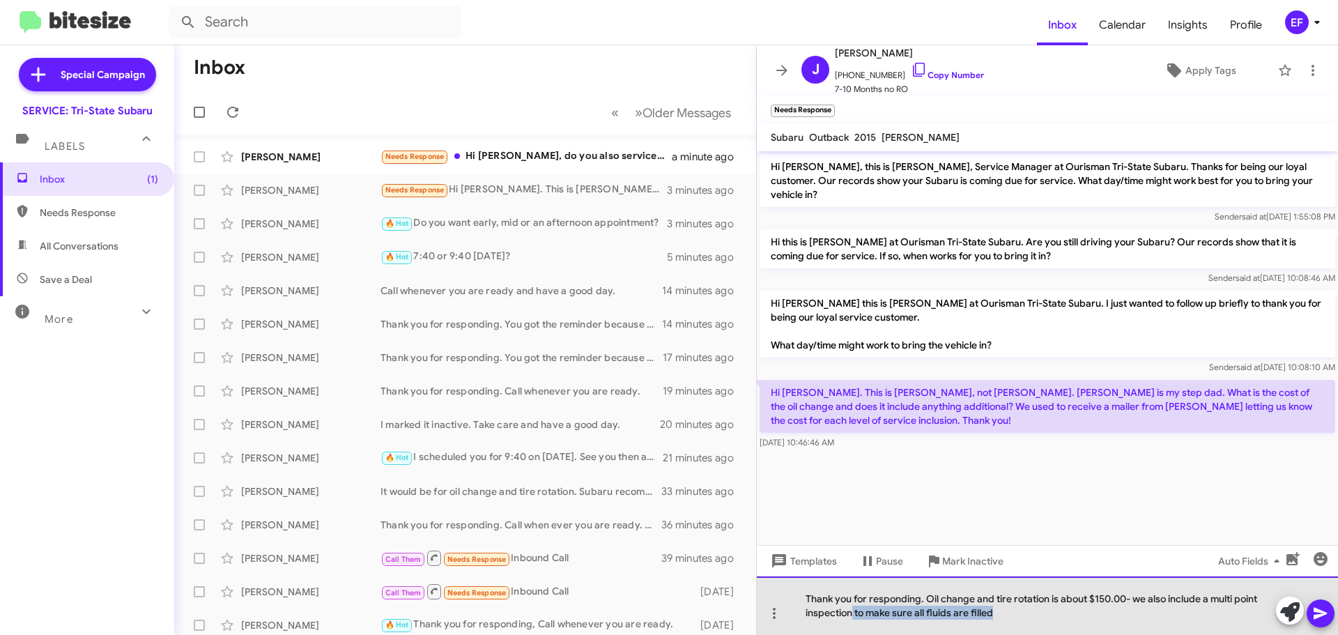
drag, startPoint x: 853, startPoint y: 610, endPoint x: 1066, endPoint y: 613, distance: 213.3
click at [1066, 613] on div "Thank you for responding. Oil change and tire rotation is about $150.00- we als…" at bounding box center [1047, 605] width 581 height 59
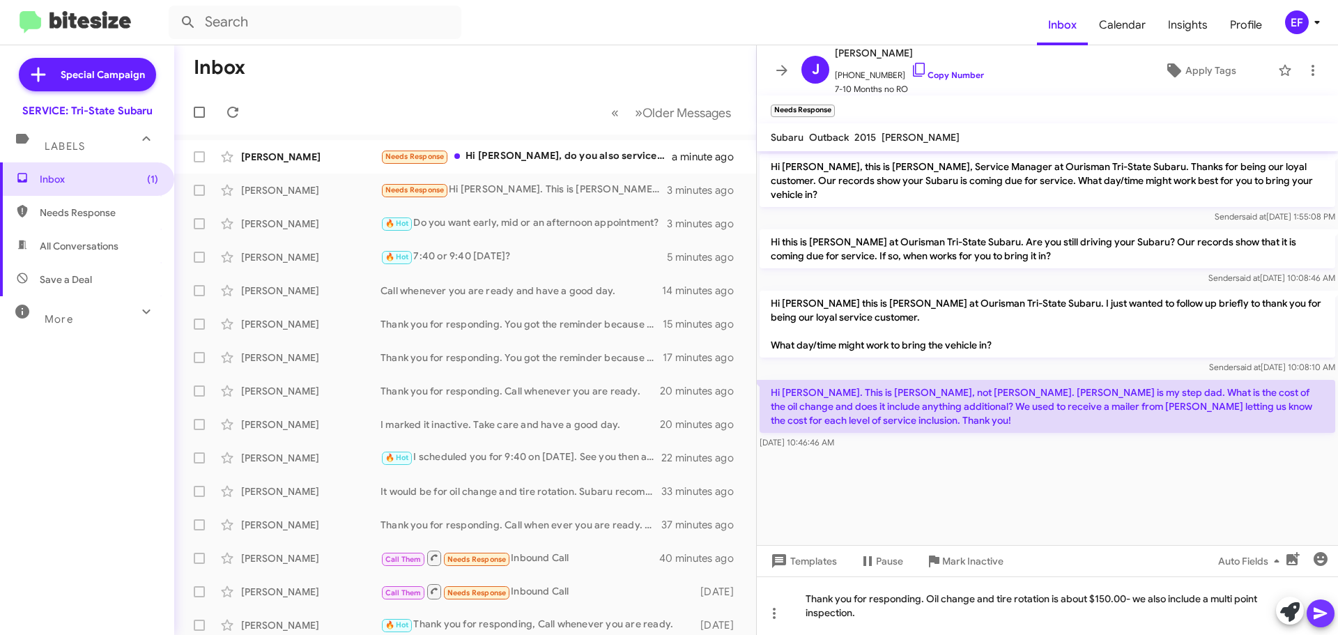
click at [1321, 610] on icon at bounding box center [1320, 613] width 17 height 17
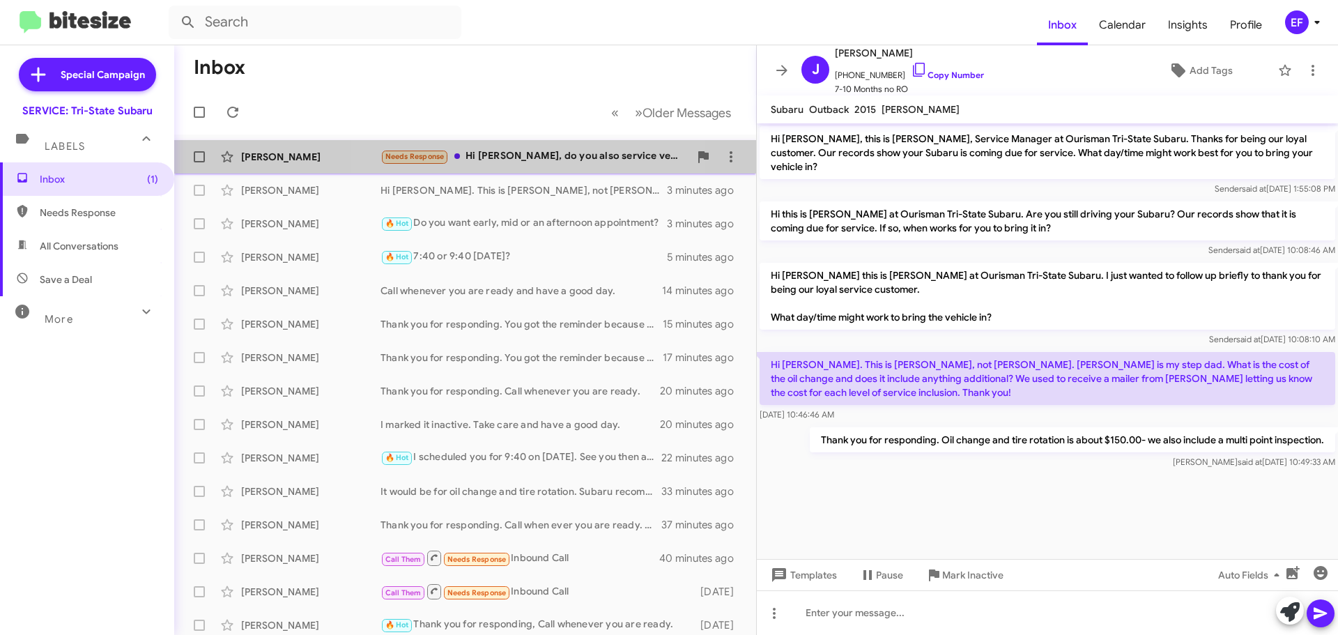
click at [486, 147] on div "[PERSON_NAME] Needs Response Hi [PERSON_NAME], do you also service vehicle from…" at bounding box center [465, 157] width 560 height 28
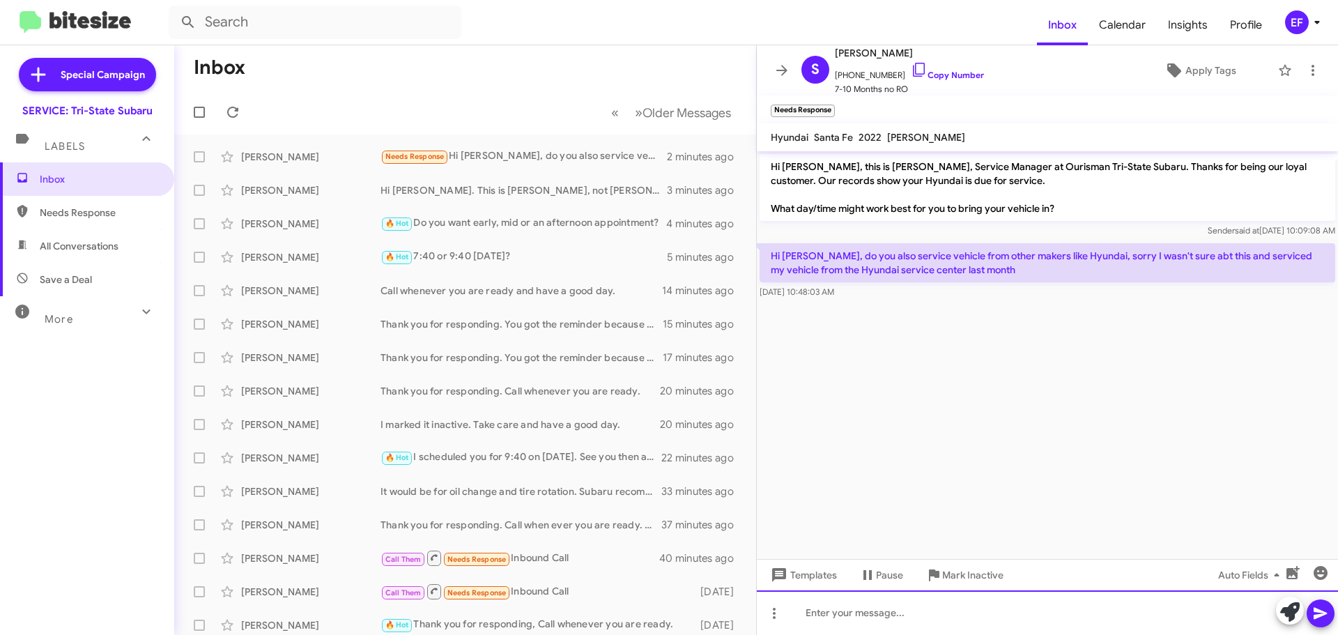
click at [822, 615] on div at bounding box center [1047, 612] width 581 height 45
click at [930, 615] on div "We do the basic services on vehicles other than Subarus" at bounding box center [1047, 612] width 581 height 45
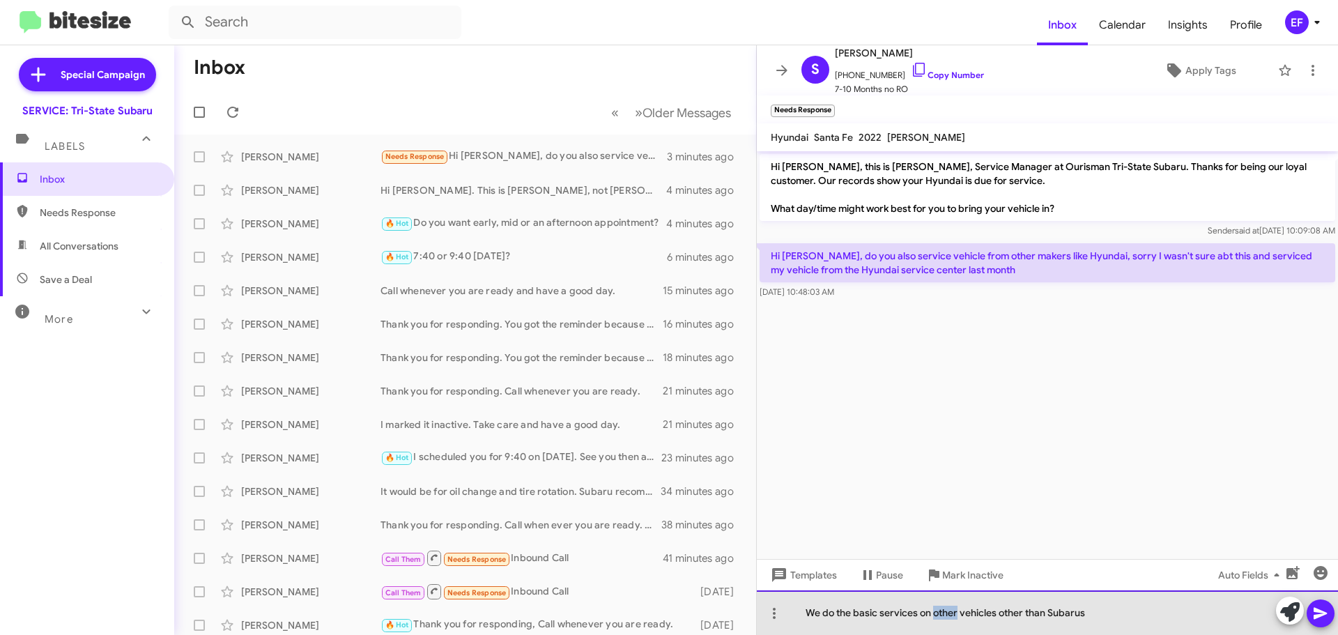
drag, startPoint x: 935, startPoint y: 614, endPoint x: 958, endPoint y: 613, distance: 23.7
click at [958, 613] on div "We do the basic services on other vehicles other than Subarus" at bounding box center [1047, 612] width 581 height 45
click at [1077, 615] on div "We do the basic services on vehicles other than Subarus" at bounding box center [1047, 612] width 581 height 45
click at [1061, 613] on div "We do the basic services on vehicles other than Subarus" at bounding box center [1047, 612] width 581 height 45
click at [1020, 613] on div "We do the basic services on vehicles other than Subaru" at bounding box center [1047, 612] width 581 height 45
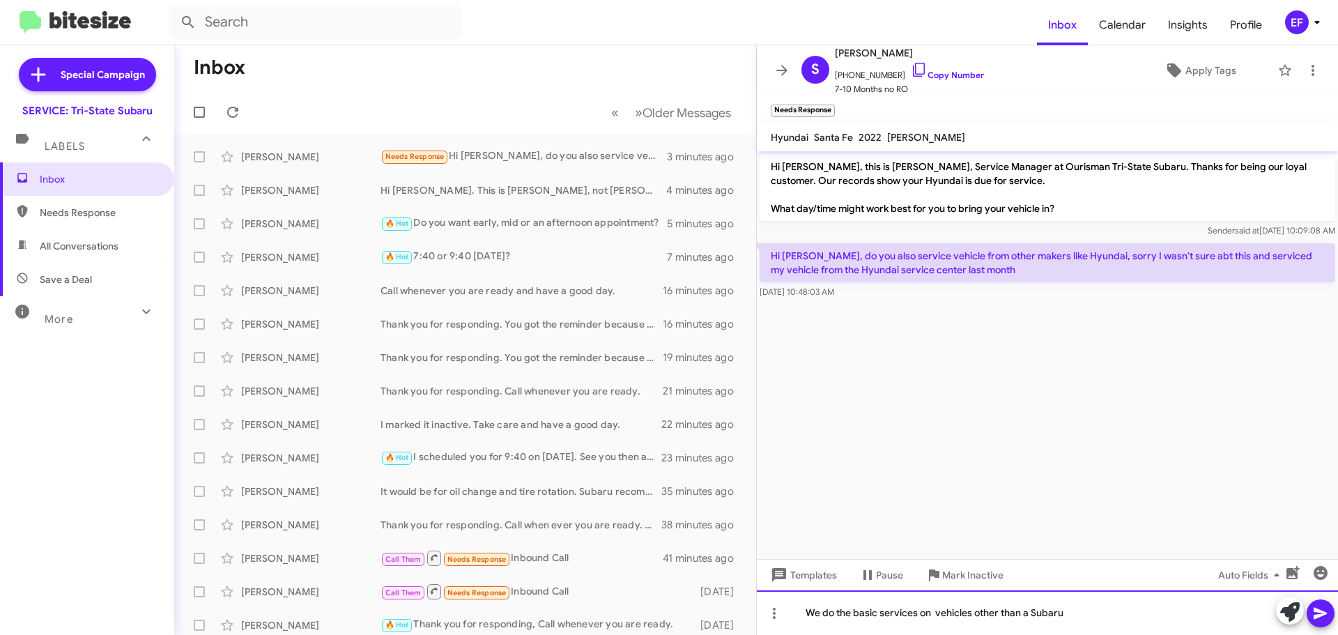
click at [1089, 617] on div "We do the basic services on vehicles other than a Subaru" at bounding box center [1047, 612] width 581 height 45
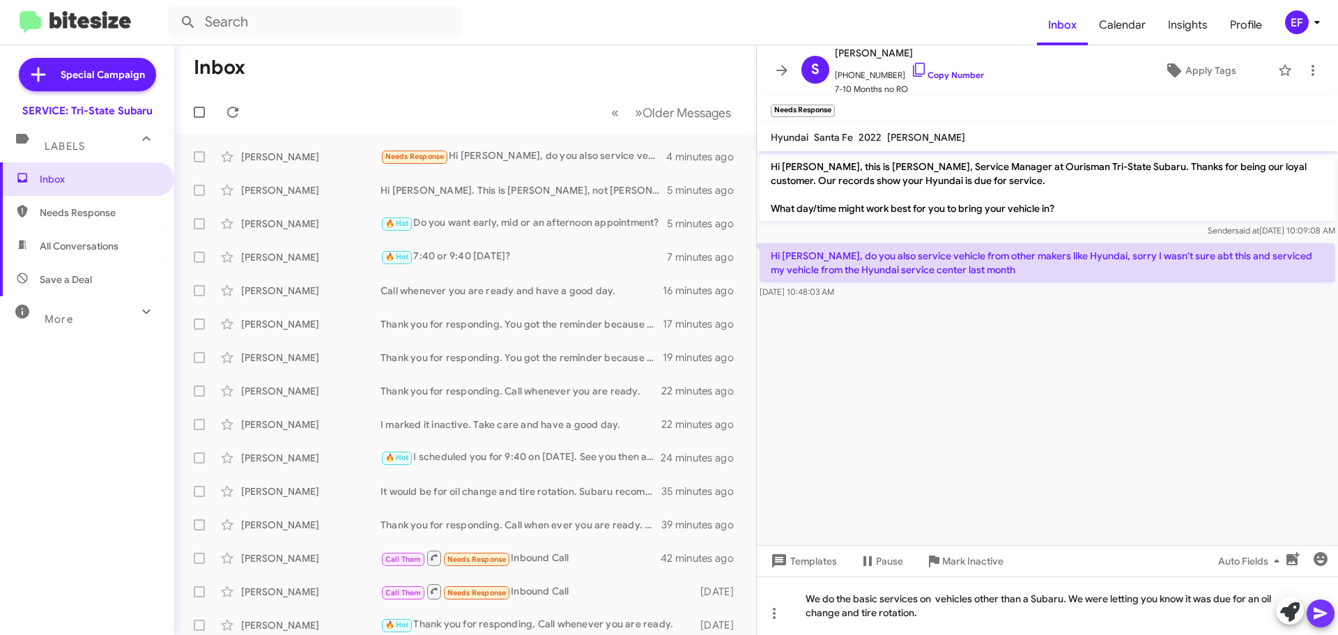
click at [1319, 613] on icon at bounding box center [1320, 613] width 17 height 17
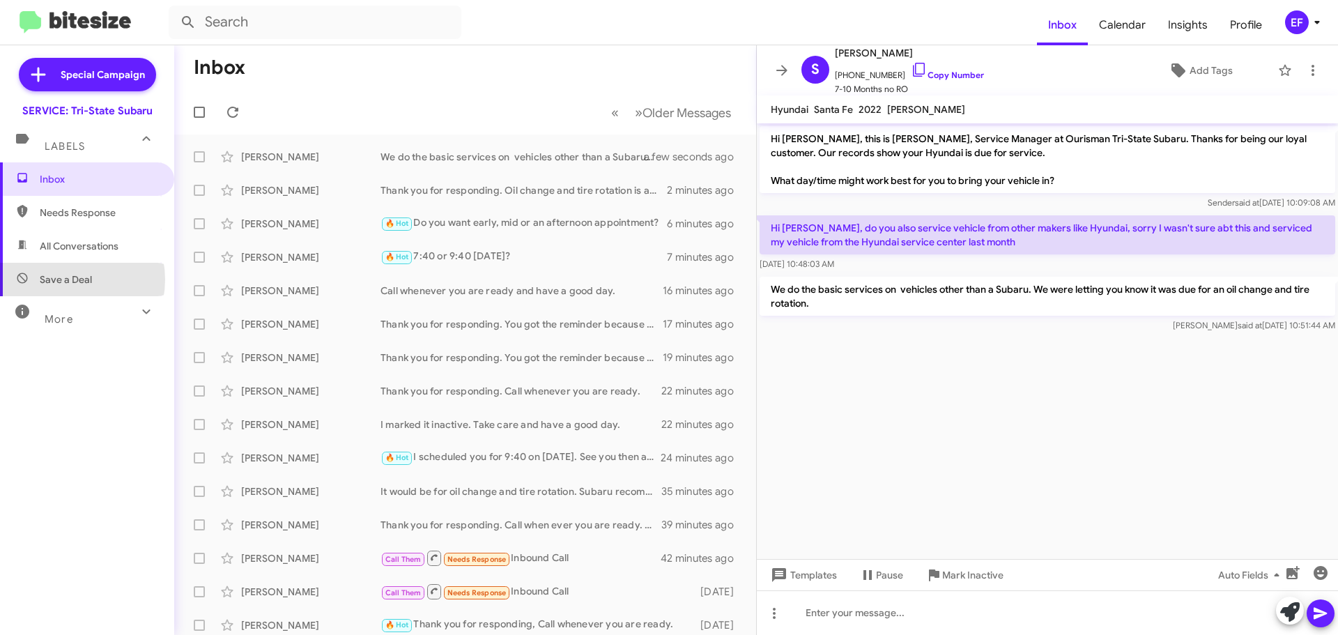
click at [67, 279] on span "Save a Deal" at bounding box center [66, 279] width 52 height 14
type input "in:not-interested"
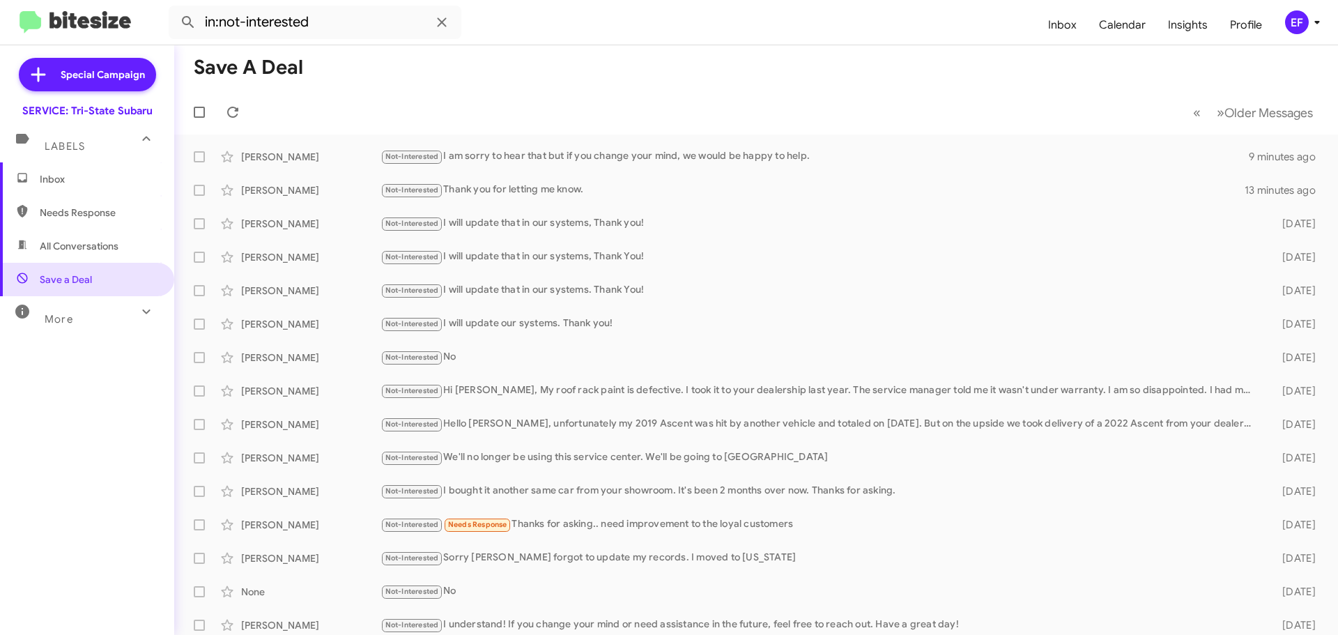
click at [52, 176] on span "Inbox" at bounding box center [99, 179] width 118 height 14
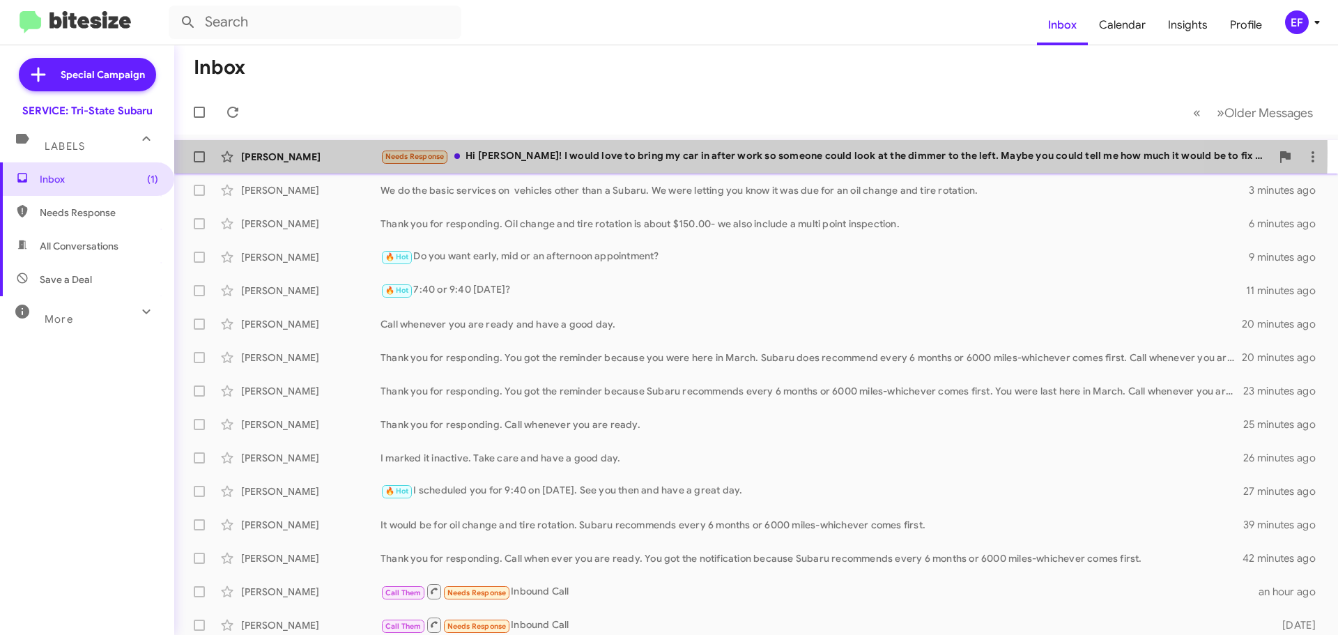
click at [646, 152] on div "Needs Response Hi [PERSON_NAME]! I would love to bring my car in after work so …" at bounding box center [826, 156] width 891 height 16
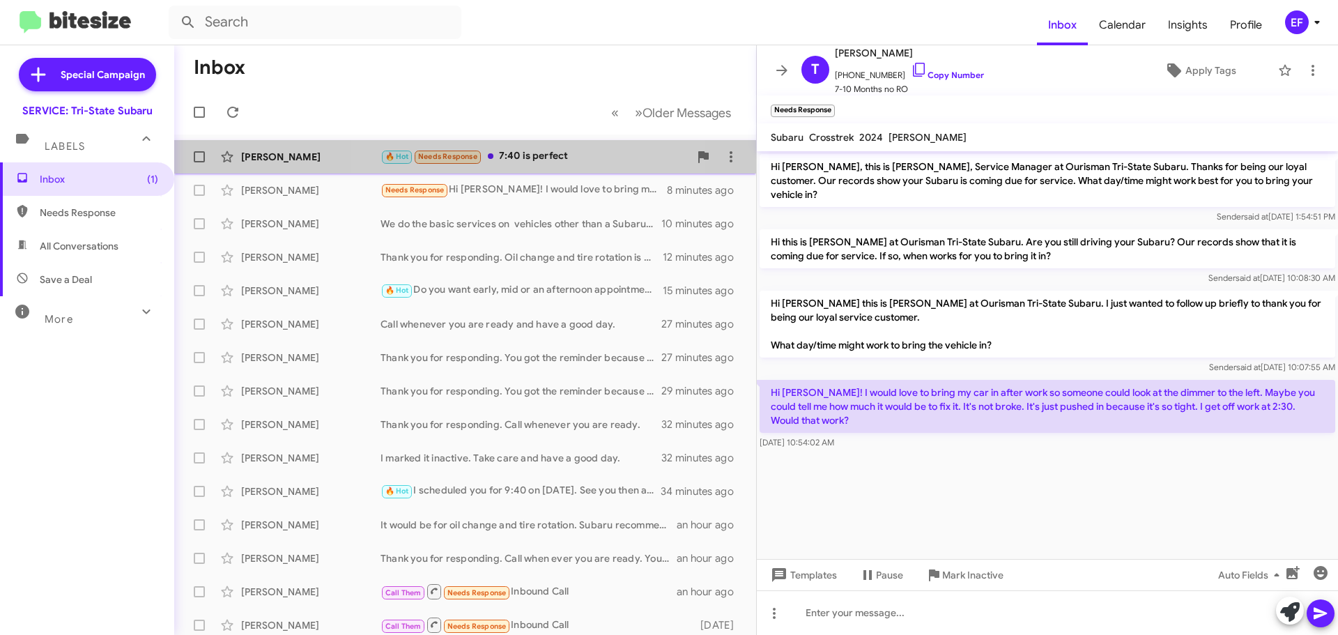
click at [538, 160] on div "🔥 Hot Needs Response 7:40 is perfect" at bounding box center [535, 156] width 309 height 16
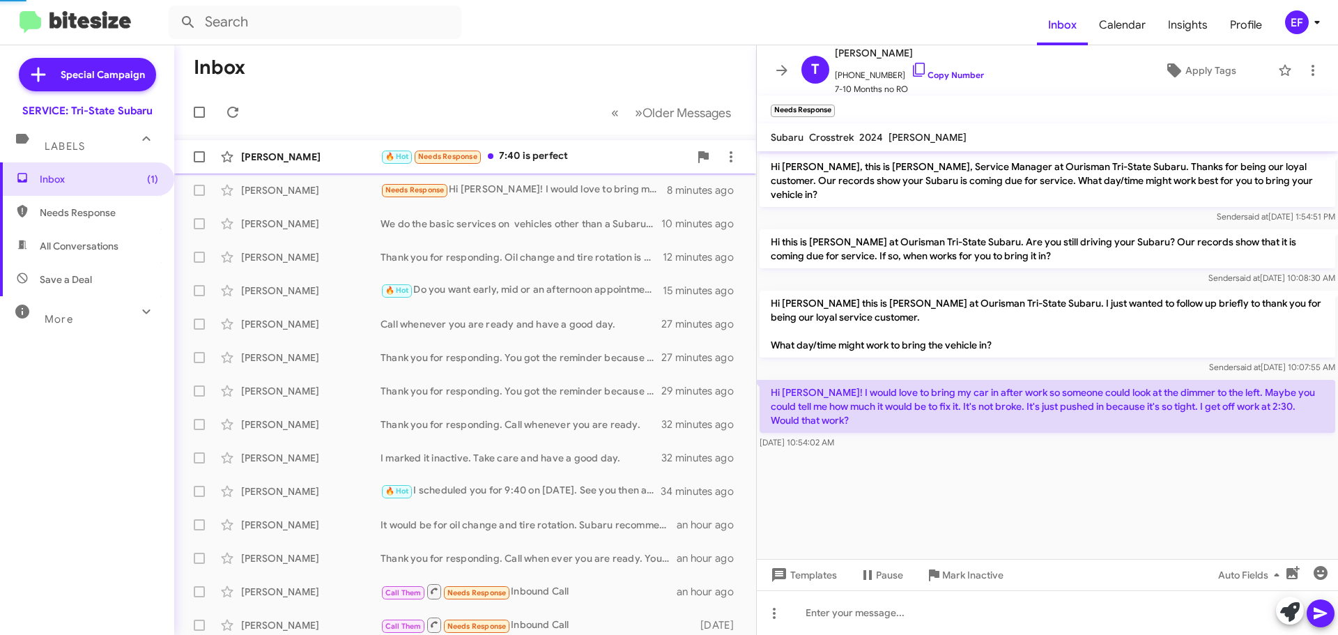
scroll to position [69, 0]
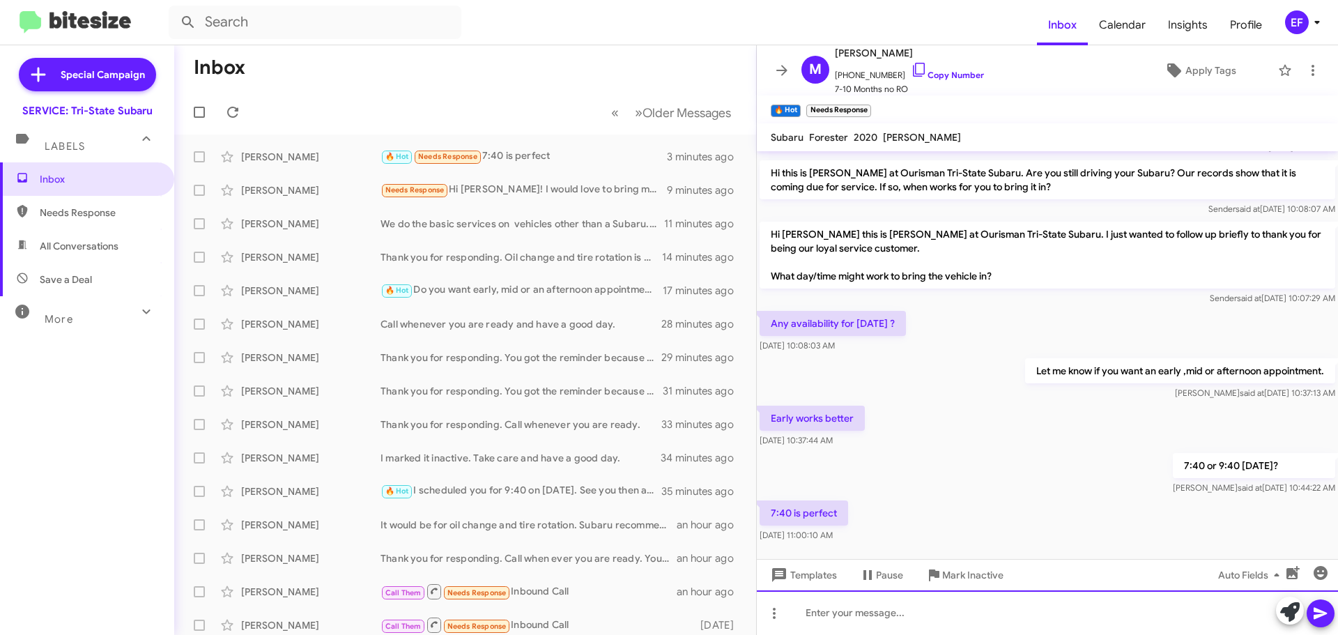
click at [824, 616] on div at bounding box center [1047, 612] width 581 height 45
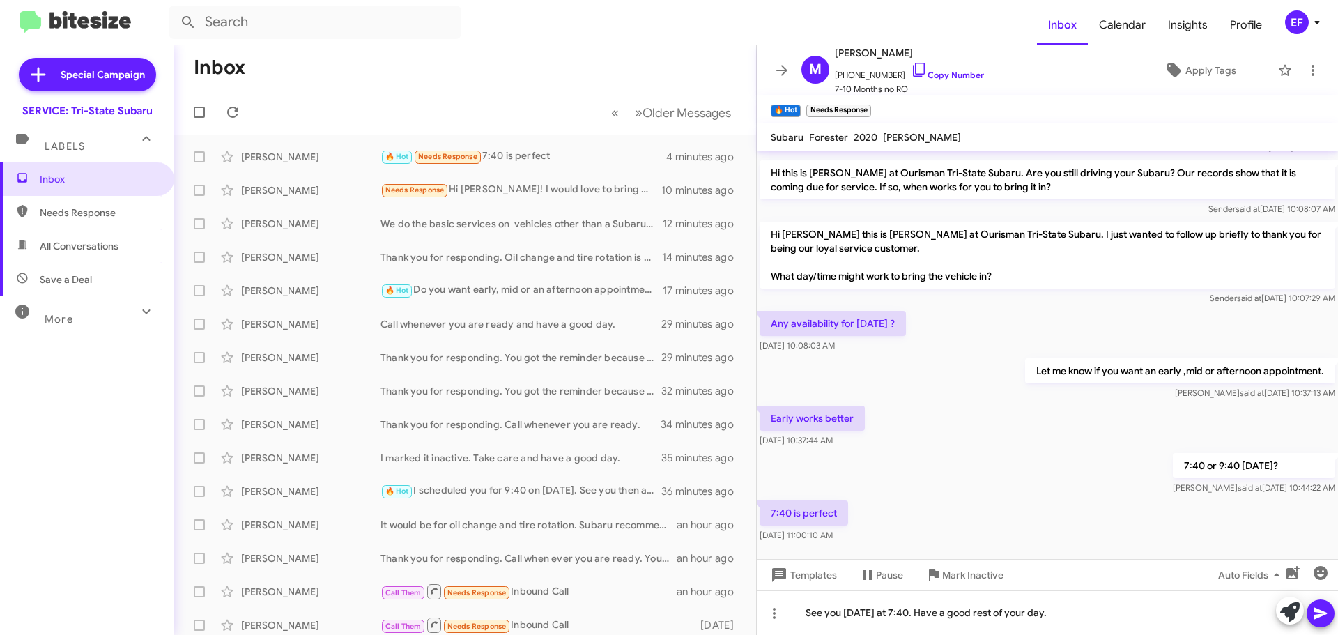
click at [1319, 611] on icon at bounding box center [1320, 614] width 13 height 12
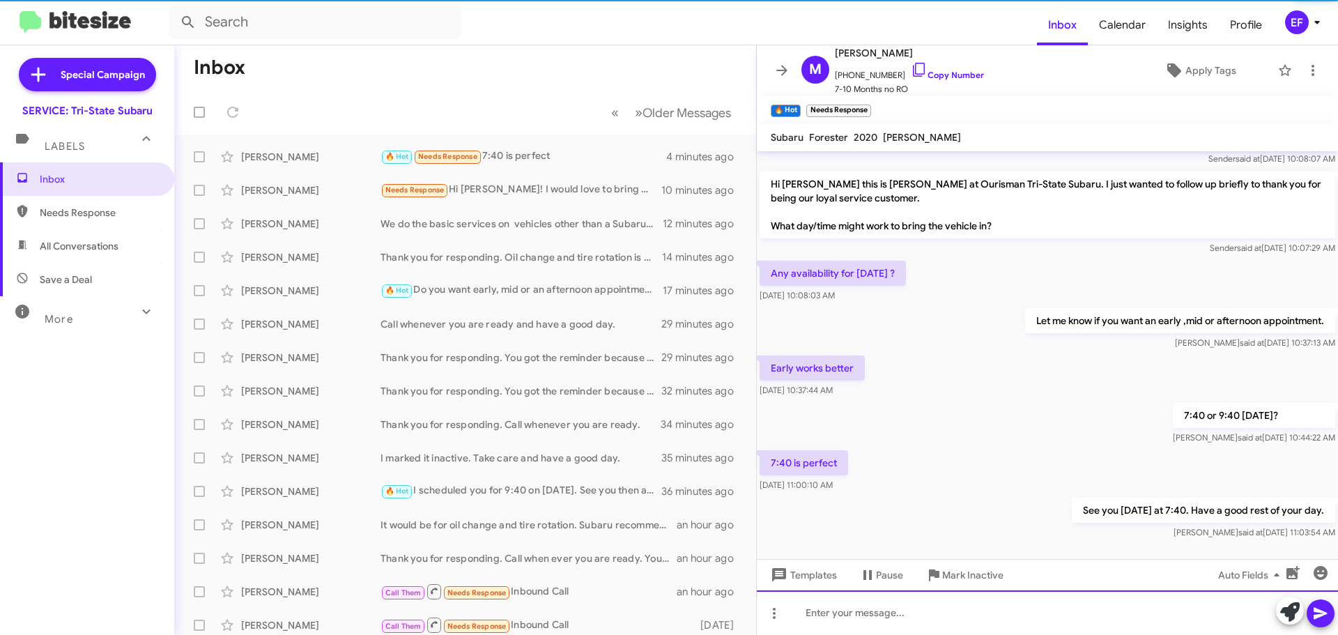
scroll to position [120, 0]
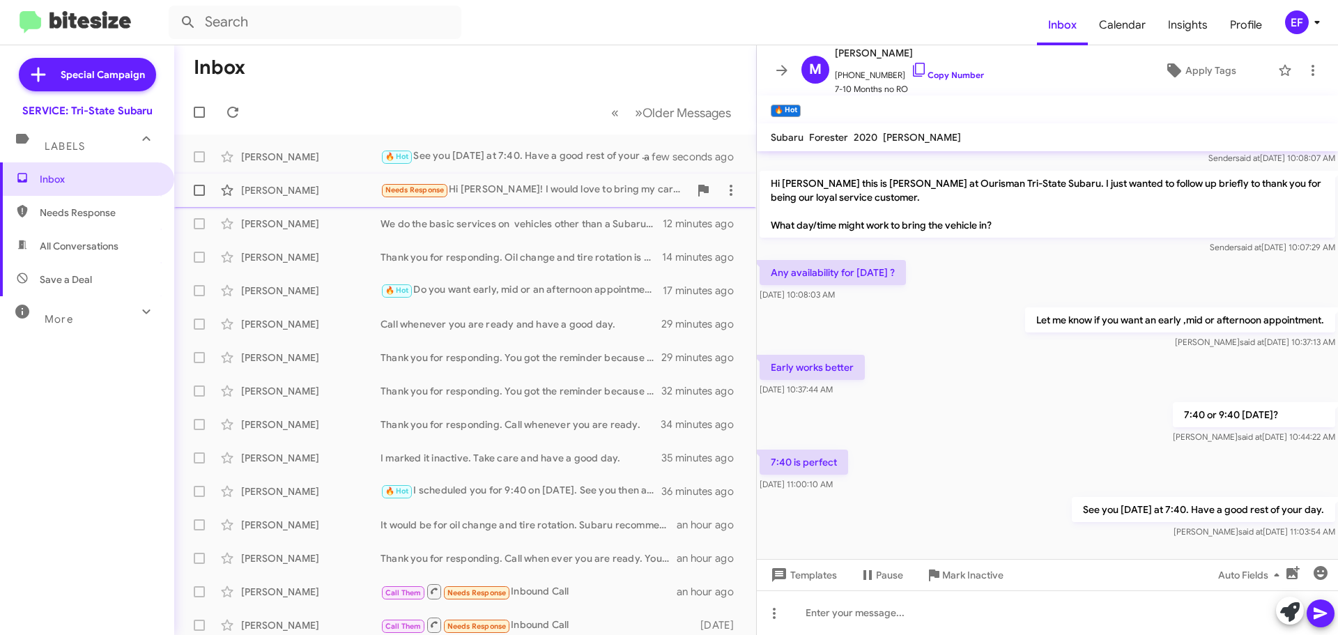
click at [475, 185] on div "Needs Response Hi [PERSON_NAME]! I would love to bring my car in after work so …" at bounding box center [535, 190] width 309 height 16
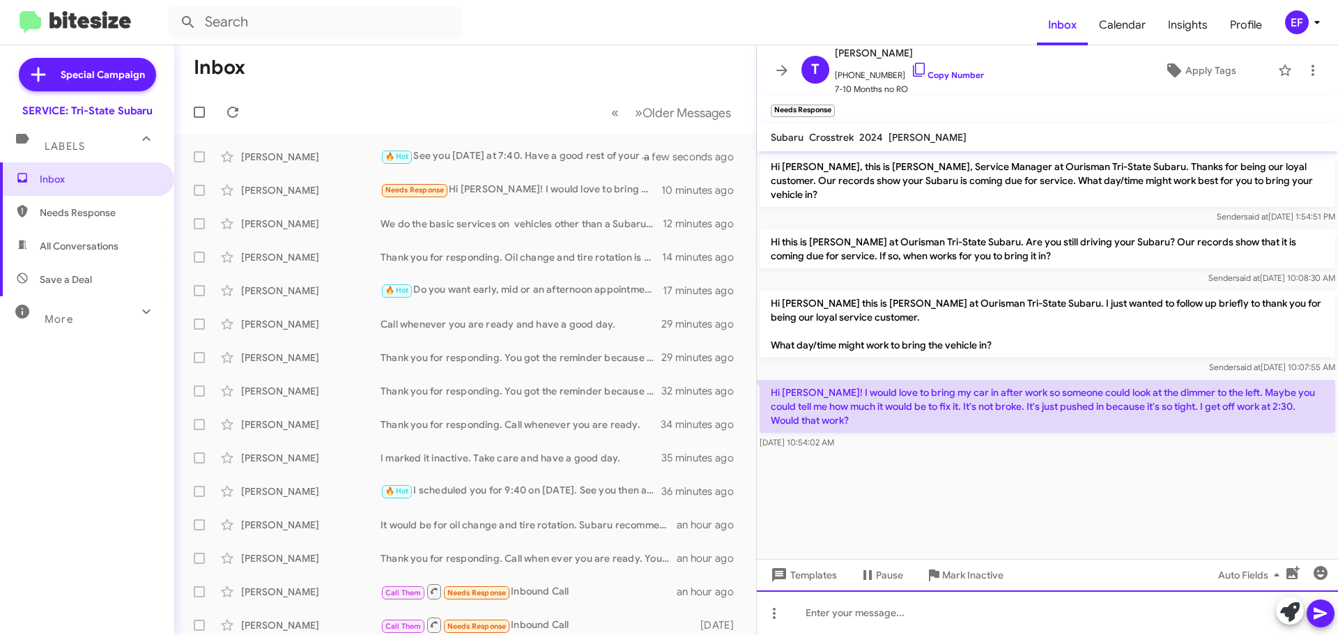
click at [827, 617] on div at bounding box center [1047, 612] width 581 height 45
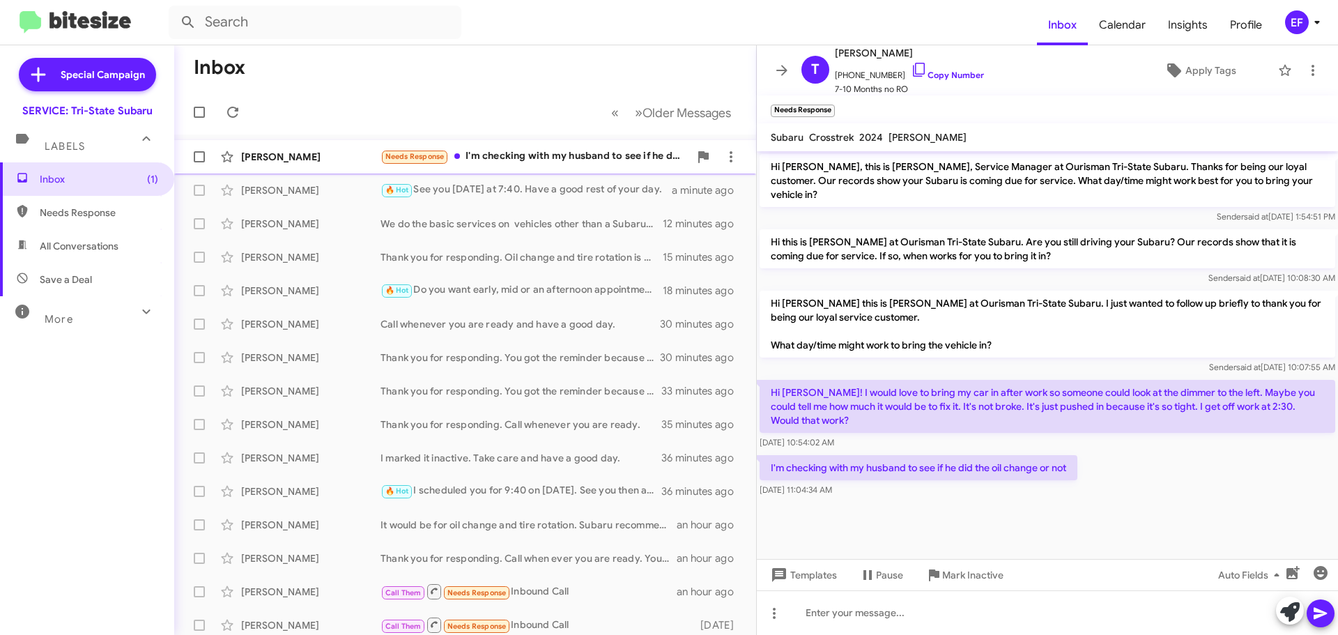
click at [564, 153] on div "Needs Response I'm checking with my husband to see if he did the oil change or …" at bounding box center [535, 156] width 309 height 16
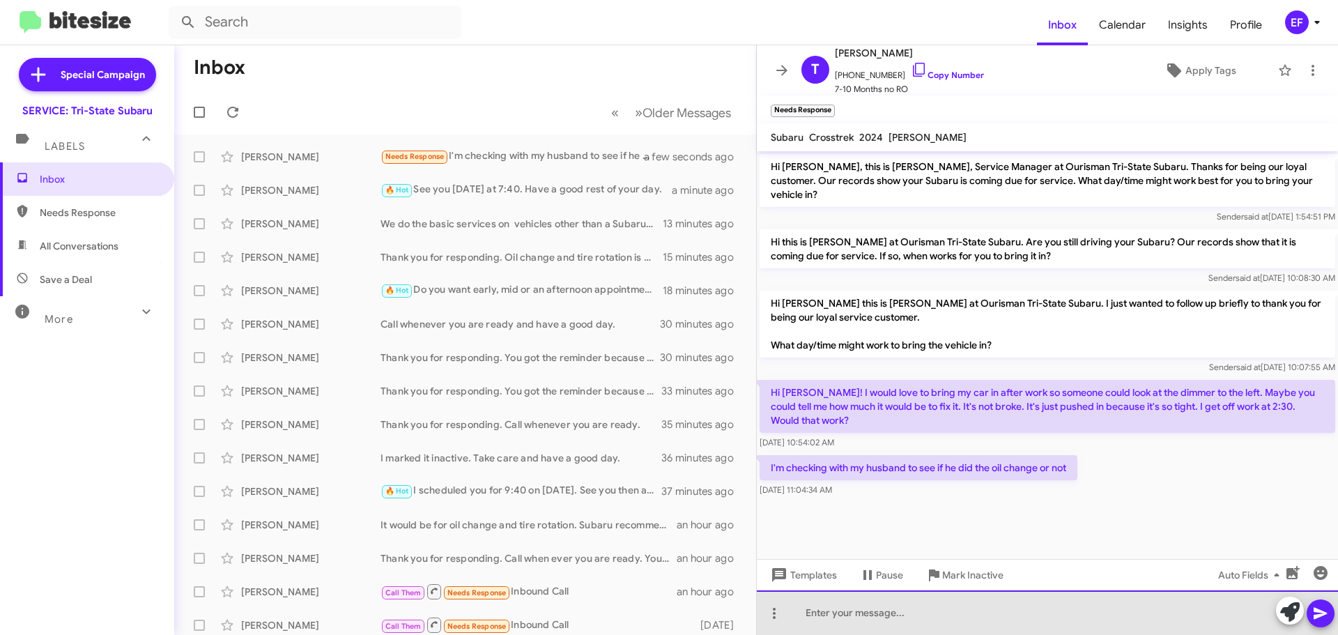
click at [827, 613] on div at bounding box center [1047, 612] width 581 height 45
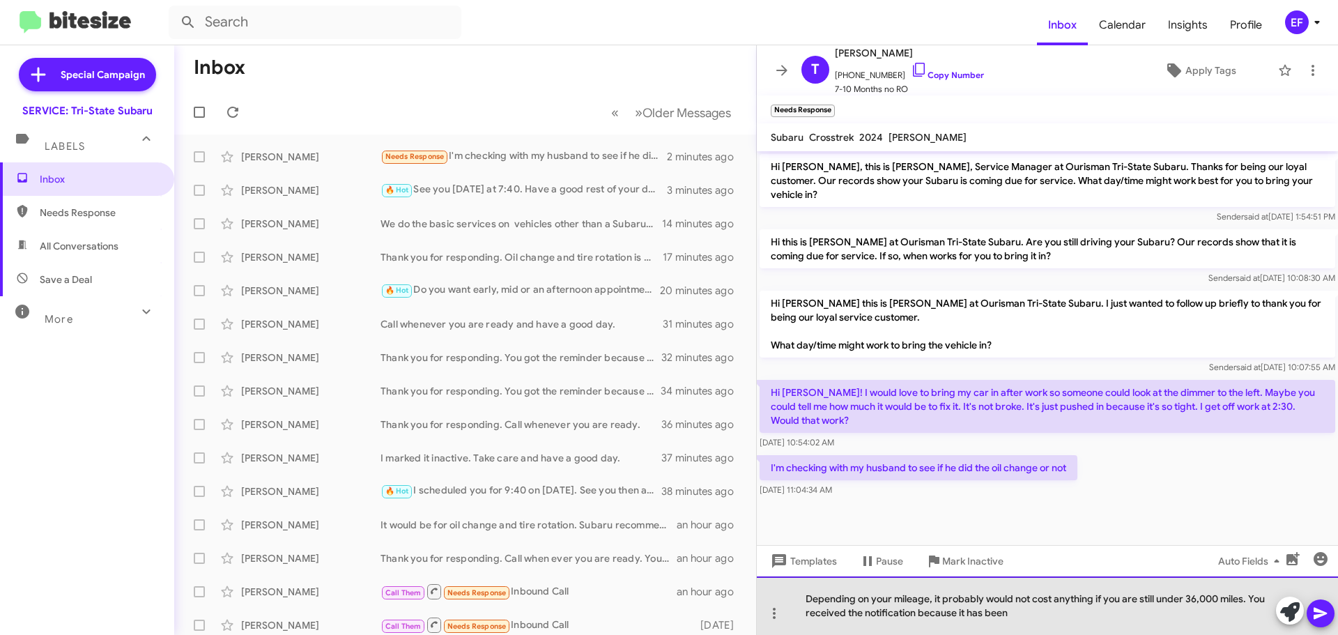
drag, startPoint x: 1250, startPoint y: 599, endPoint x: 1262, endPoint y: 616, distance: 21.1
click at [1262, 616] on div "Depending on your mileage, it probably would not cost anything if you are still…" at bounding box center [1047, 605] width 581 height 59
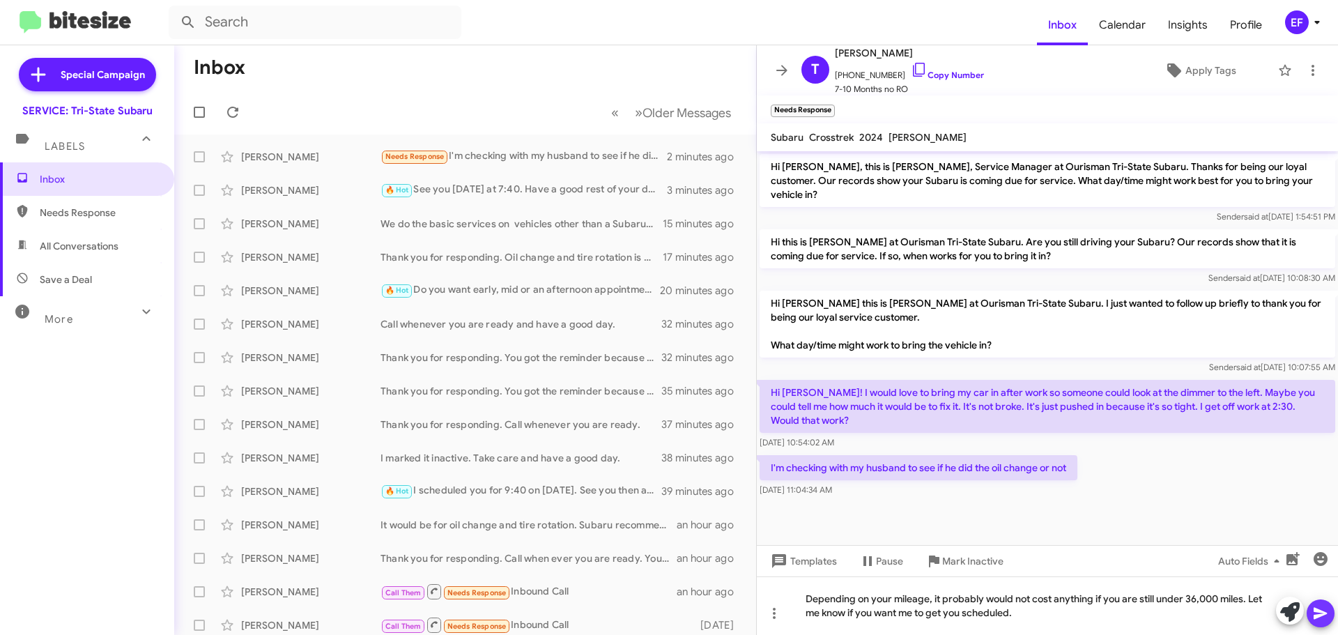
click at [1310, 613] on button at bounding box center [1321, 613] width 28 height 28
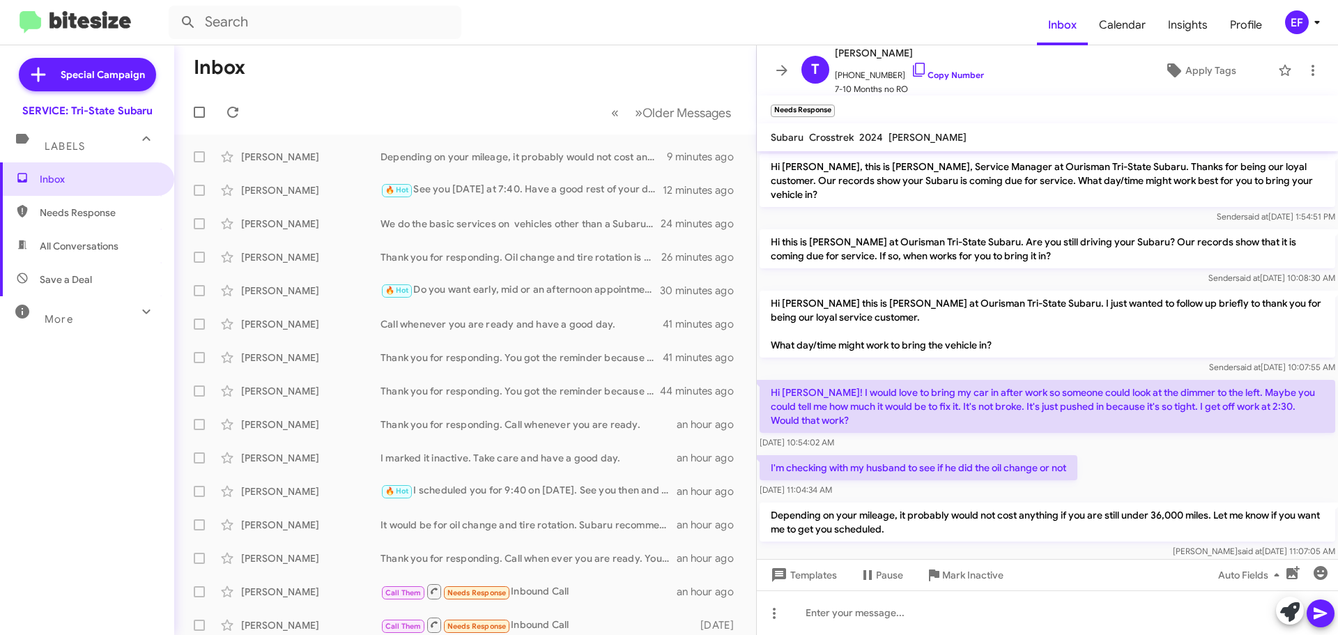
click at [73, 278] on span "Save a Deal" at bounding box center [66, 279] width 52 height 14
type input "in:not-interested"
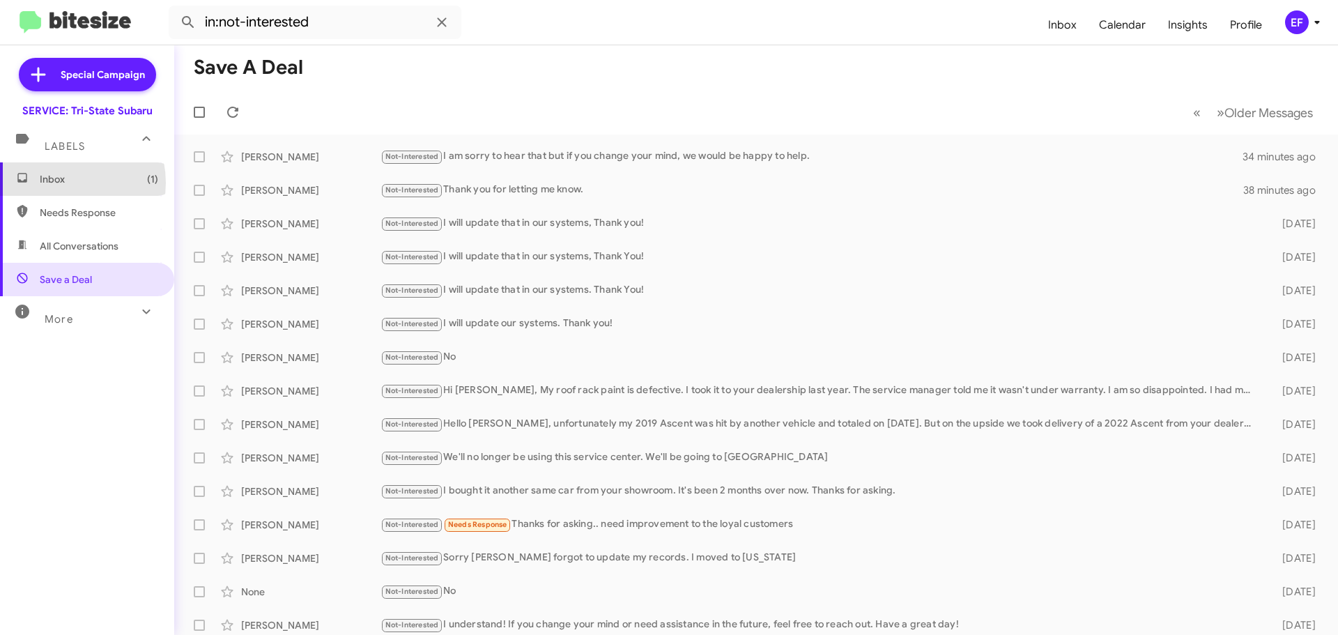
click at [63, 183] on span "Inbox (1)" at bounding box center [99, 179] width 118 height 14
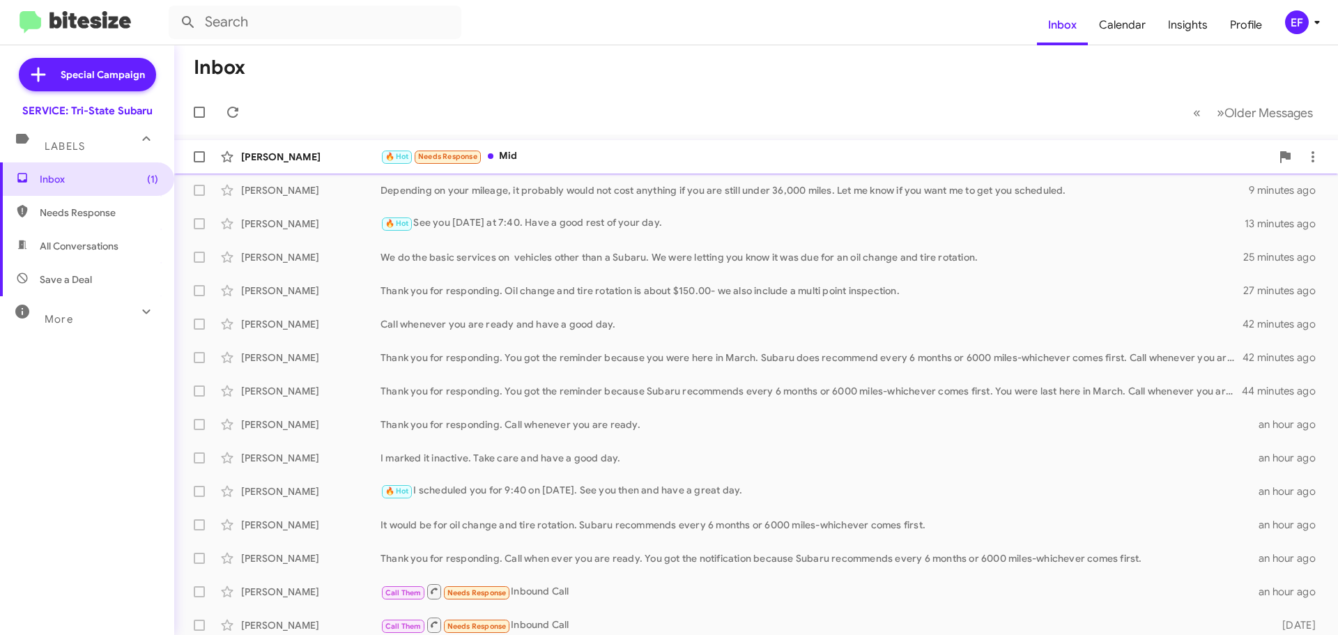
click at [278, 159] on div "[PERSON_NAME]" at bounding box center [310, 157] width 139 height 14
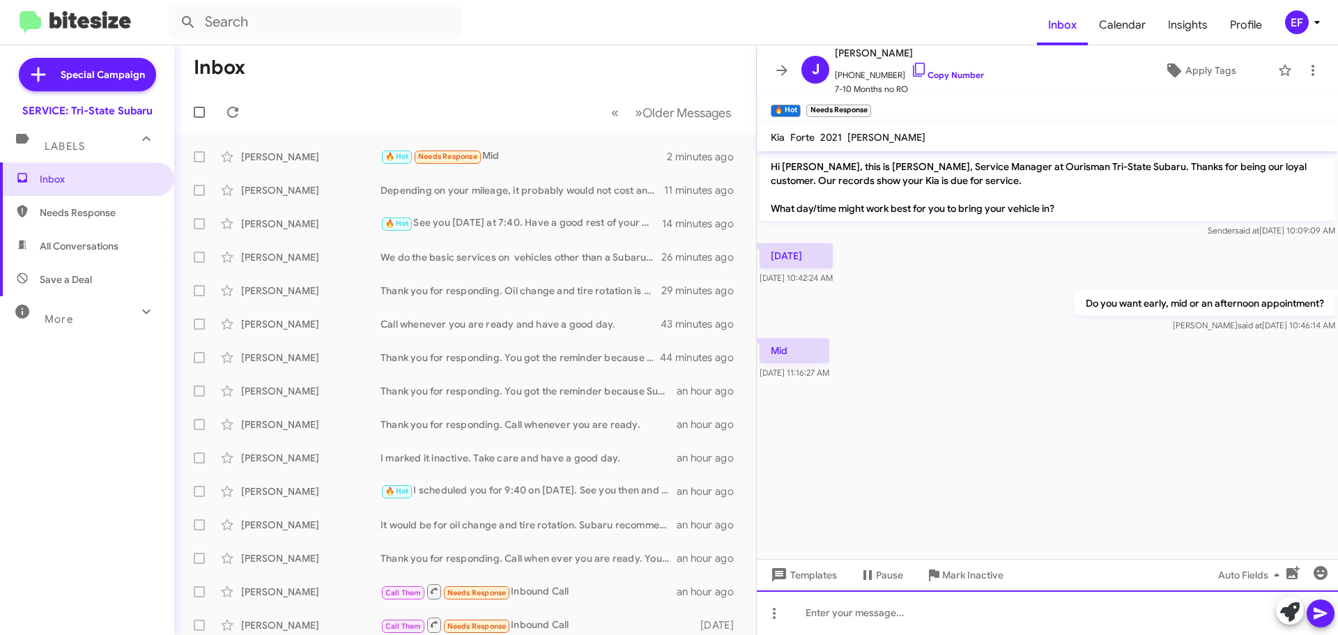
click at [828, 613] on div at bounding box center [1047, 612] width 581 height 45
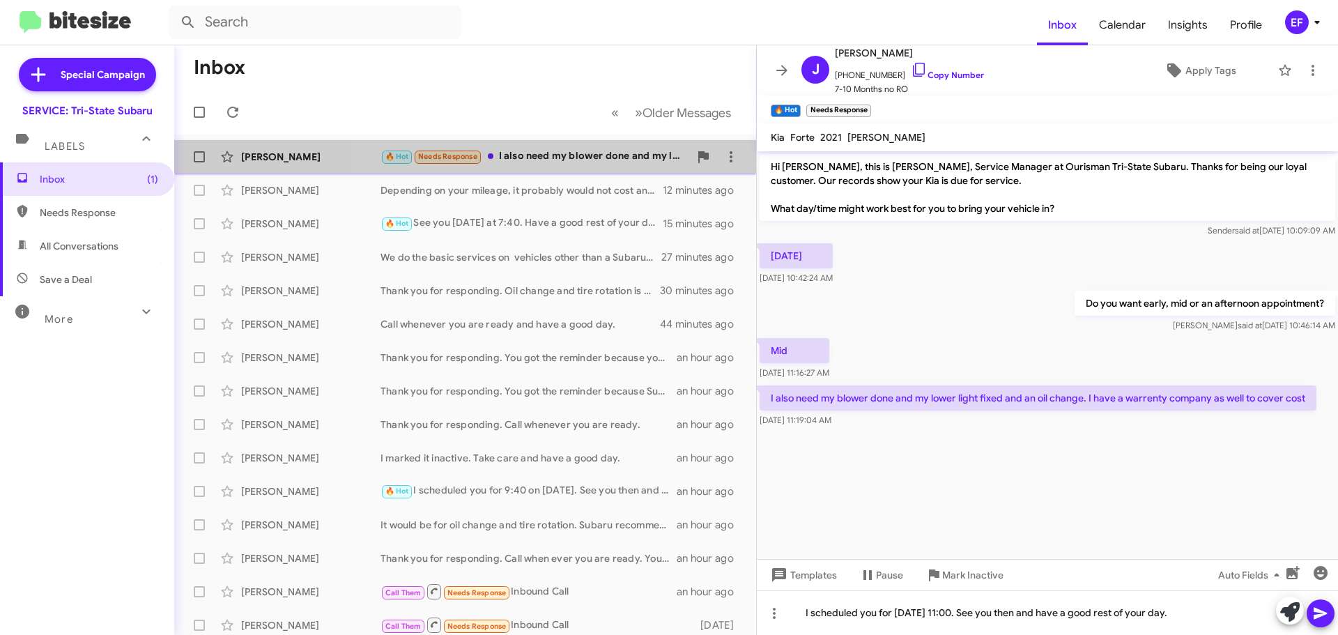
click at [553, 149] on div "🔥 Hot Needs Response I also need my blower done and my lower light fixed and an…" at bounding box center [535, 156] width 309 height 16
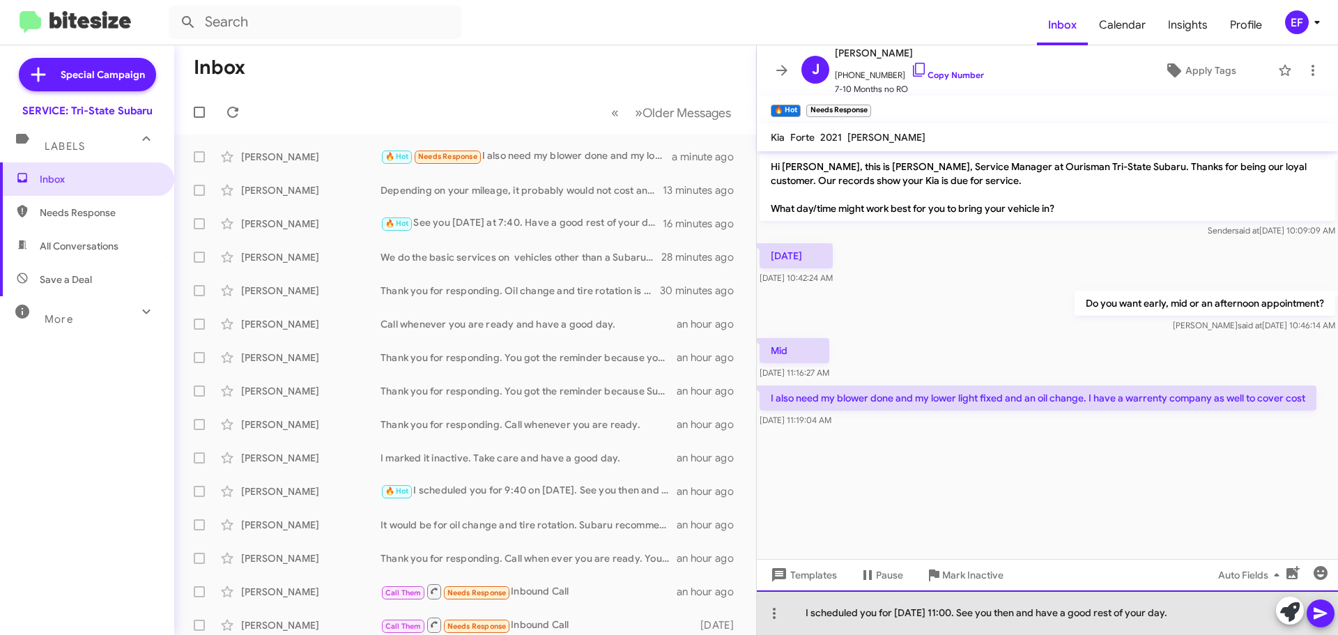
drag, startPoint x: 1030, startPoint y: 612, endPoint x: 1243, endPoint y: 606, distance: 212.6
click at [1243, 606] on div "I scheduled you for [DATE] 11:00. See you then and have a good rest of your day." at bounding box center [1047, 612] width 581 height 45
drag, startPoint x: 866, startPoint y: 614, endPoint x: 1041, endPoint y: 613, distance: 175.6
click at [1041, 613] on div "I scheduled you for [DATE] 11:00." at bounding box center [1047, 612] width 581 height 45
click at [800, 610] on div at bounding box center [1047, 612] width 581 height 45
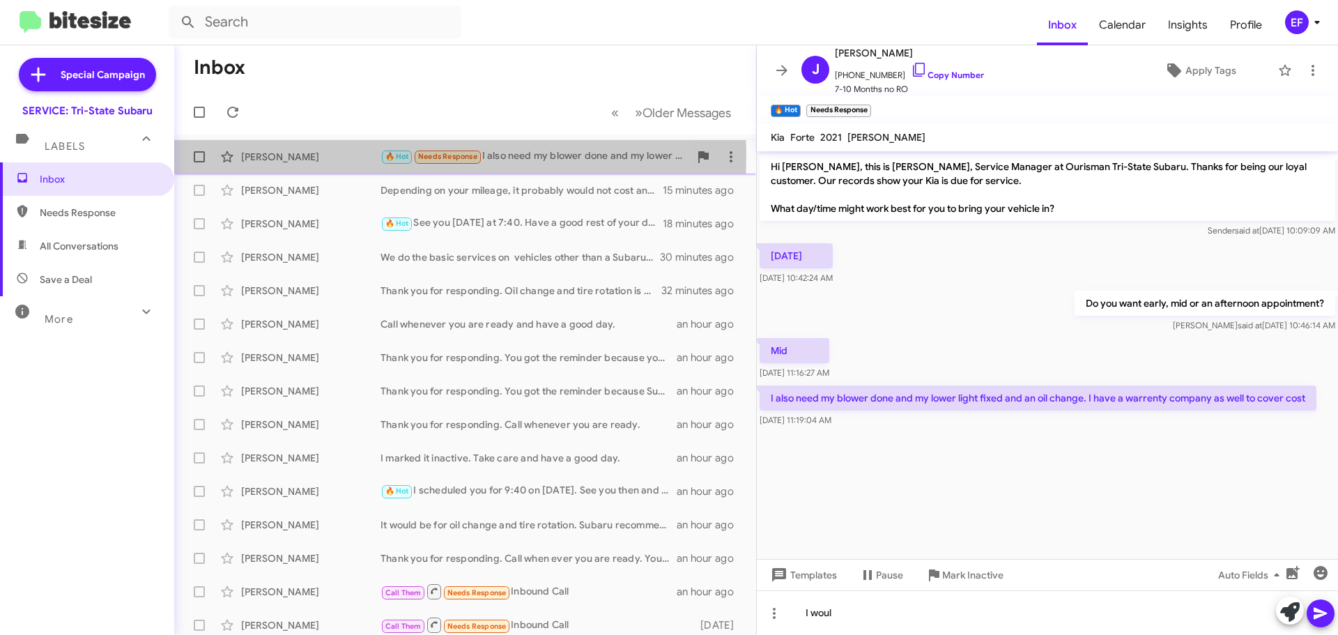
click at [275, 155] on div "[PERSON_NAME]" at bounding box center [310, 157] width 139 height 14
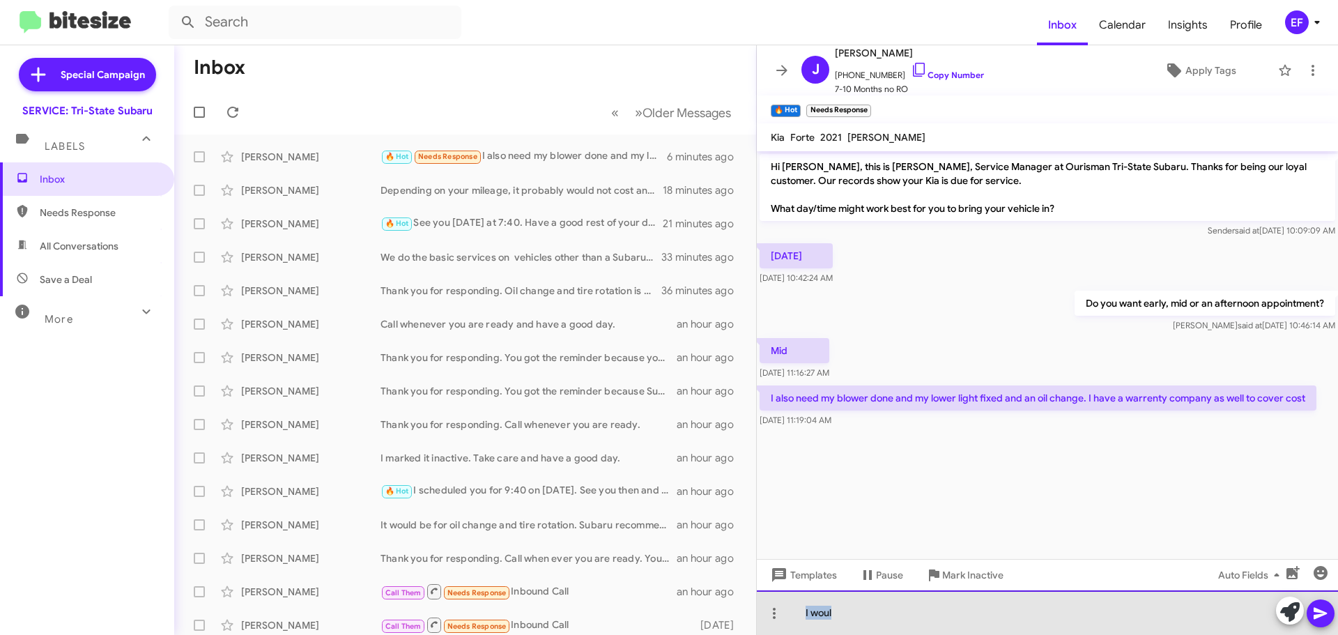
drag, startPoint x: 836, startPoint y: 614, endPoint x: 804, endPoint y: 612, distance: 32.1
click at [804, 612] on div "I woul" at bounding box center [1047, 612] width 581 height 45
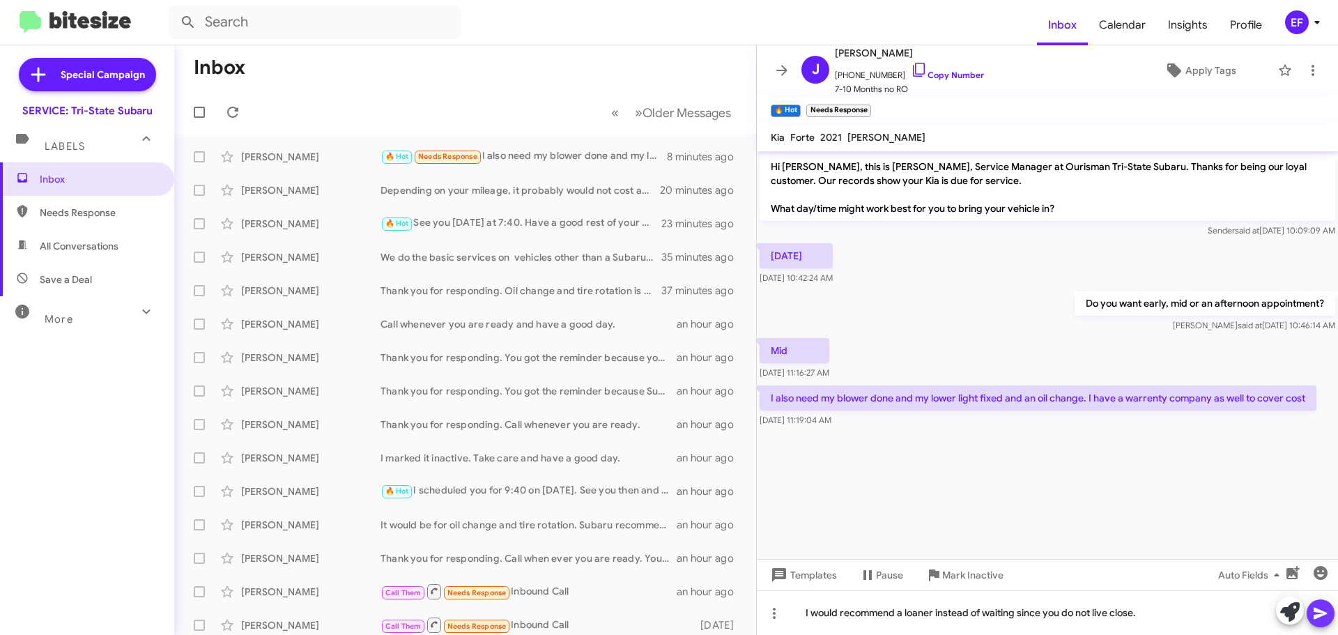
click at [1319, 613] on icon at bounding box center [1320, 614] width 13 height 12
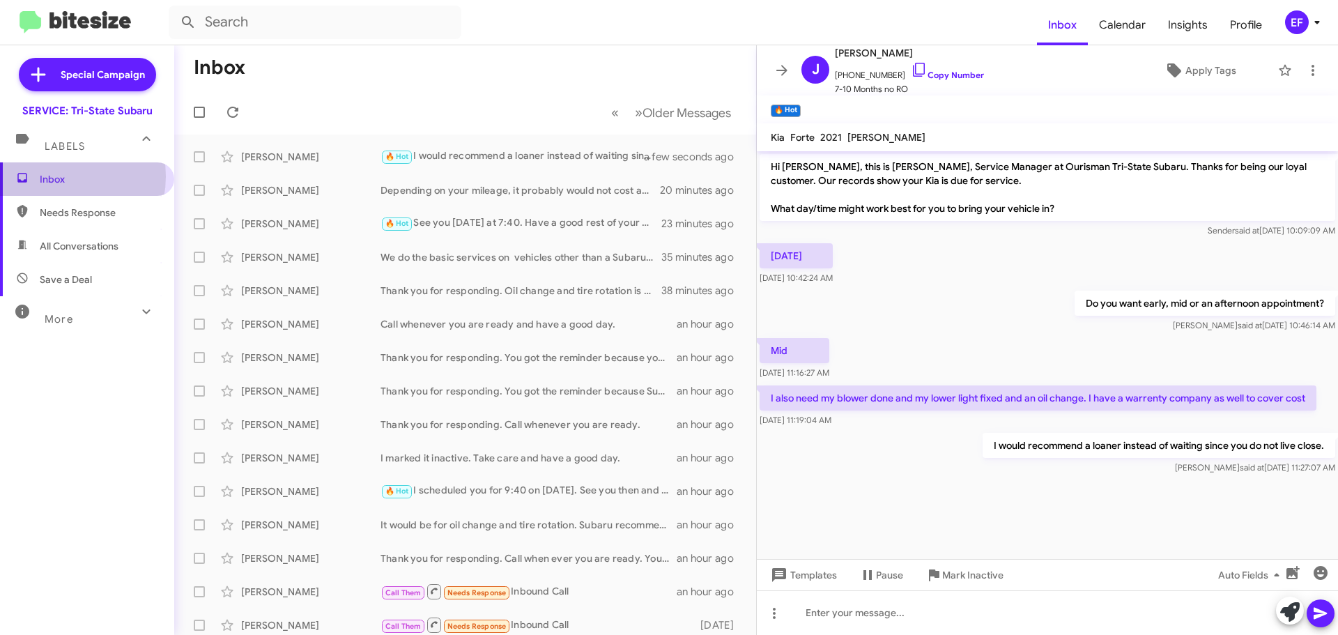
click at [58, 176] on span "Inbox" at bounding box center [99, 179] width 118 height 14
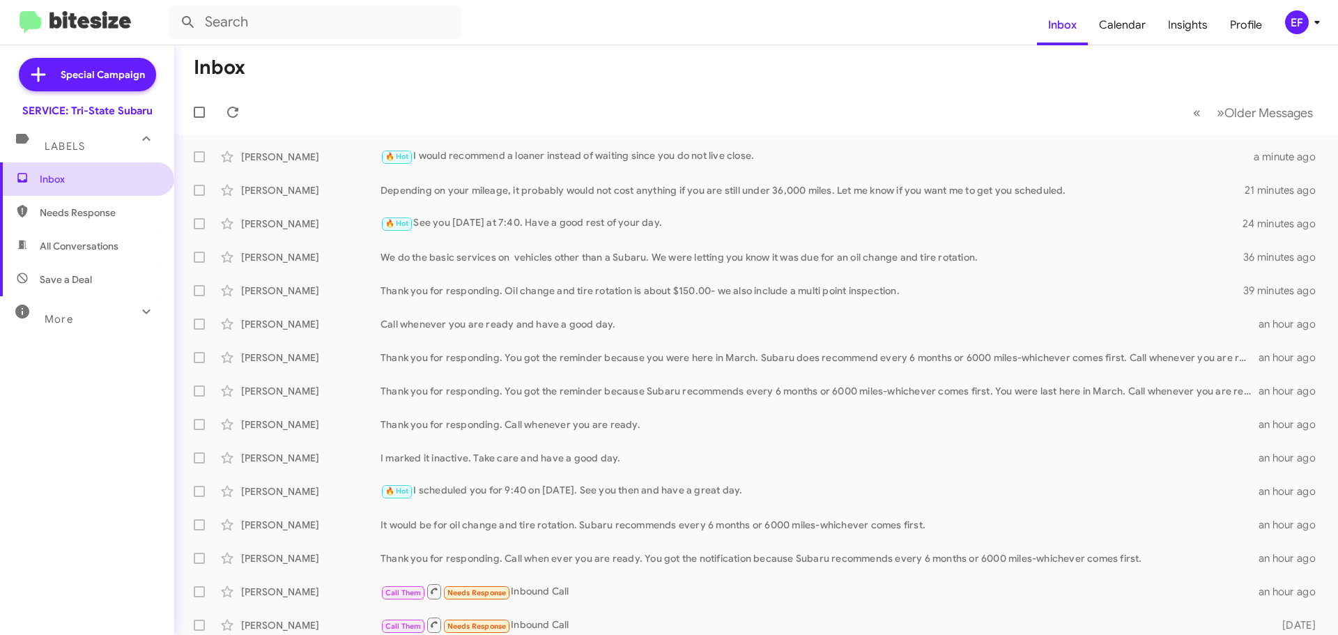
click at [54, 174] on span "Inbox" at bounding box center [99, 179] width 118 height 14
click at [75, 275] on span "Save a Deal" at bounding box center [66, 279] width 52 height 14
type input "in:not-interested"
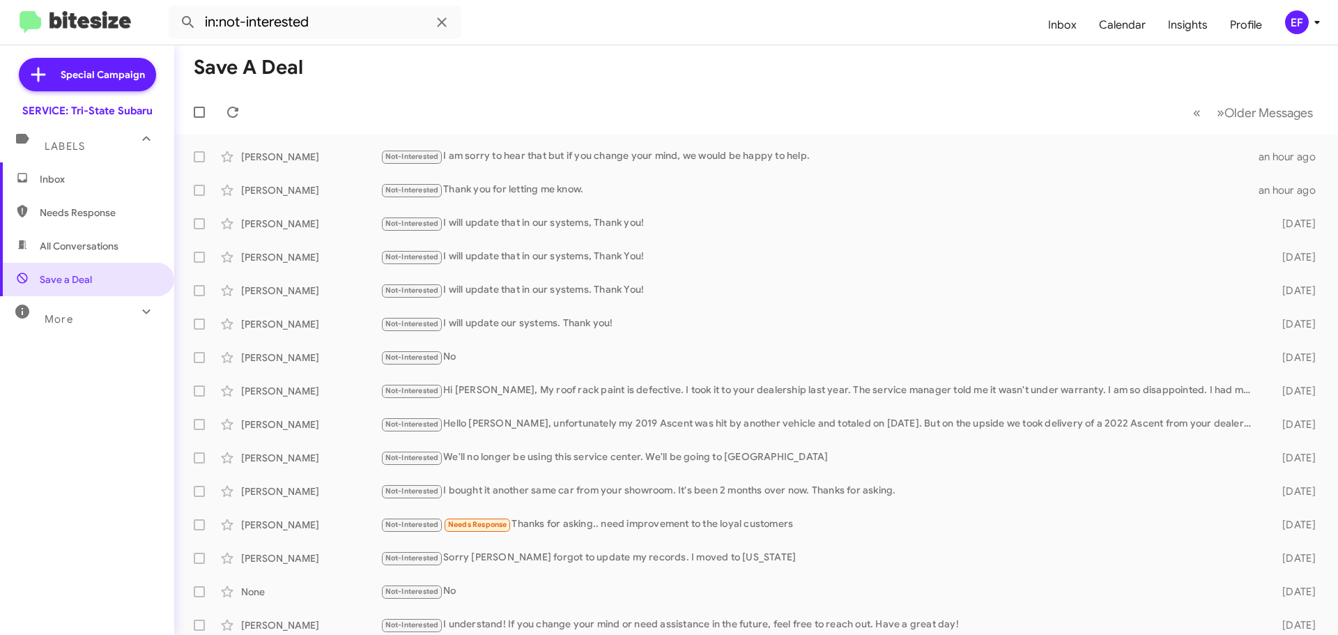
click at [51, 173] on span "Inbox" at bounding box center [99, 179] width 118 height 14
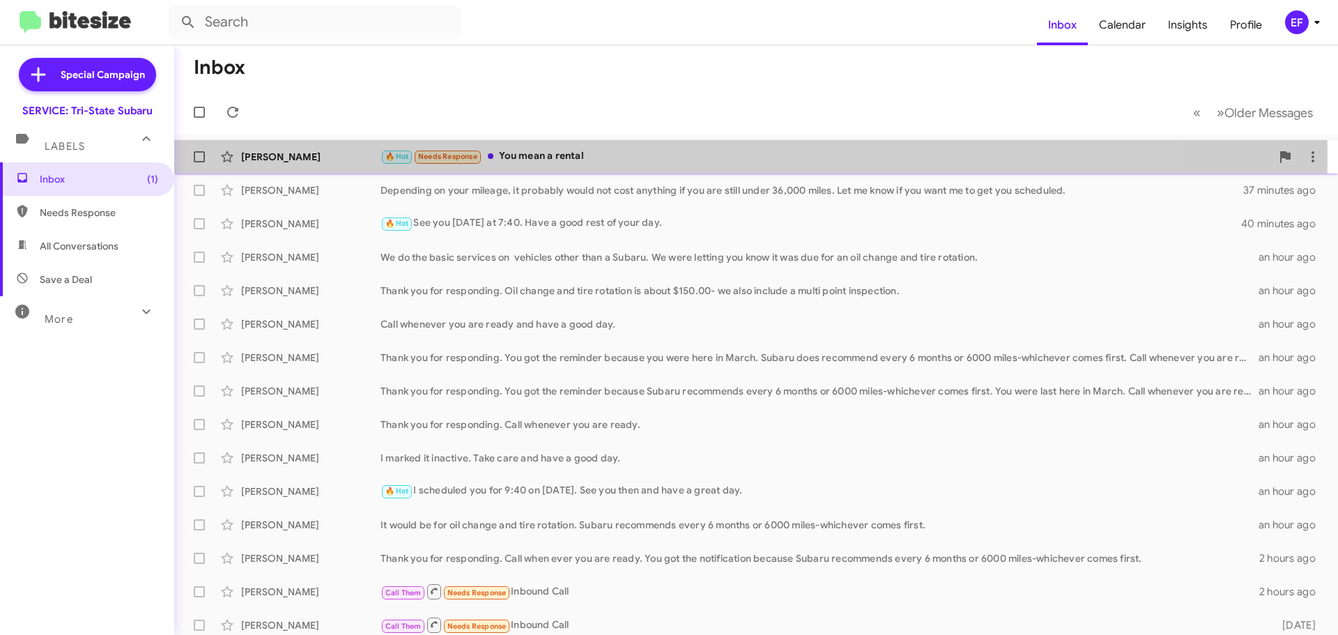
click at [547, 156] on div "🔥 Hot Needs Response You mean a rental" at bounding box center [826, 156] width 891 height 16
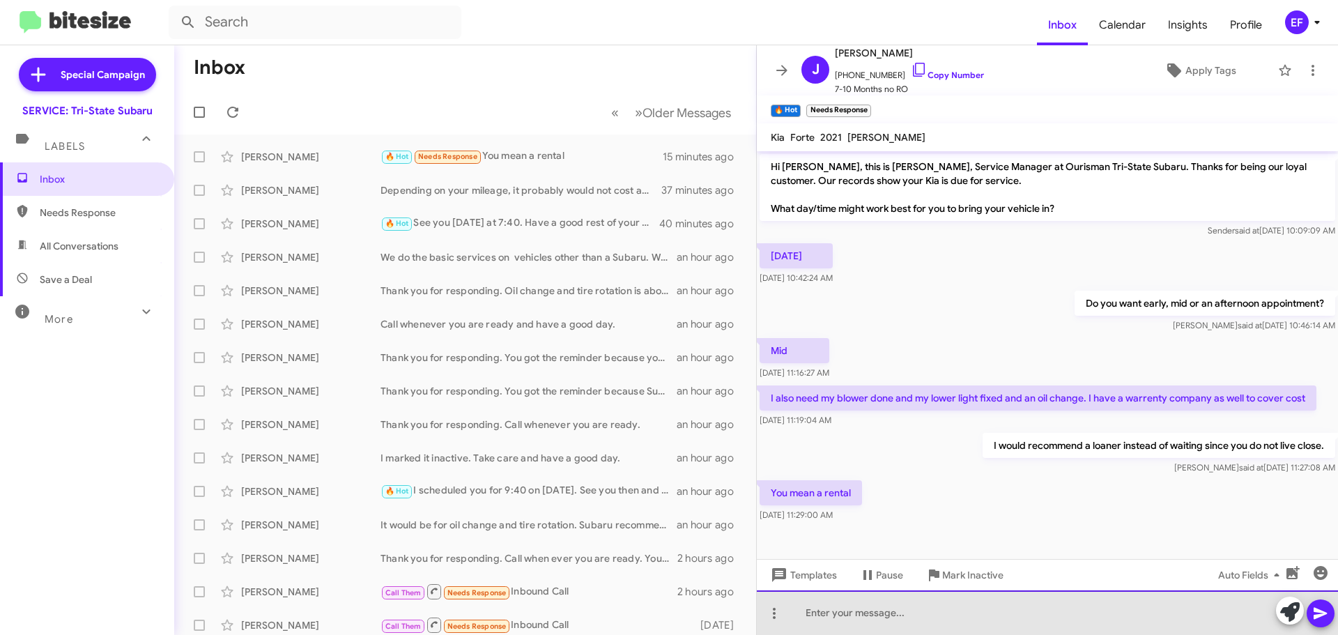
click at [831, 618] on div at bounding box center [1047, 612] width 581 height 45
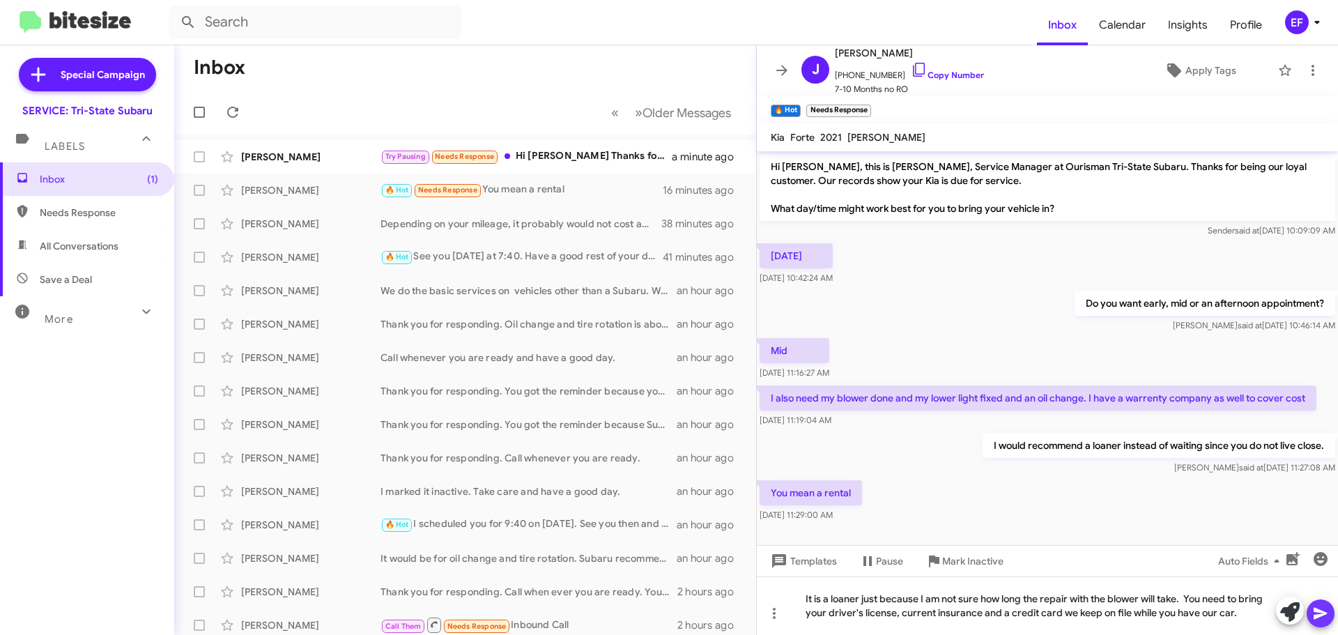
click at [1321, 616] on icon at bounding box center [1320, 614] width 13 height 12
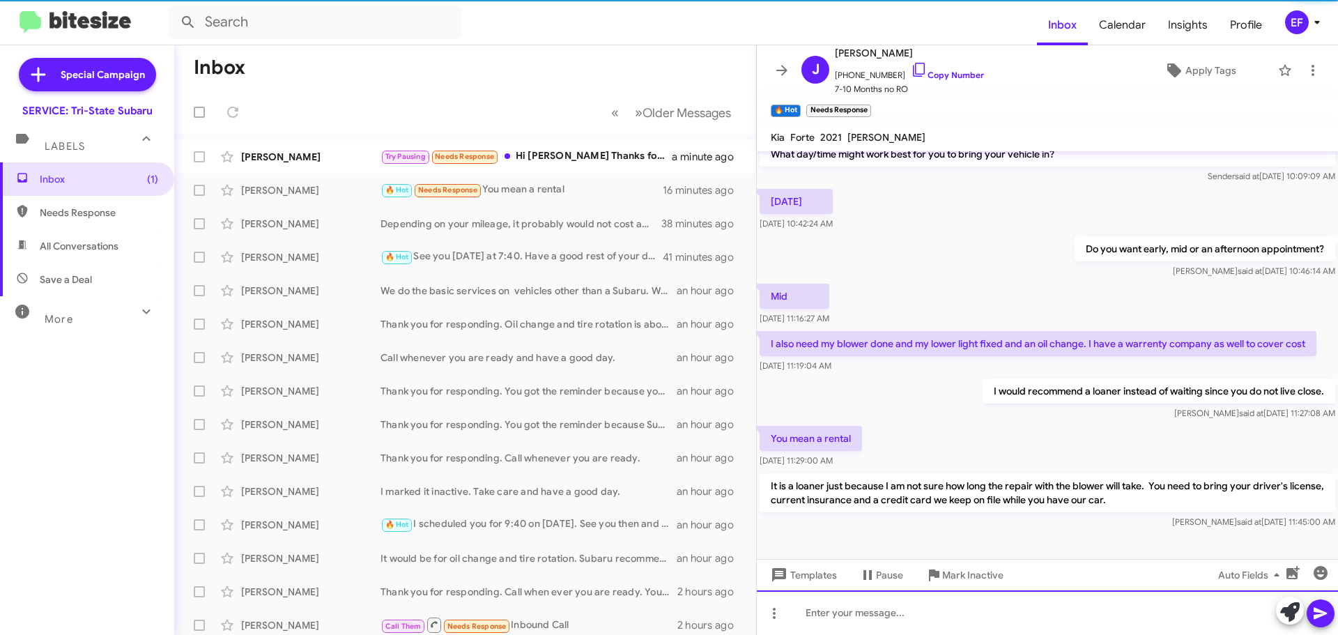
scroll to position [55, 0]
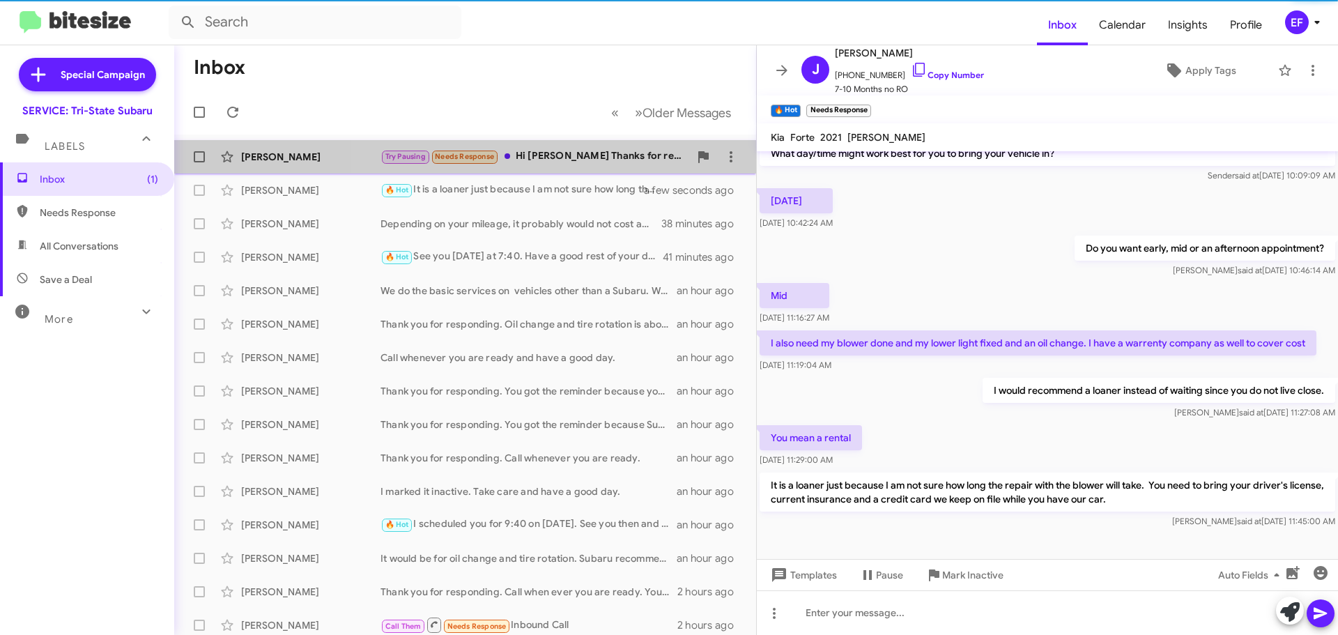
click at [548, 156] on div "Try Pausing Needs Response Hi [PERSON_NAME] Thanks for reaching out. I'm travel…" at bounding box center [535, 156] width 309 height 16
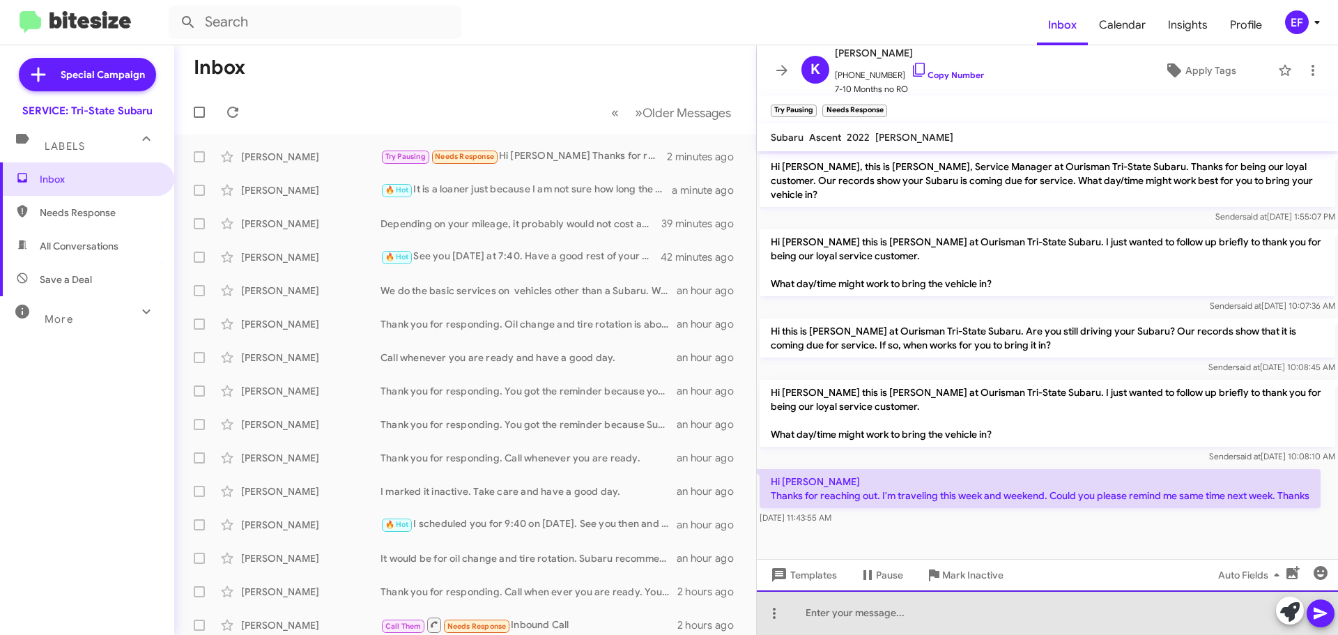
click at [824, 613] on div at bounding box center [1047, 612] width 581 height 45
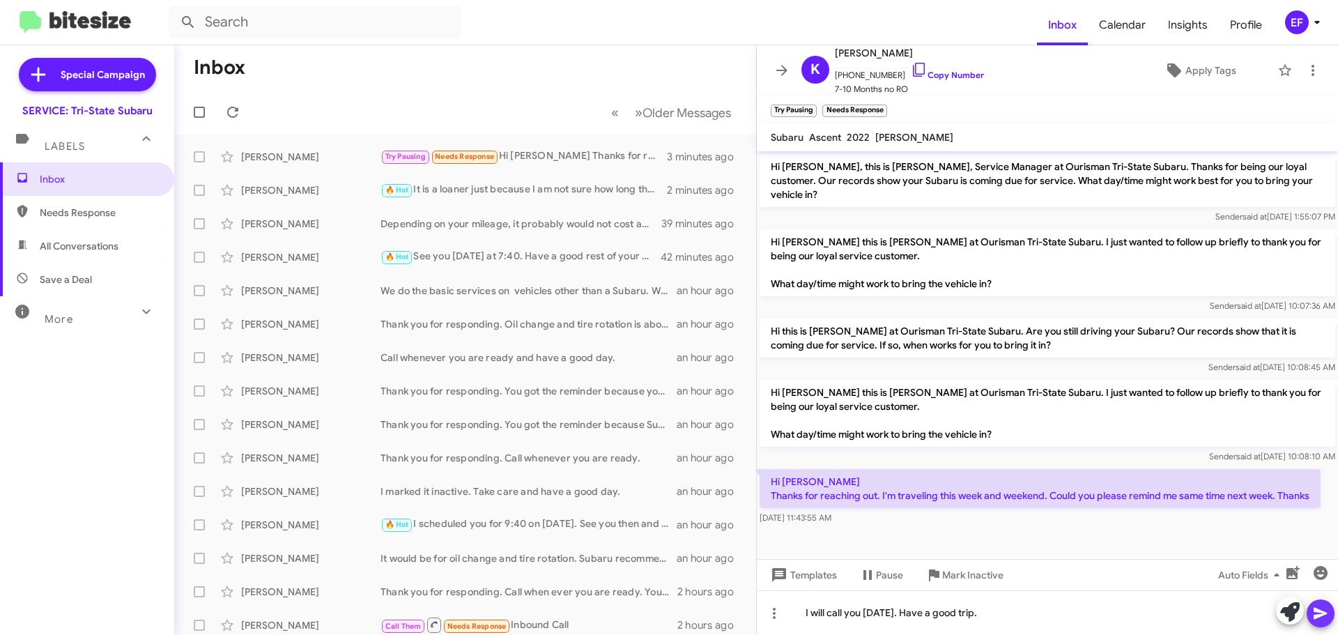
click at [1314, 608] on icon at bounding box center [1320, 614] width 13 height 12
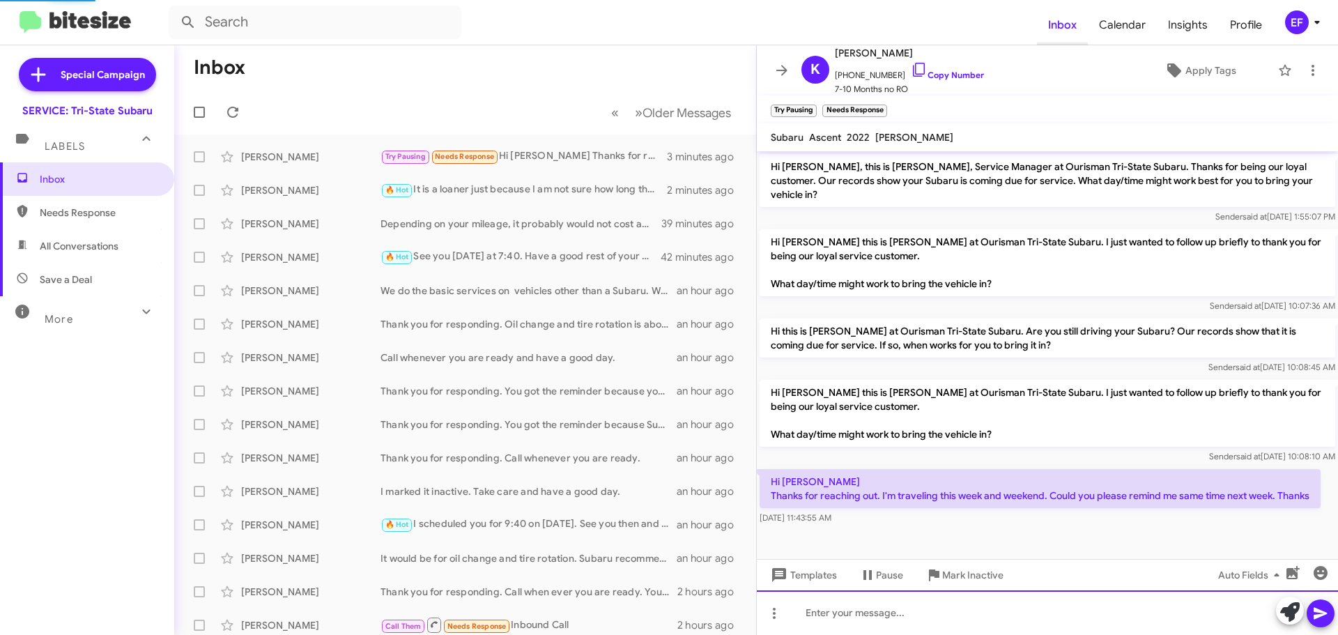
scroll to position [23, 0]
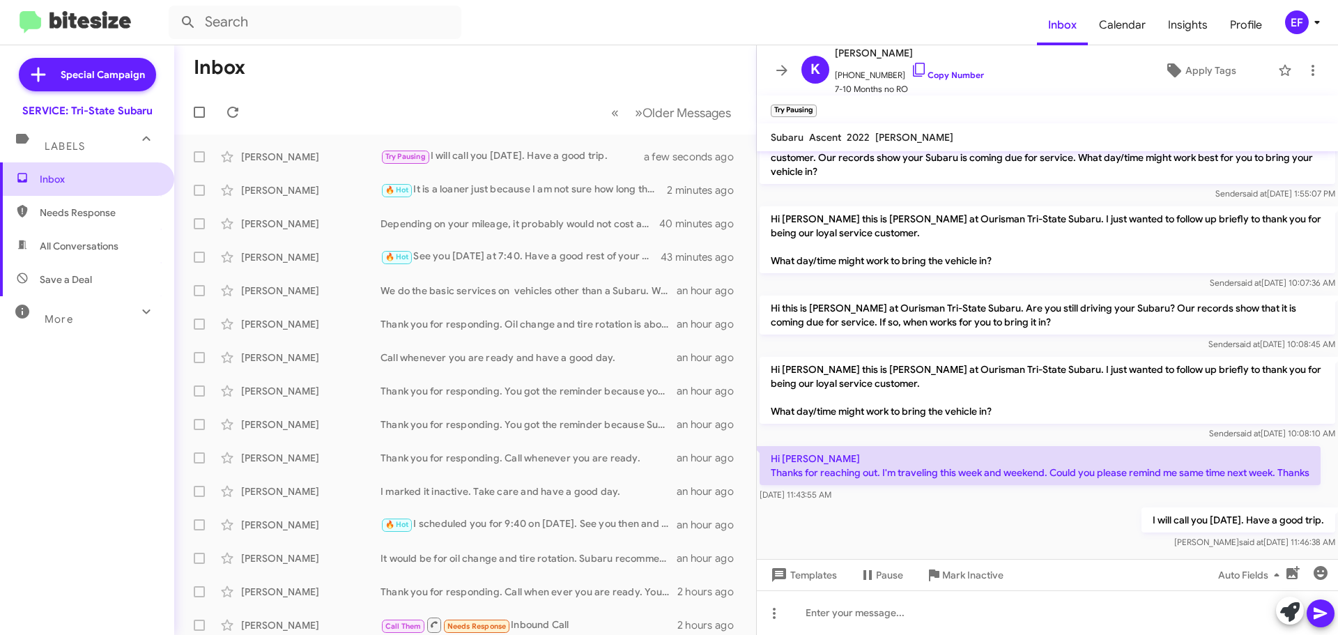
click at [52, 181] on span "Inbox" at bounding box center [99, 179] width 118 height 14
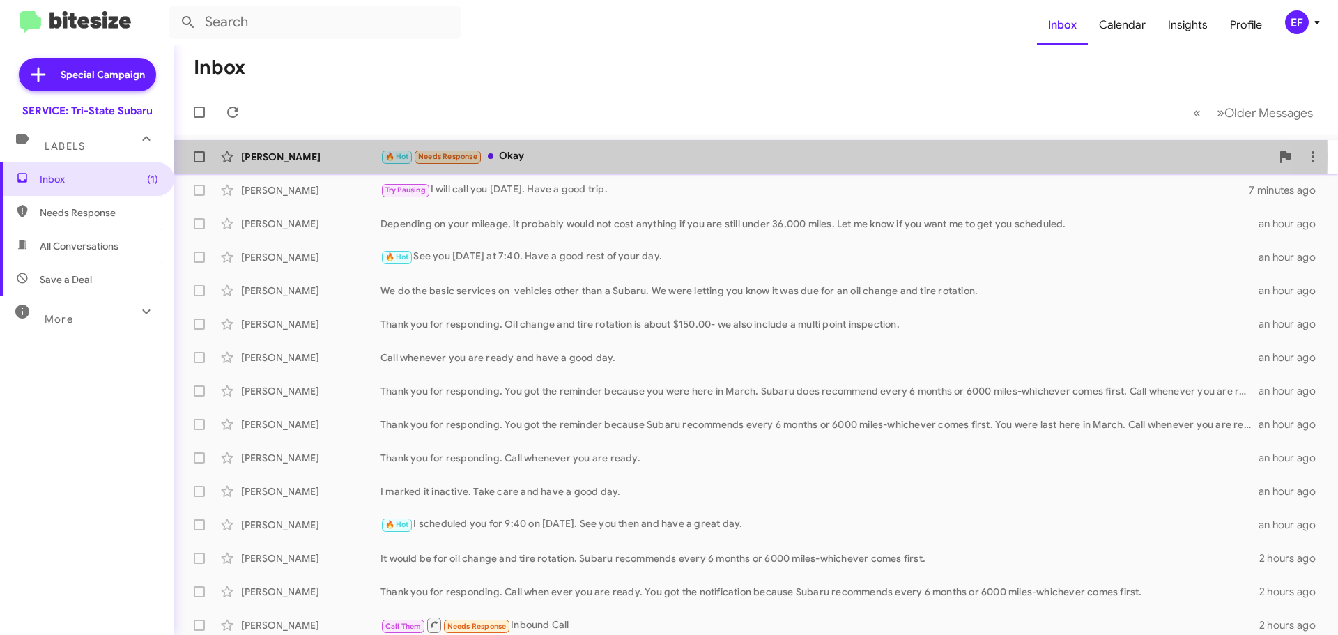
click at [512, 156] on div "🔥 Hot Needs Response Okay" at bounding box center [826, 156] width 891 height 16
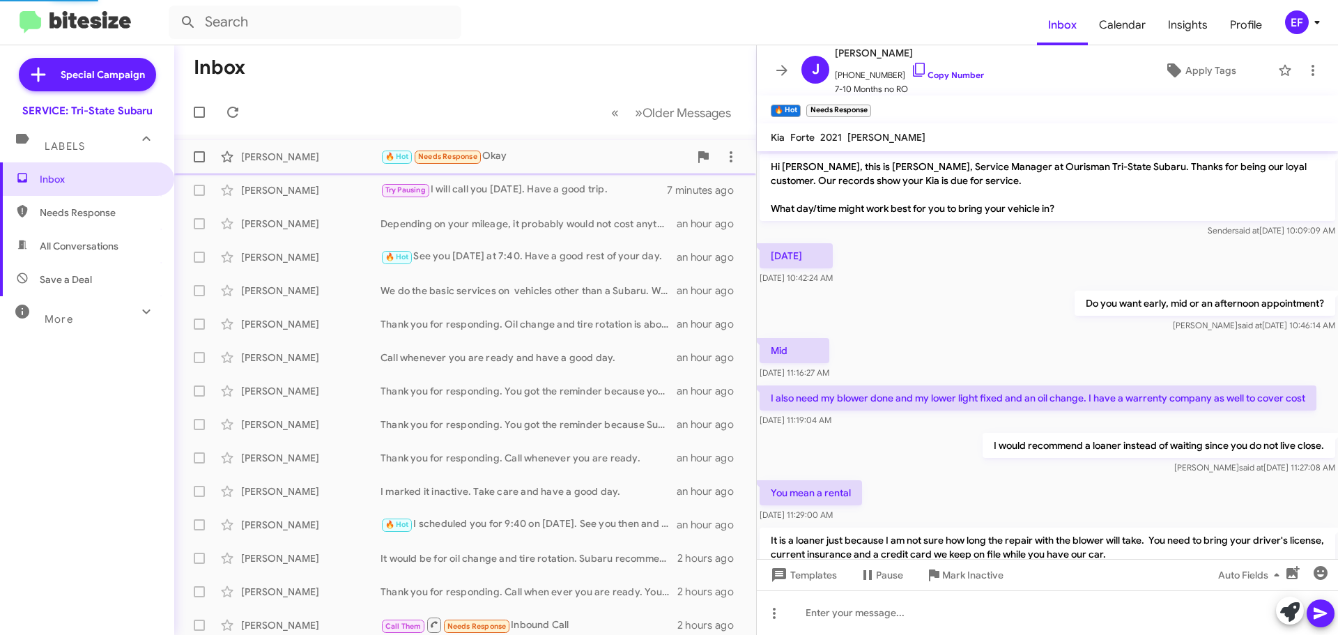
scroll to position [78, 0]
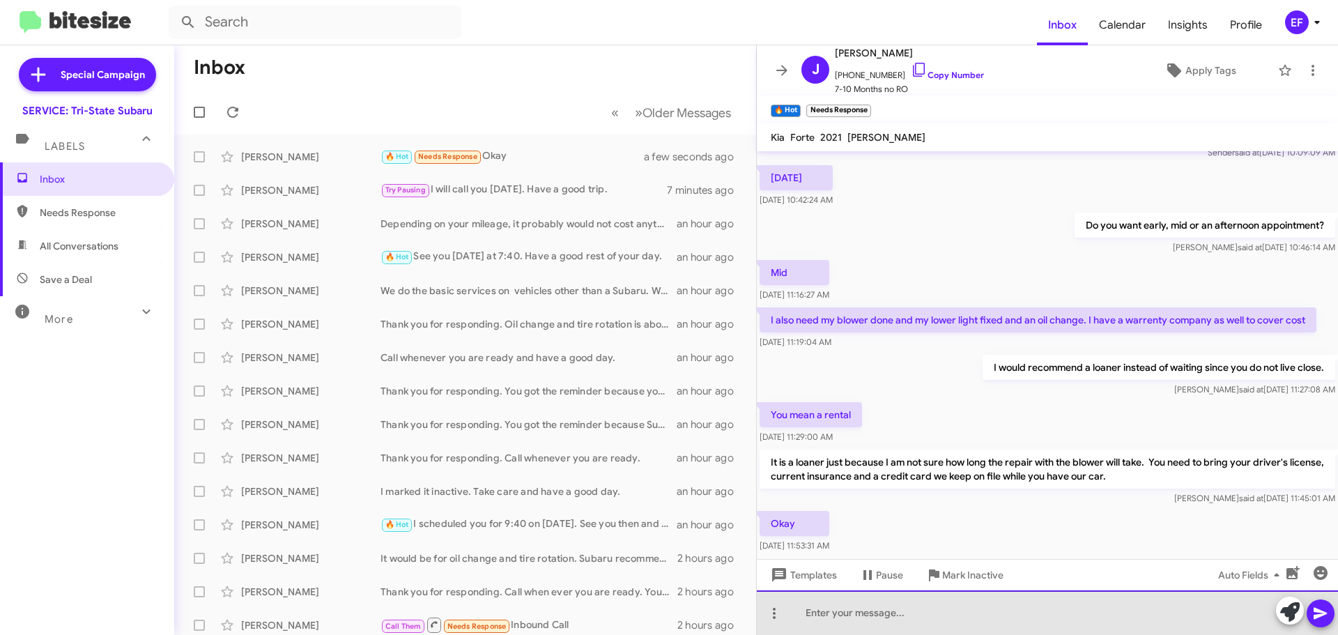
click at [880, 618] on div at bounding box center [1047, 612] width 581 height 45
drag, startPoint x: 805, startPoint y: 612, endPoint x: 948, endPoint y: 617, distance: 143.7
click at [948, 617] on div "I will be watching for the part" at bounding box center [1047, 612] width 581 height 45
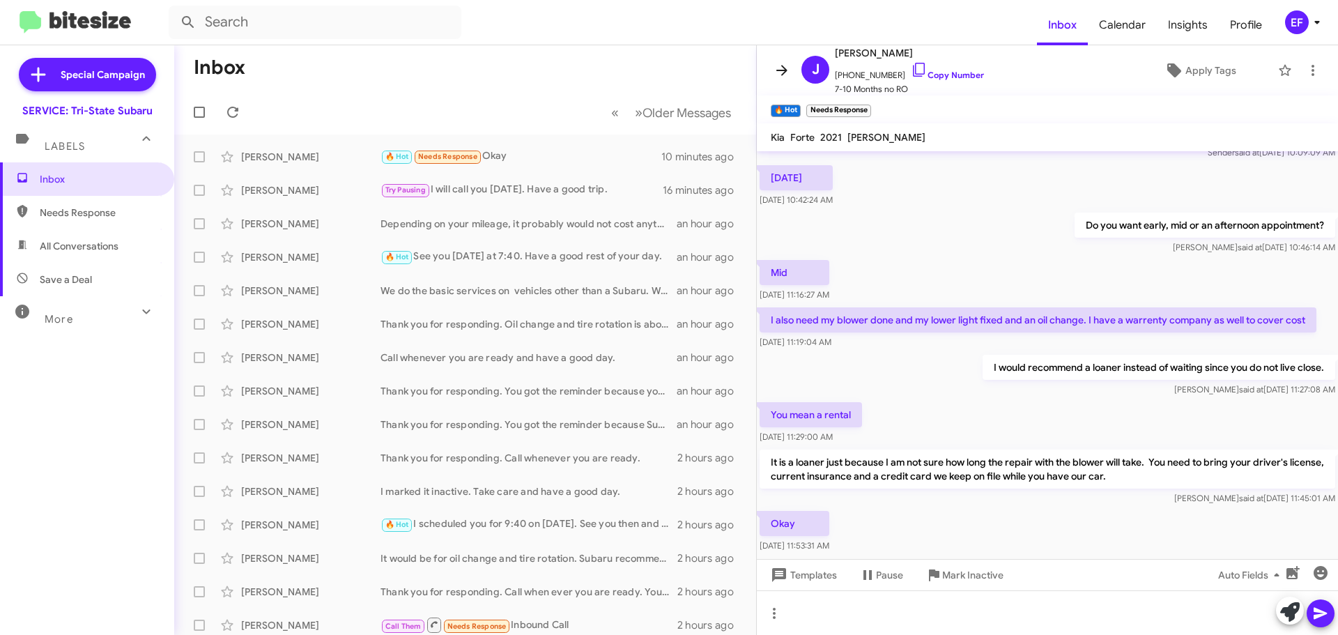
click at [776, 66] on icon at bounding box center [782, 70] width 17 height 17
